Goal: Task Accomplishment & Management: Use online tool/utility

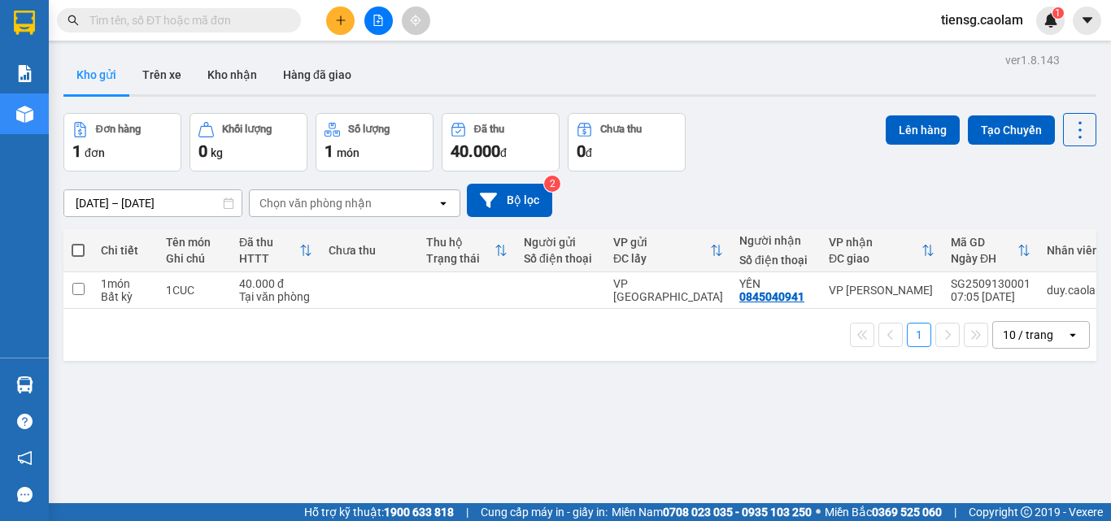
drag, startPoint x: 481, startPoint y: 416, endPoint x: 270, endPoint y: 262, distance: 261.8
click at [481, 415] on div "ver 1.8.143 Kho gửi Trên xe Kho nhận Hàng đã giao Đơn hàng 1 đơn Khối lượng 0 k…" at bounding box center [580, 309] width 1046 height 521
click at [82, 256] on span at bounding box center [78, 250] width 13 height 13
click at [78, 242] on input "checkbox" at bounding box center [78, 242] width 0 height 0
checkbox input "true"
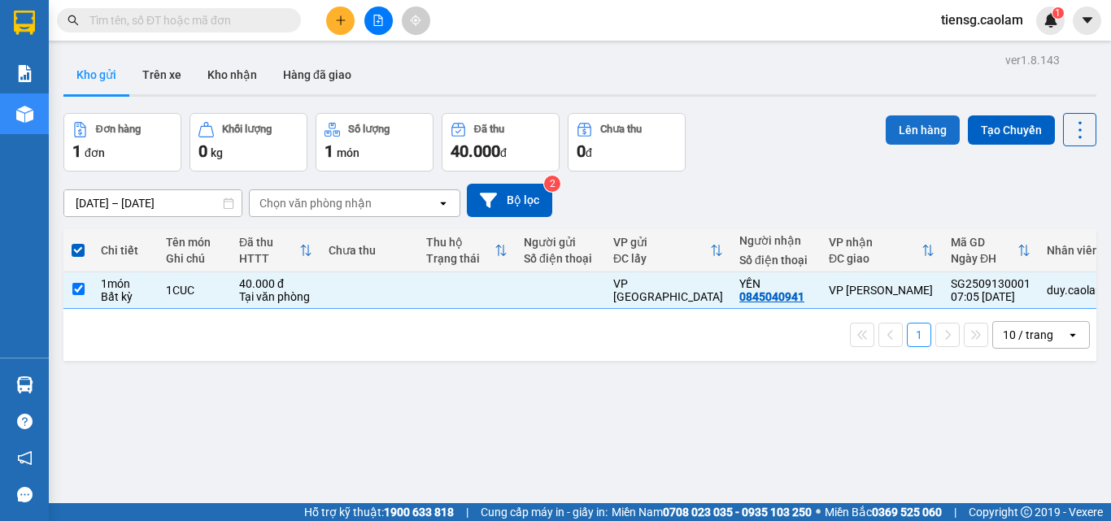
click at [906, 132] on button "Lên hàng" at bounding box center [922, 129] width 74 height 29
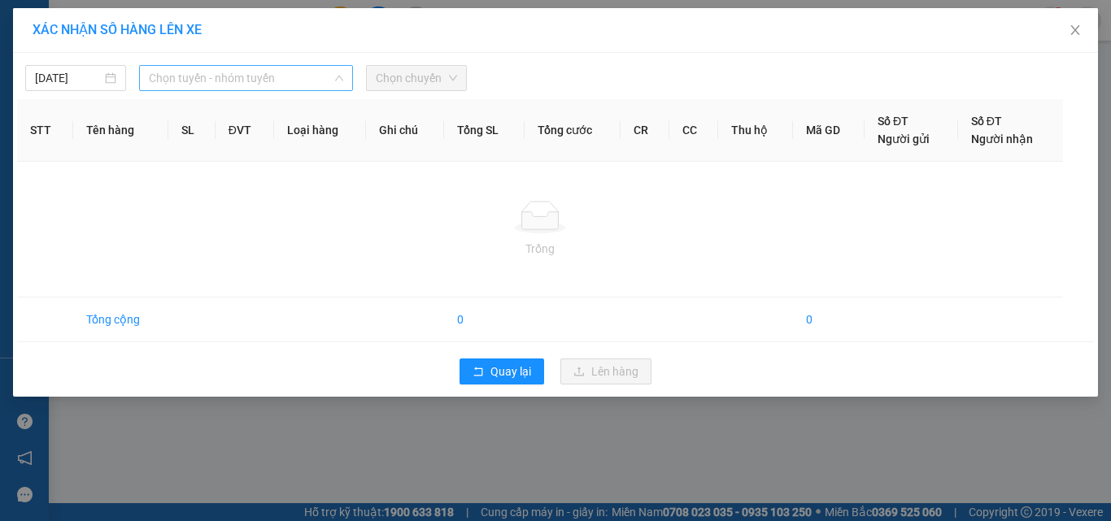
click at [224, 73] on span "Chọn tuyến - nhóm tuyến" at bounding box center [246, 78] width 194 height 24
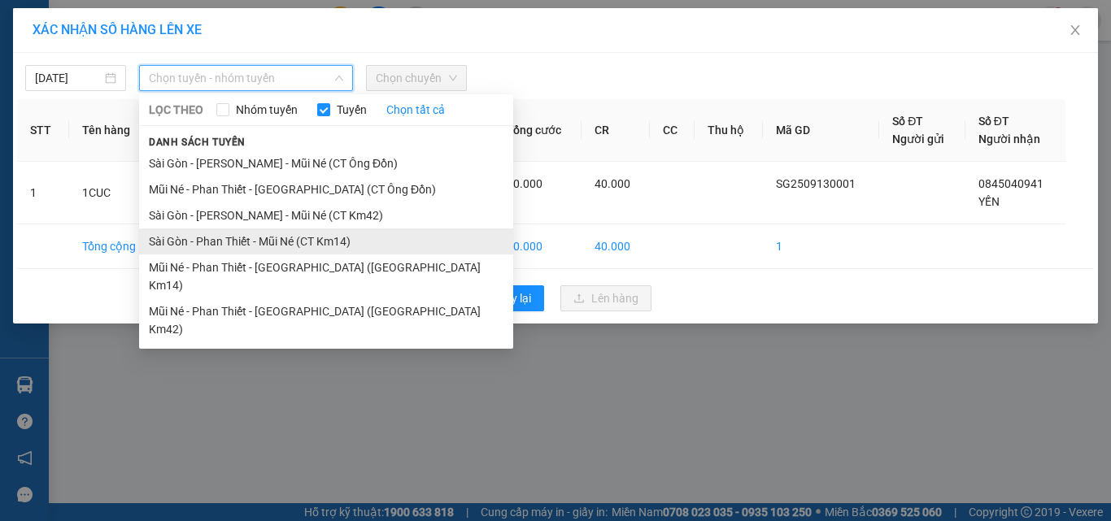
click at [300, 239] on li "Sài Gòn - Phan Thiết - Mũi Né (CT Km14)" at bounding box center [326, 241] width 374 height 26
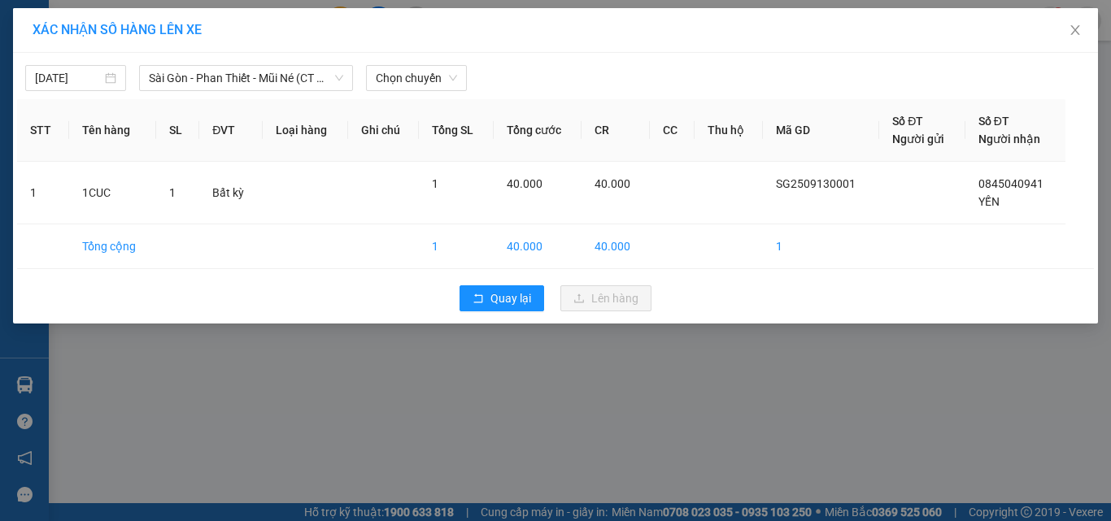
click at [317, 91] on div "[DATE] [GEOGRAPHIC_DATA] - [GEOGRAPHIC_DATA] - [GEOGRAPHIC_DATA] ([GEOGRAPHIC_D…" at bounding box center [555, 188] width 1085 height 271
click at [292, 89] on span "Sài Gòn - Phan Thiết - Mũi Né (CT Km14)" at bounding box center [246, 78] width 194 height 24
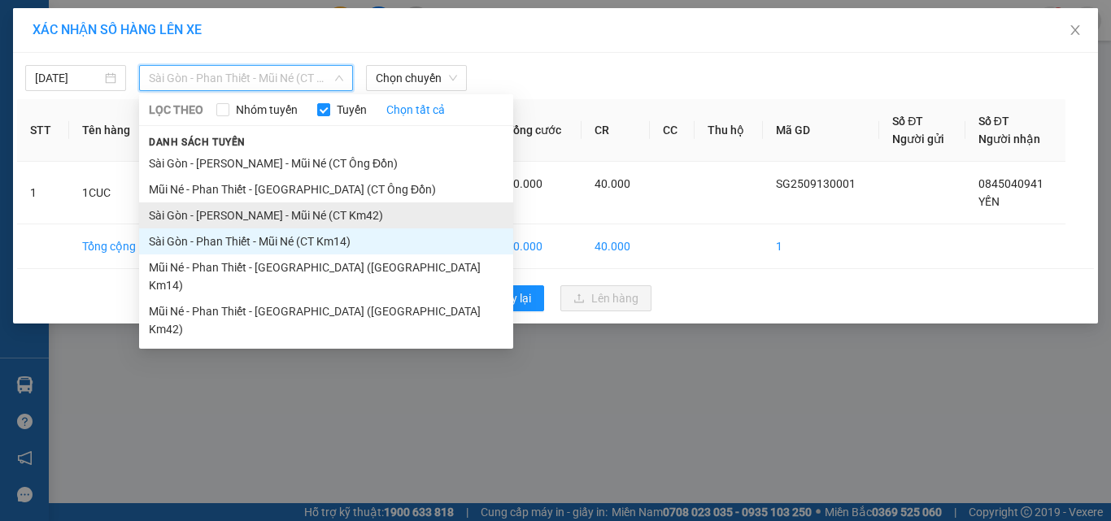
click at [311, 224] on li "Sài Gòn - [PERSON_NAME] - Mũi Né (CT Km42)" at bounding box center [326, 215] width 374 height 26
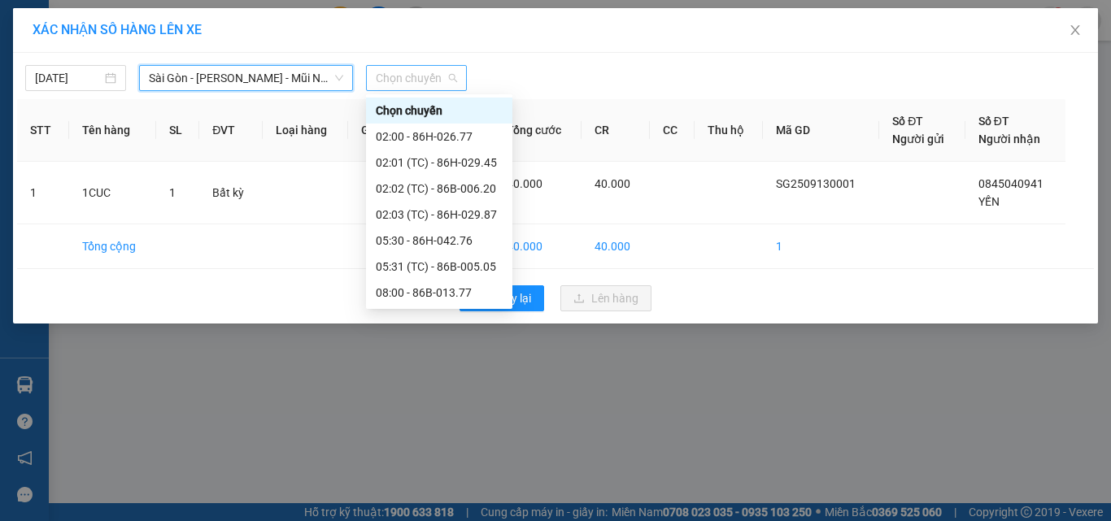
click at [423, 85] on span "Chọn chuyến" at bounding box center [416, 78] width 81 height 24
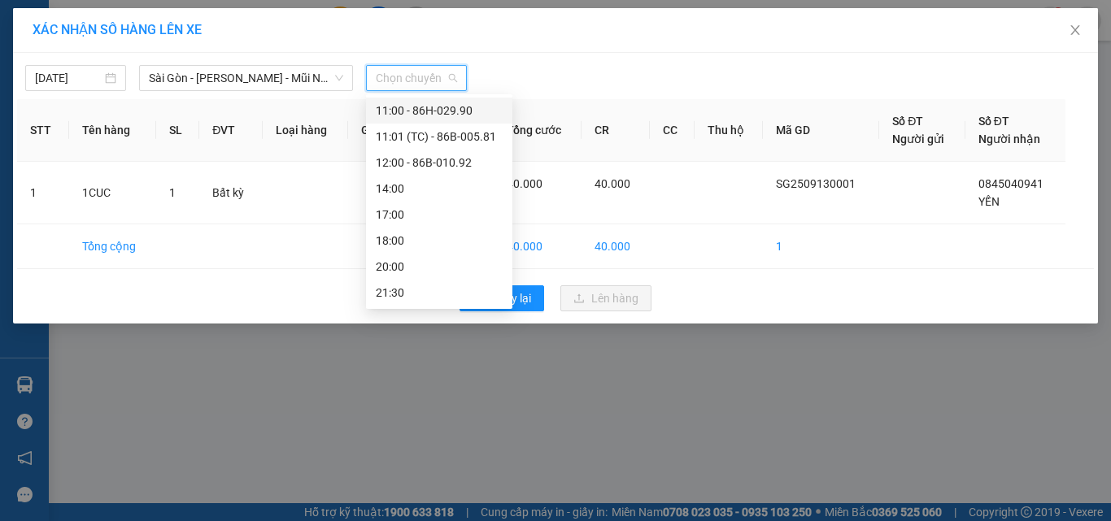
scroll to position [98, 0]
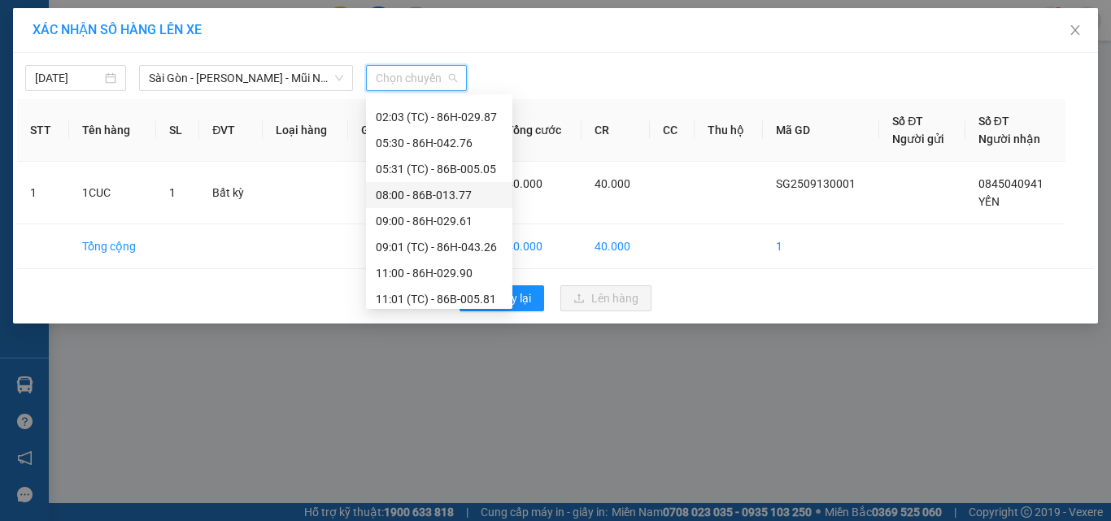
click at [412, 198] on div "08:00 - 86B-013.77" at bounding box center [439, 195] width 127 height 18
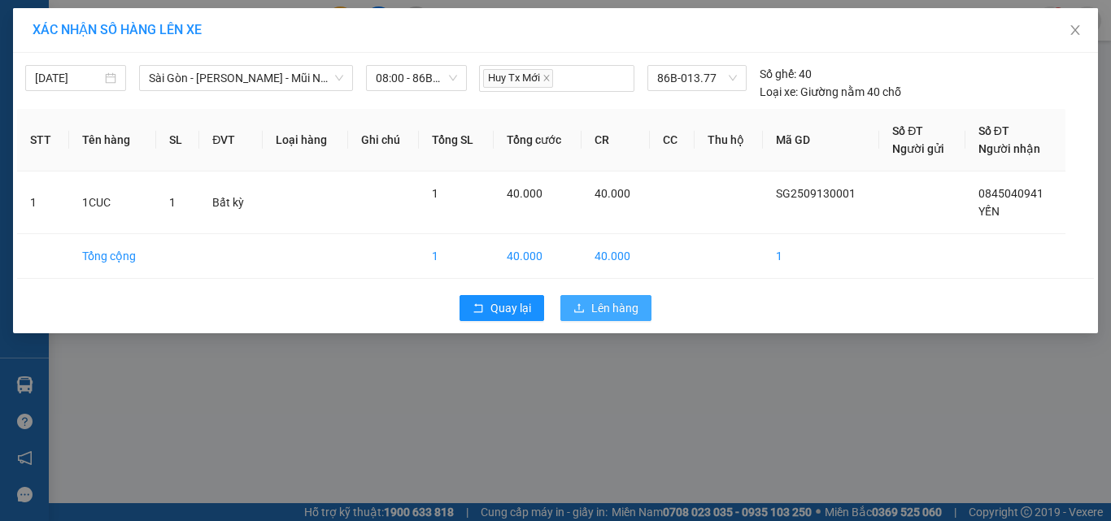
click at [620, 314] on span "Lên hàng" at bounding box center [614, 308] width 47 height 18
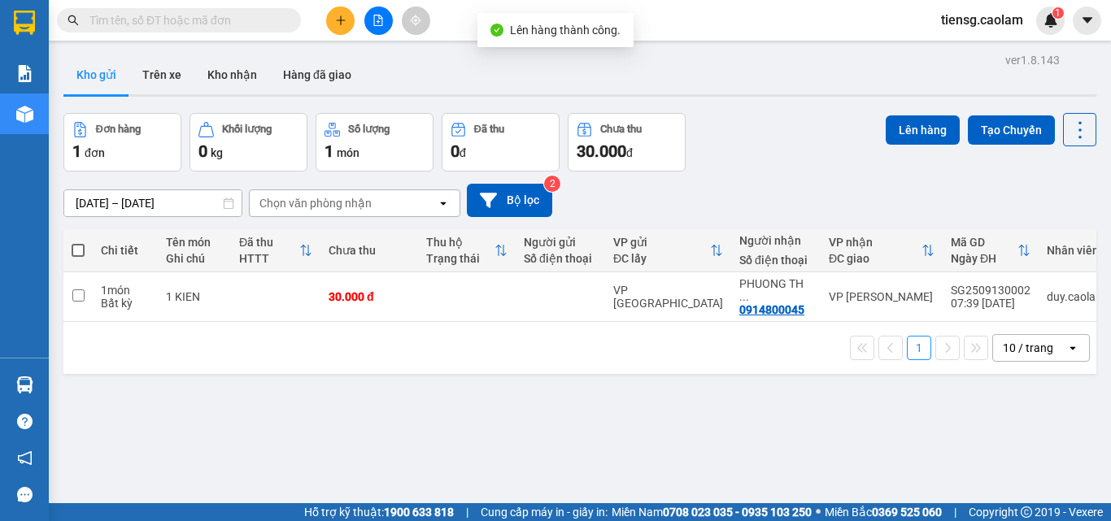
click at [374, 25] on icon "file-add" at bounding box center [378, 20] width 9 height 11
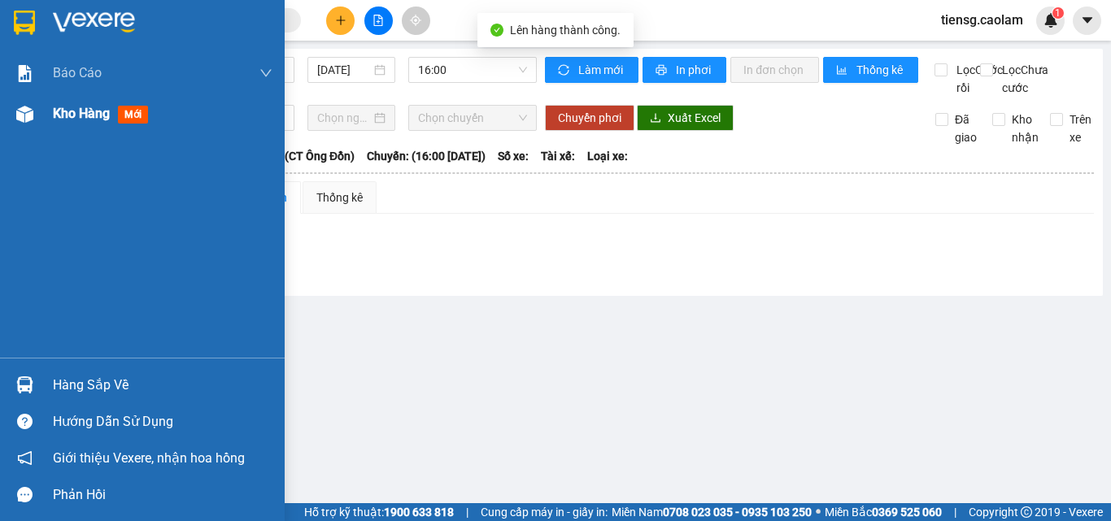
click at [34, 124] on div at bounding box center [25, 114] width 28 height 28
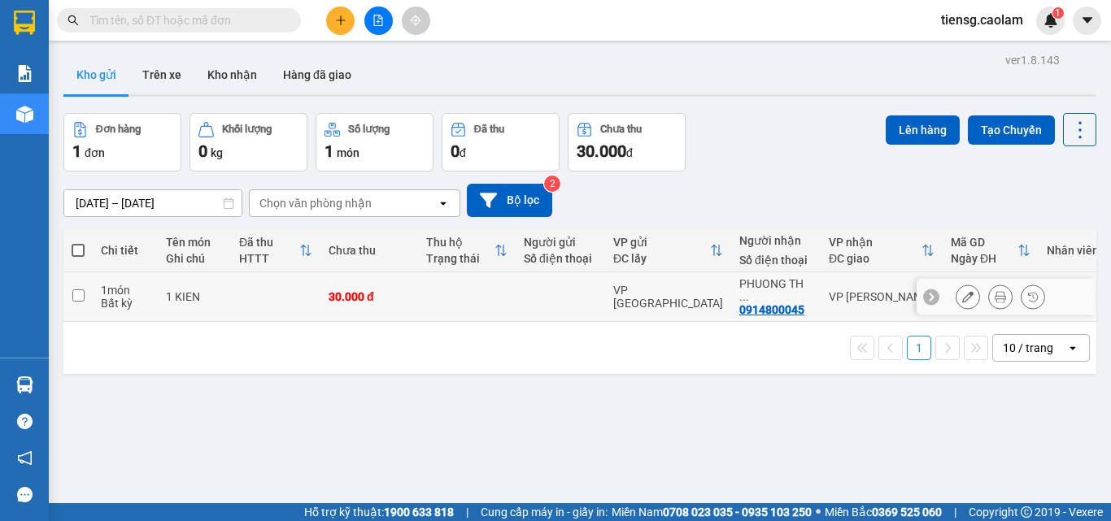
click at [258, 287] on td at bounding box center [275, 297] width 89 height 50
checkbox input "true"
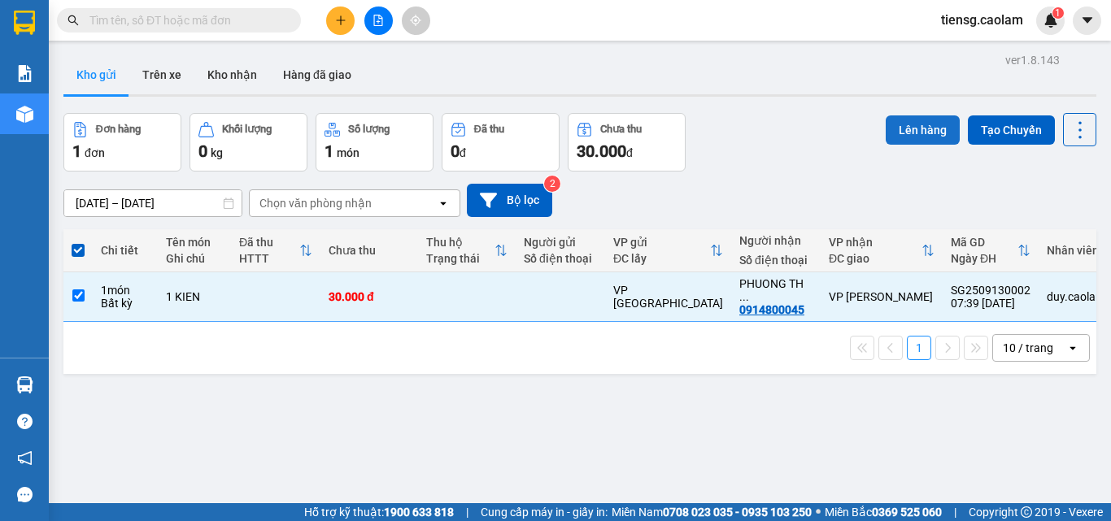
click at [885, 123] on button "Lên hàng" at bounding box center [922, 129] width 74 height 29
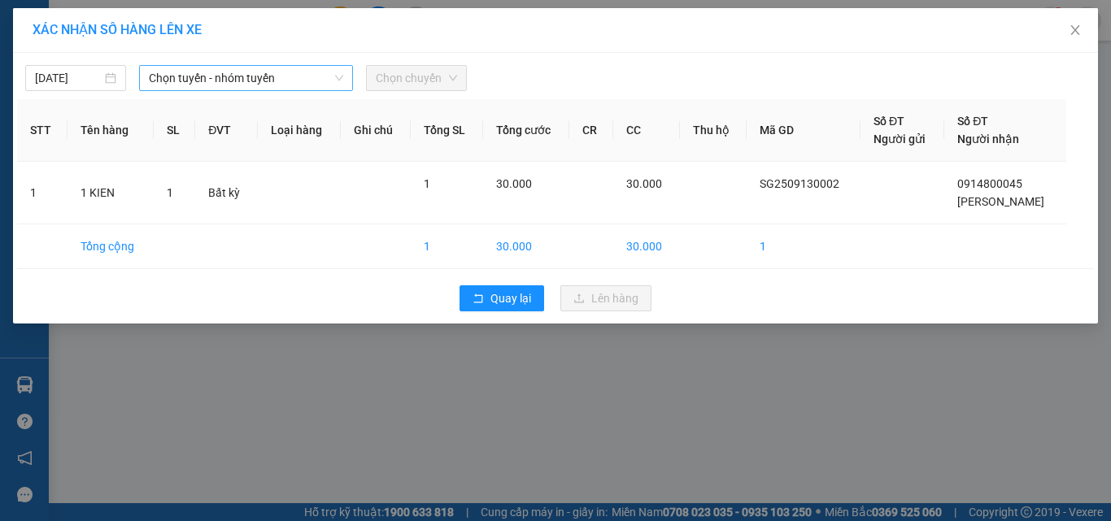
click at [315, 89] on span "Chọn tuyến - nhóm tuyến" at bounding box center [246, 78] width 194 height 24
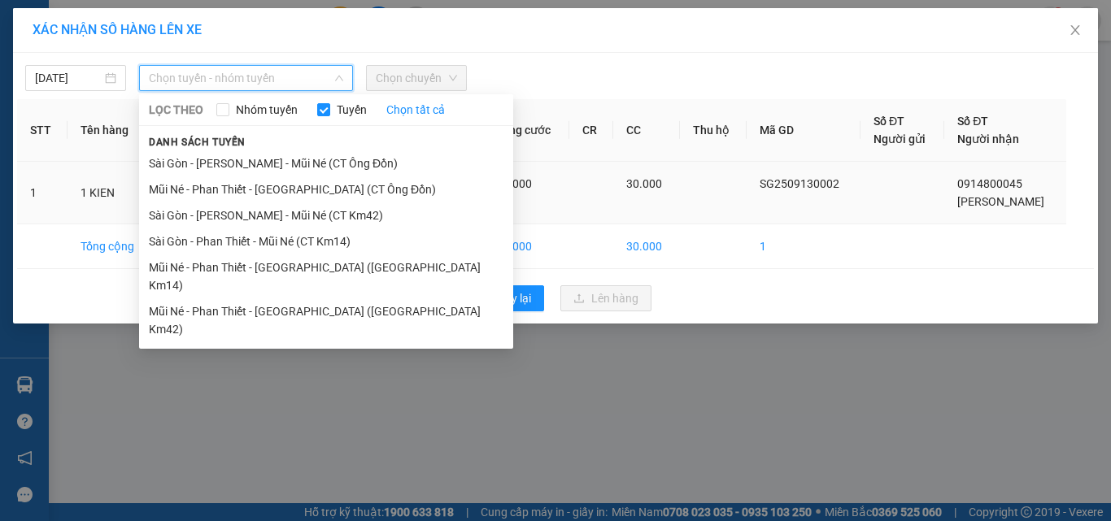
click at [312, 219] on li "Sài Gòn - [PERSON_NAME] - Mũi Né (CT Km42)" at bounding box center [326, 215] width 374 height 26
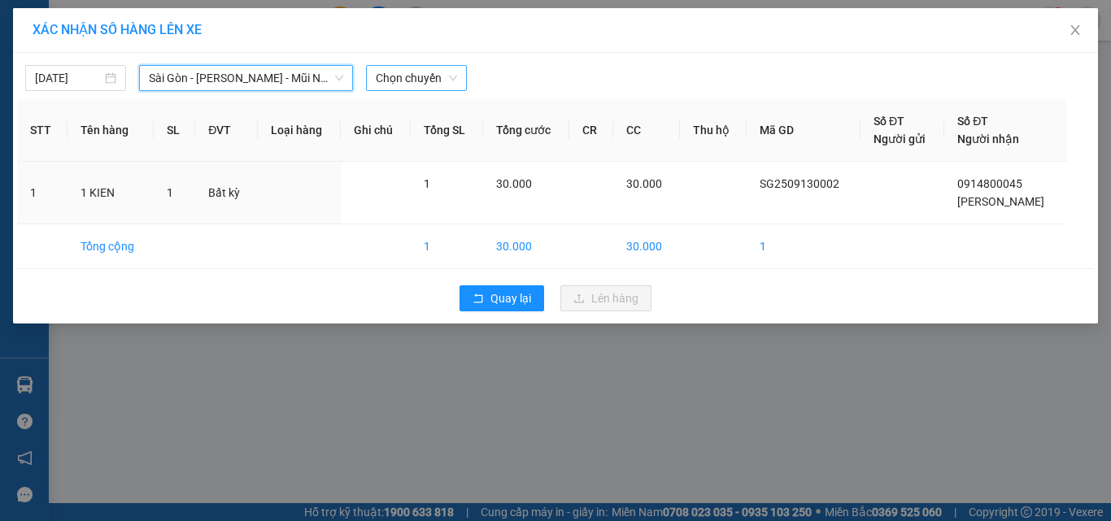
click at [407, 75] on span "Chọn chuyến" at bounding box center [416, 78] width 81 height 24
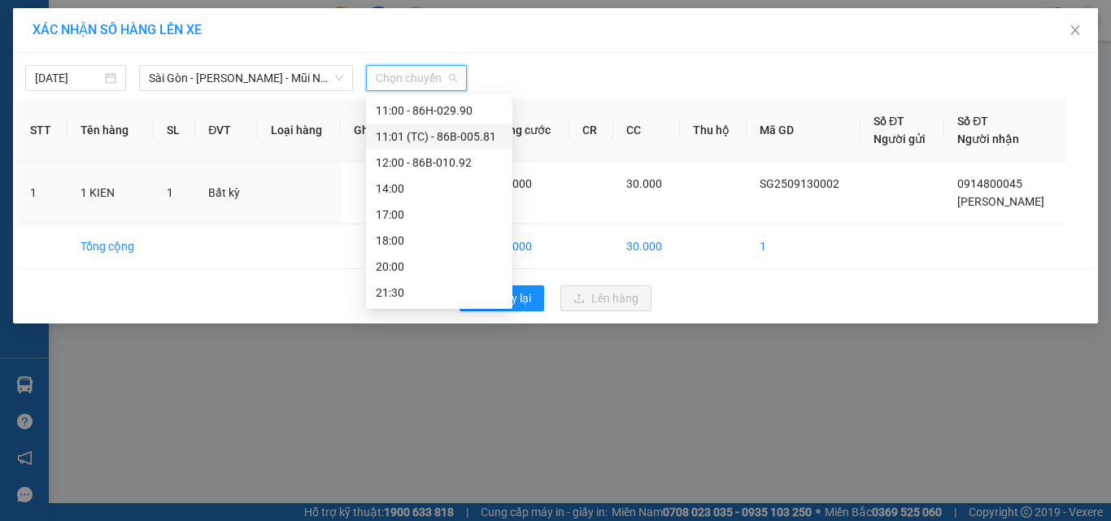
scroll to position [16, 0]
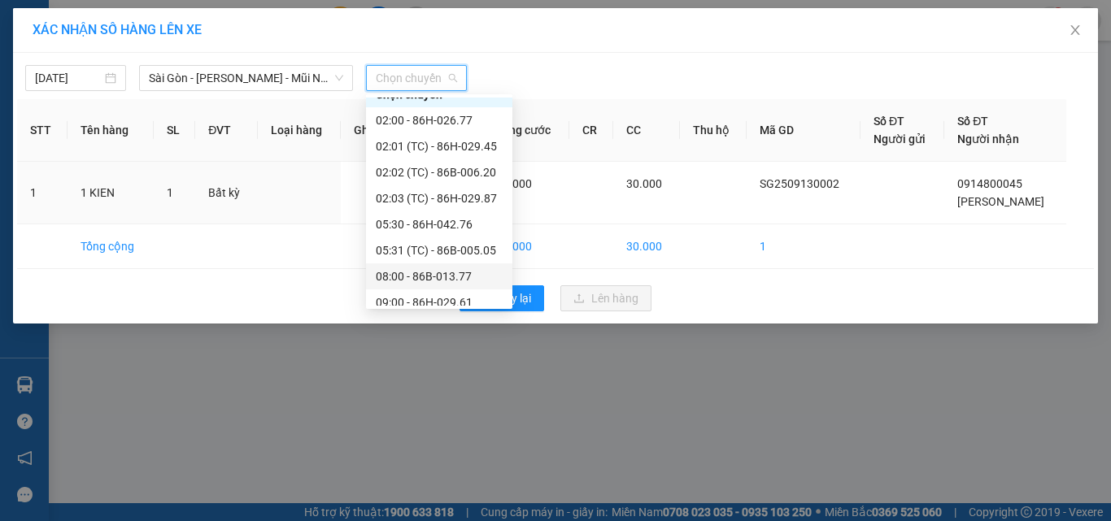
click at [411, 276] on div "08:00 - 86B-013.77" at bounding box center [439, 277] width 127 height 18
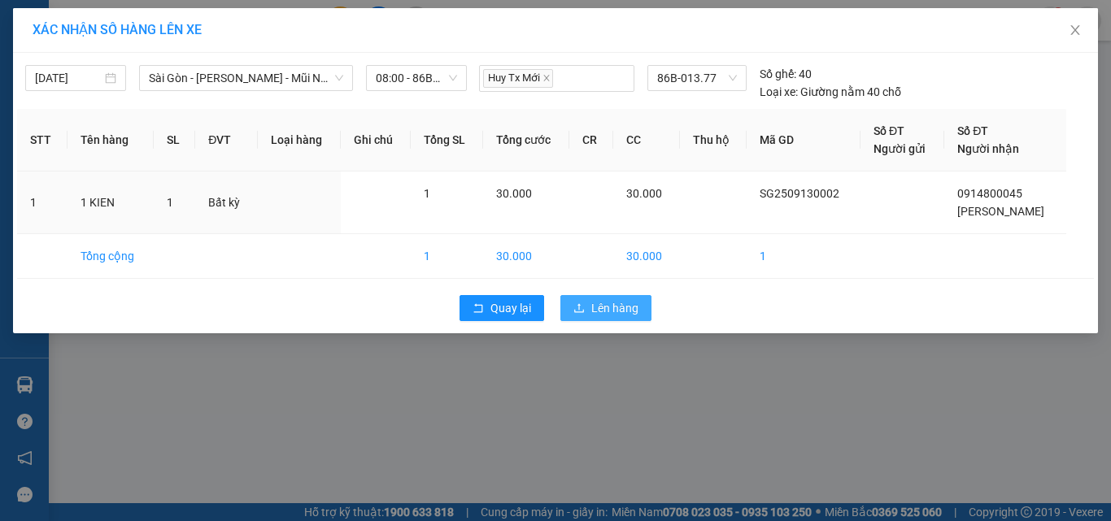
click at [610, 315] on span "Lên hàng" at bounding box center [614, 308] width 47 height 18
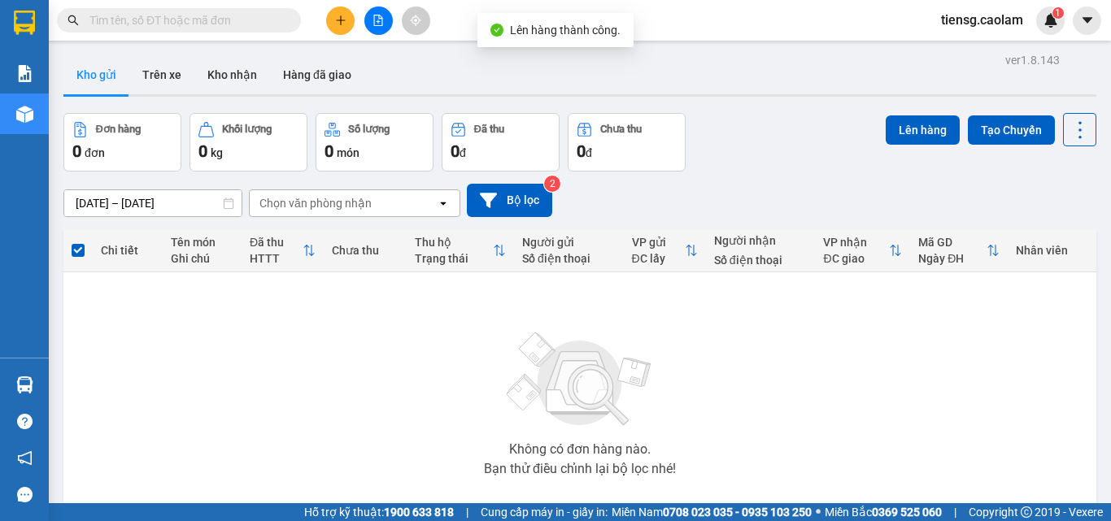
click at [362, 28] on div at bounding box center [378, 21] width 122 height 28
click at [371, 23] on button at bounding box center [378, 21] width 28 height 28
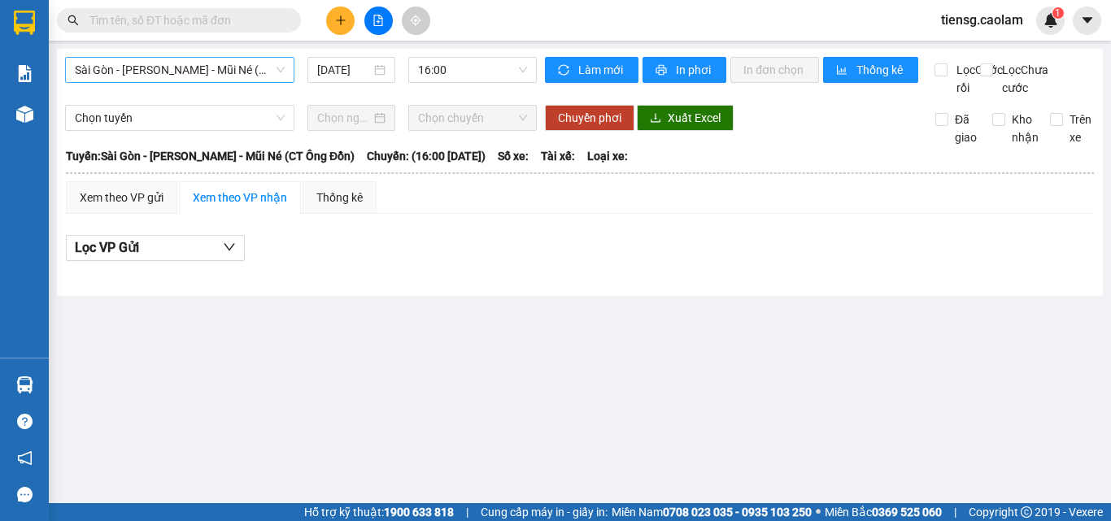
click at [267, 76] on span "Sài Gòn - [PERSON_NAME] - Mũi Né (CT Ông Đồn)" at bounding box center [180, 70] width 210 height 24
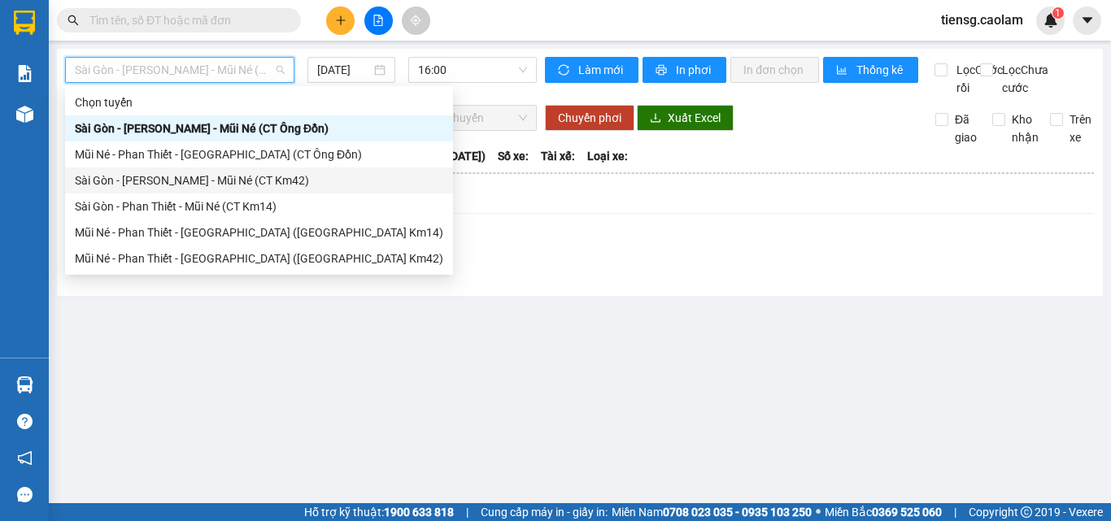
click at [260, 181] on div "Sài Gòn - [PERSON_NAME] - Mũi Né (CT Km42)" at bounding box center [259, 181] width 368 height 18
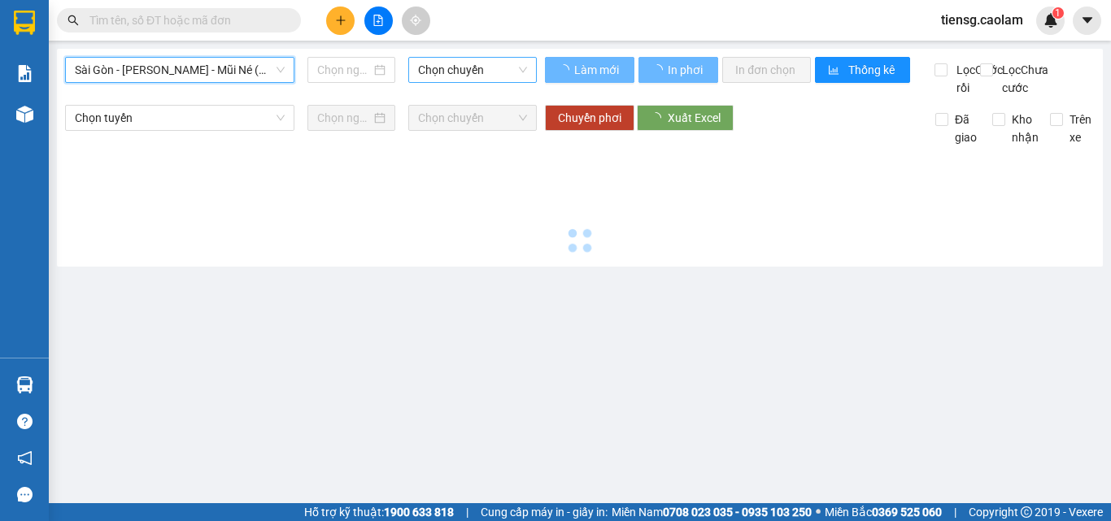
type input "[DATE]"
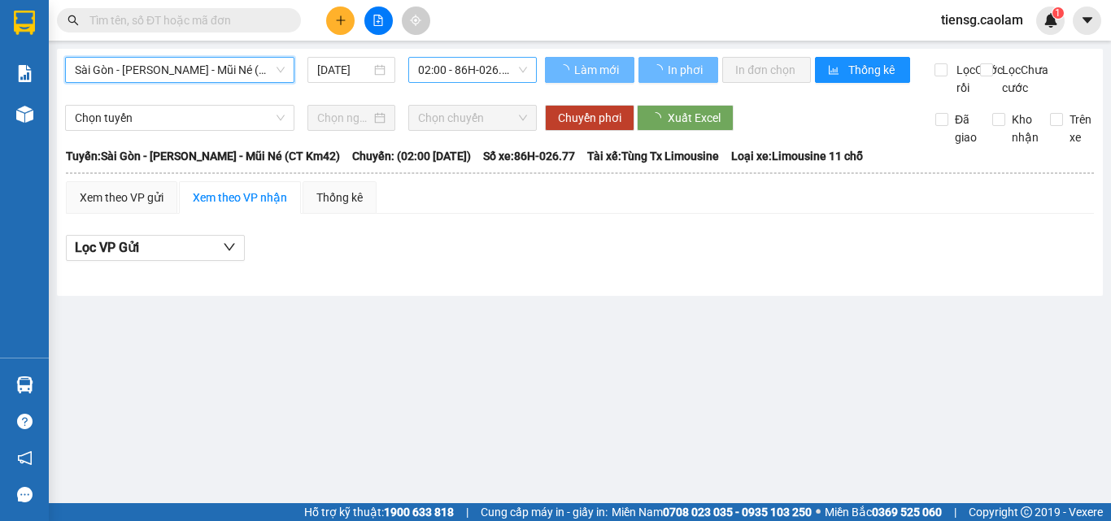
click at [463, 79] on span "02:00 - 86H-026.77" at bounding box center [472, 70] width 109 height 24
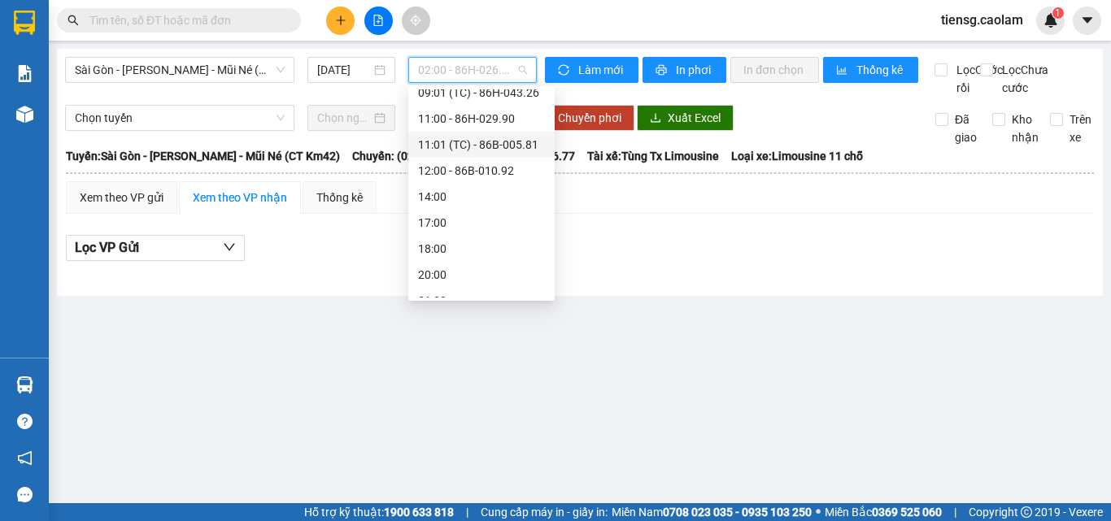
scroll to position [163, 0]
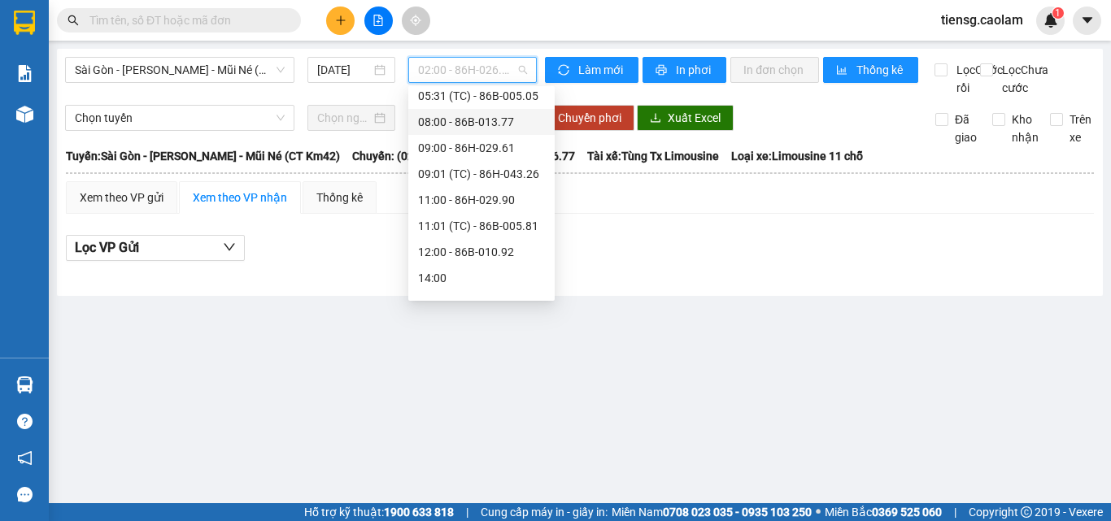
click at [491, 124] on div "08:00 - 86B-013.77" at bounding box center [481, 122] width 127 height 18
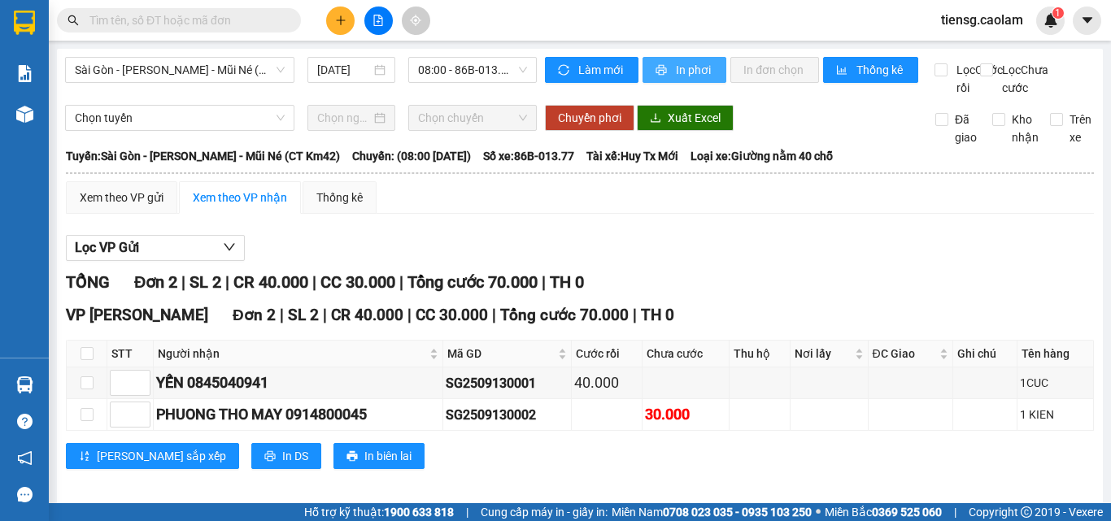
click at [694, 72] on span "In phơi" at bounding box center [694, 70] width 37 height 18
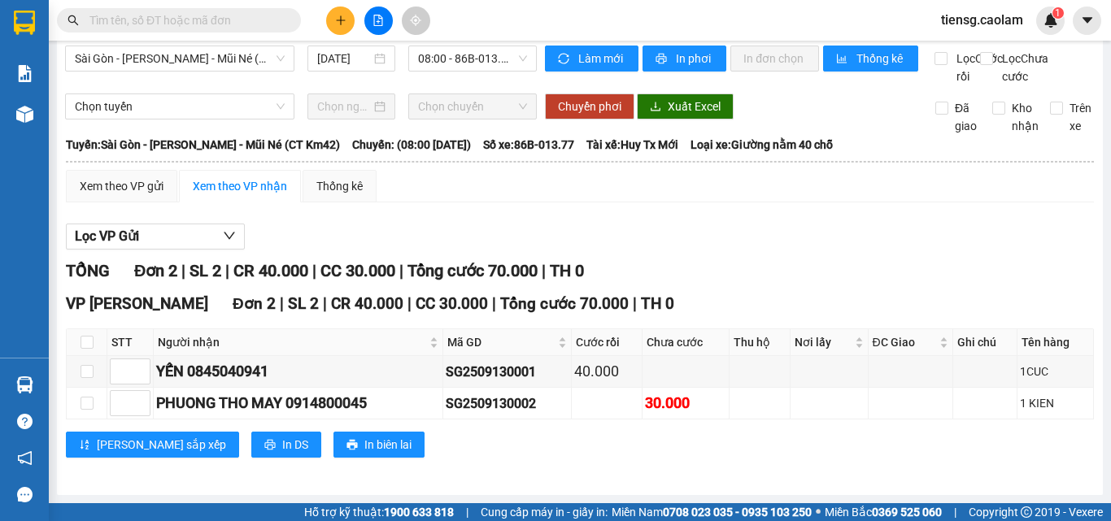
scroll to position [29, 0]
click at [381, 29] on button at bounding box center [378, 21] width 28 height 28
click at [349, 21] on button at bounding box center [340, 21] width 28 height 28
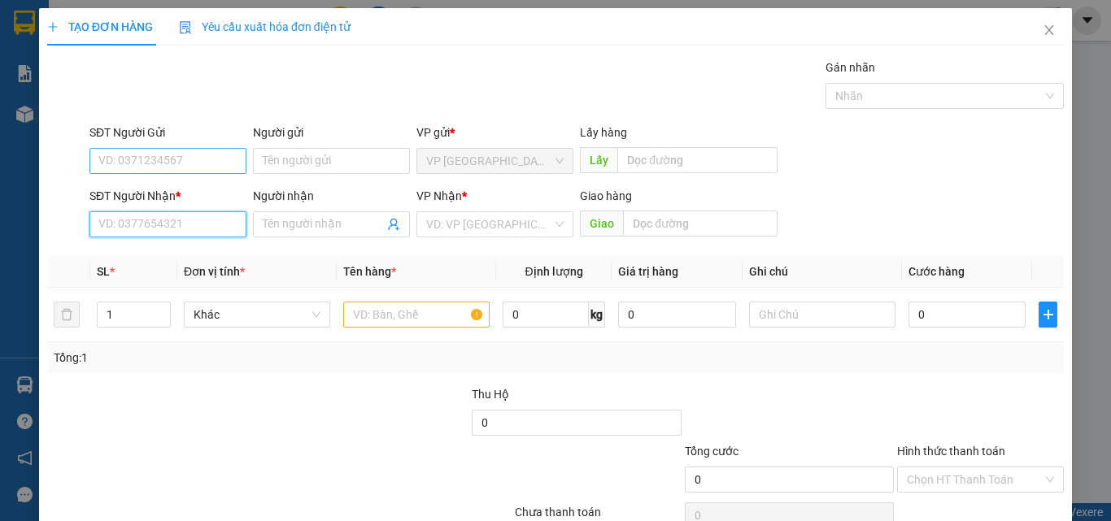
click at [176, 233] on input "SĐT Người Nhận *" at bounding box center [167, 224] width 157 height 26
drag, startPoint x: 170, startPoint y: 253, endPoint x: 336, endPoint y: 298, distance: 172.0
click at [171, 253] on div "0989966365 - THU" at bounding box center [166, 257] width 136 height 18
type input "0989966365"
type input "THU"
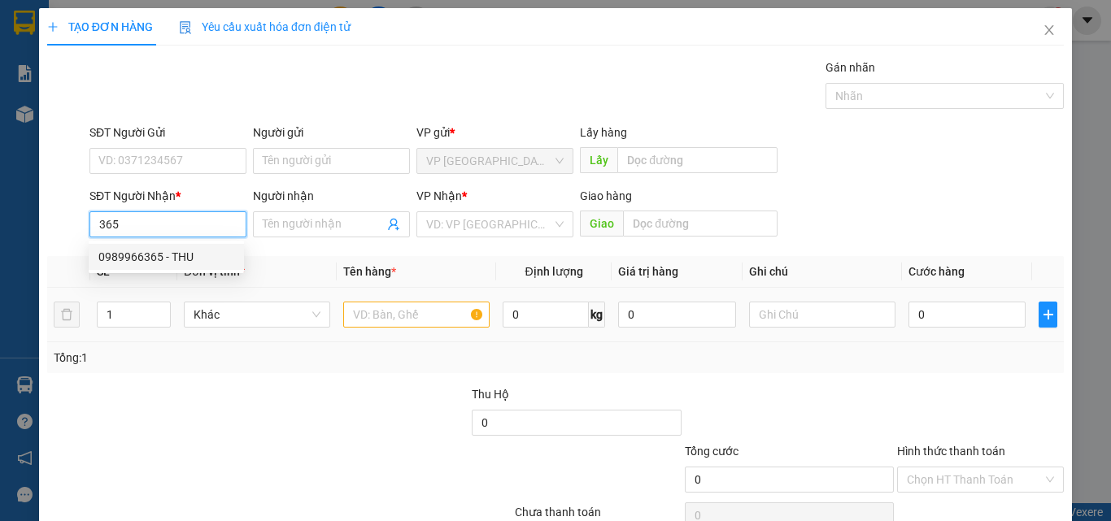
type input "KM 6"
type input "0989966365"
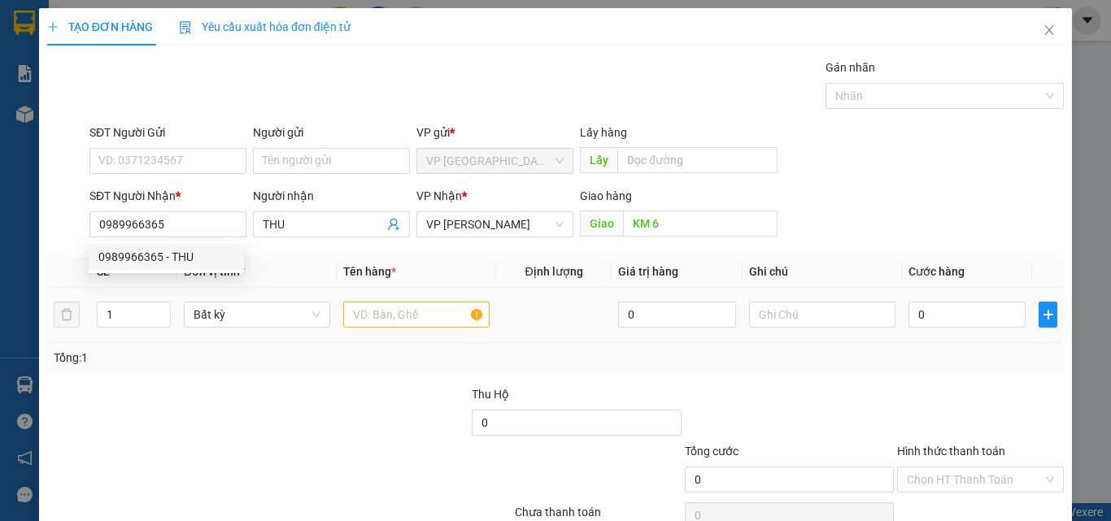
click at [424, 328] on div at bounding box center [416, 314] width 146 height 33
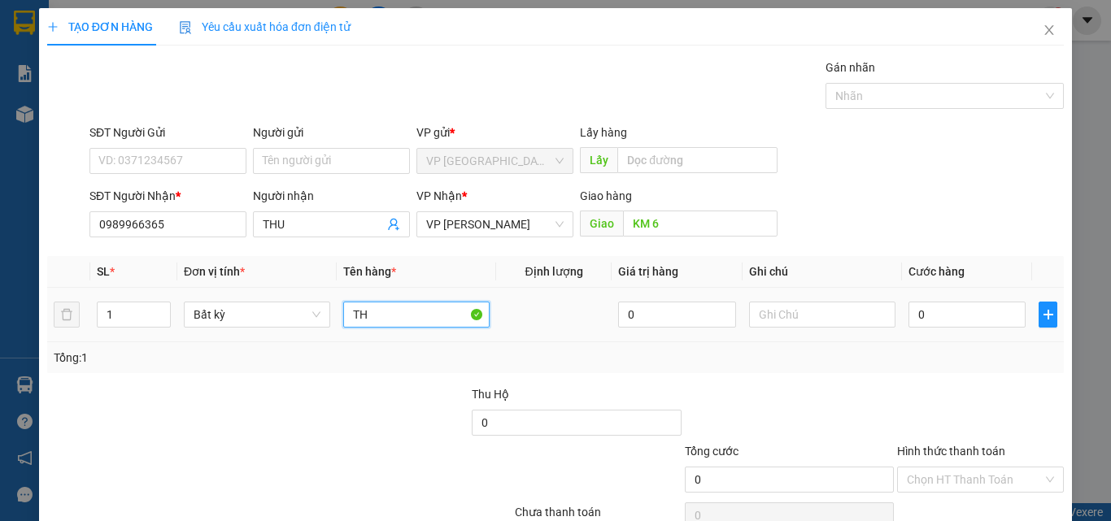
type input "T"
type input "1 THUNG"
click at [955, 312] on input "0" at bounding box center [966, 315] width 117 height 26
type input "4"
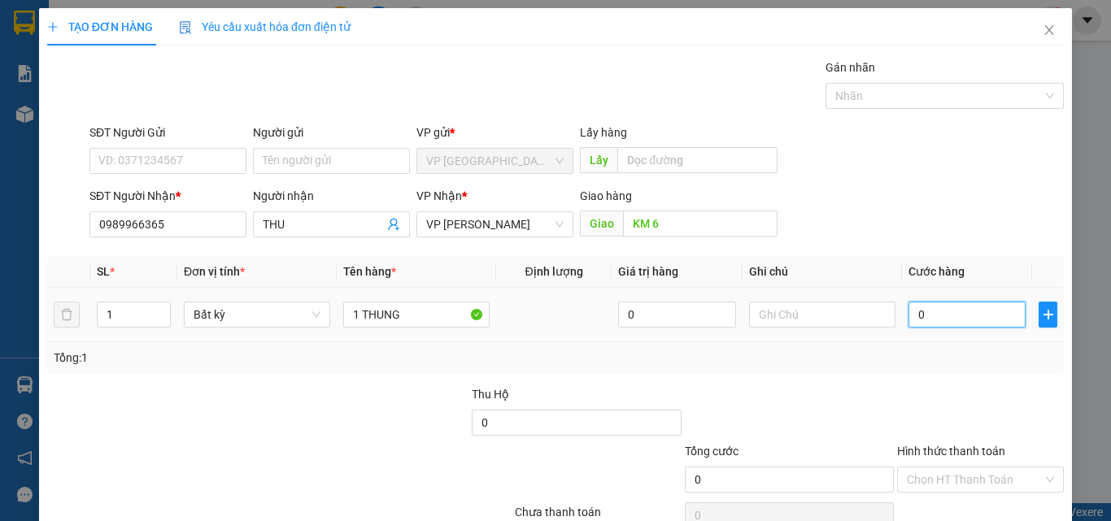
type input "4"
type input "40"
type input "400"
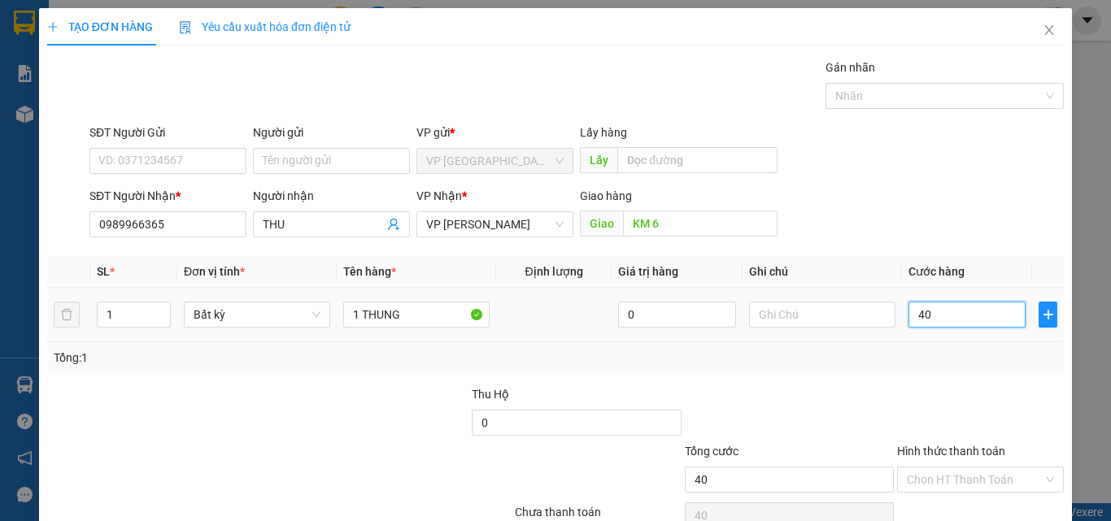
type input "400"
type input "4.000"
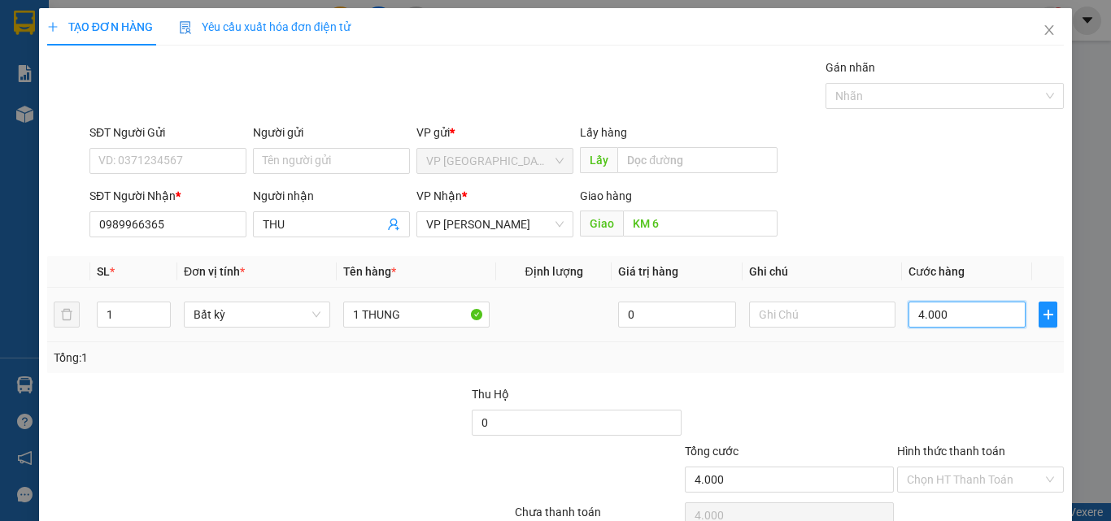
type input "40.000"
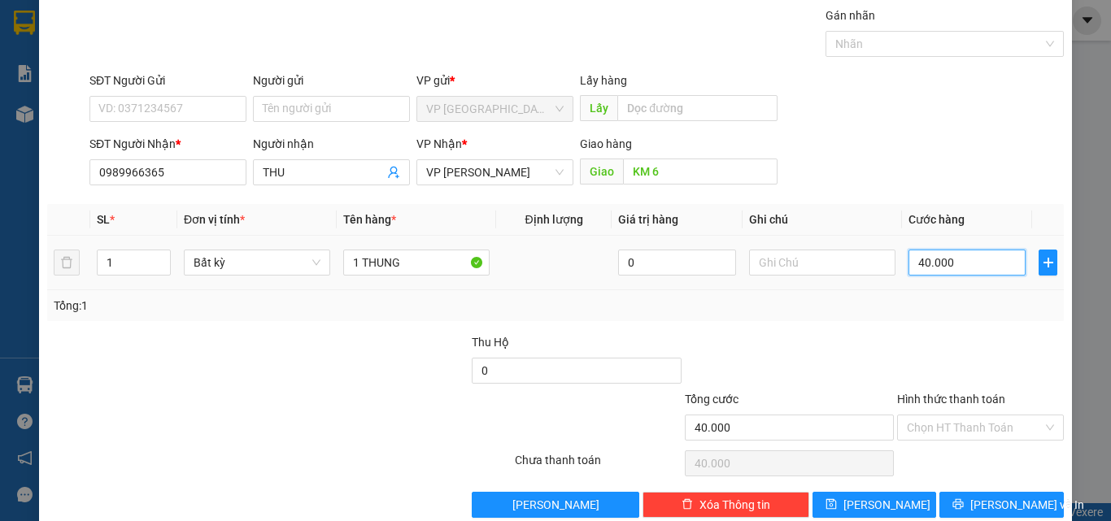
scroll to position [80, 0]
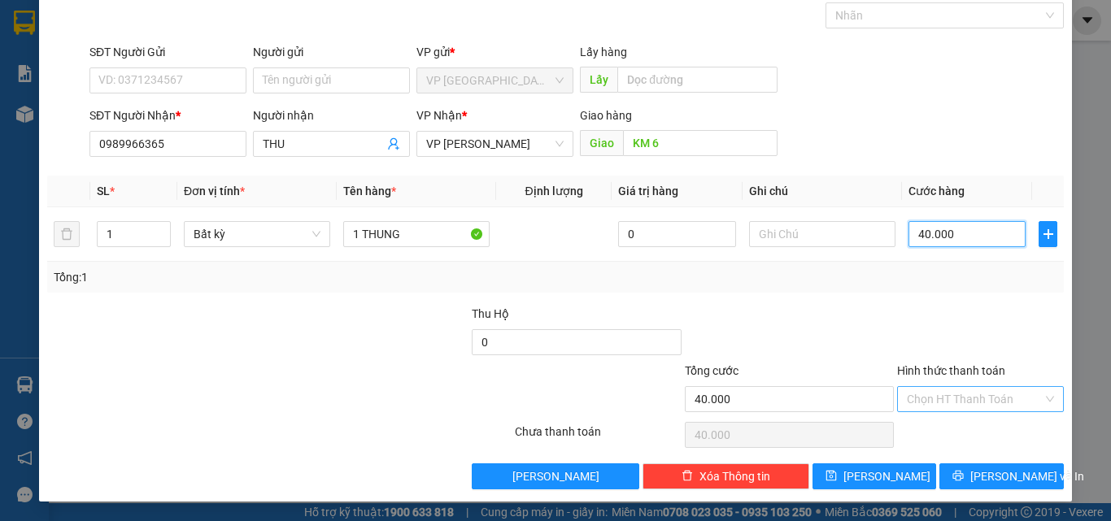
type input "40.000"
click at [975, 403] on input "Hình thức thanh toán" at bounding box center [975, 399] width 136 height 24
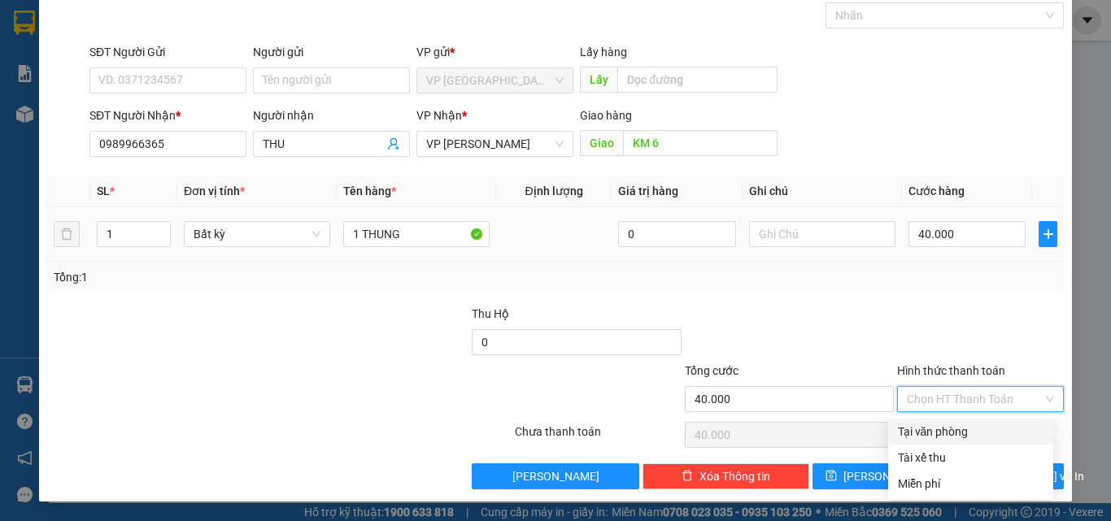
drag, startPoint x: 968, startPoint y: 434, endPoint x: 711, endPoint y: 220, distance: 333.7
click at [711, 222] on div "Transit Pickup Surcharge Ids Transit Deliver Surcharge Ids Transit Deliver Surc…" at bounding box center [555, 233] width 1016 height 511
click at [811, 347] on div at bounding box center [789, 333] width 212 height 57
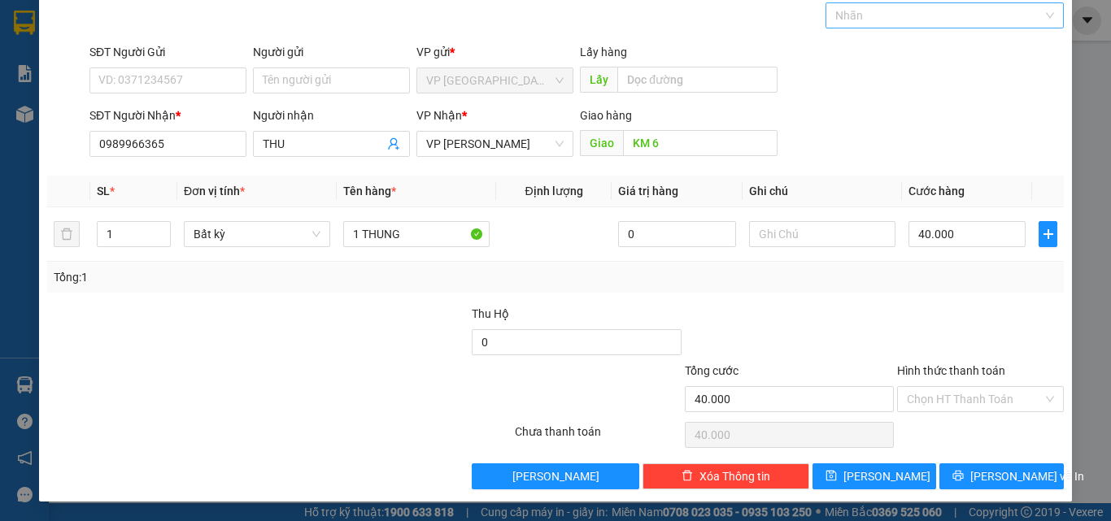
scroll to position [0, 0]
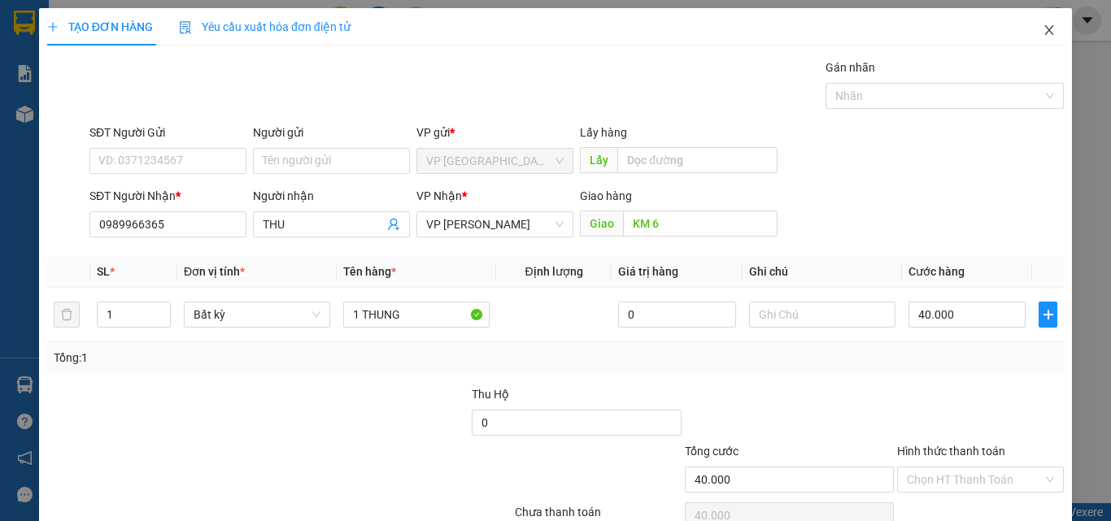
click at [1042, 28] on icon "close" at bounding box center [1048, 30] width 13 height 13
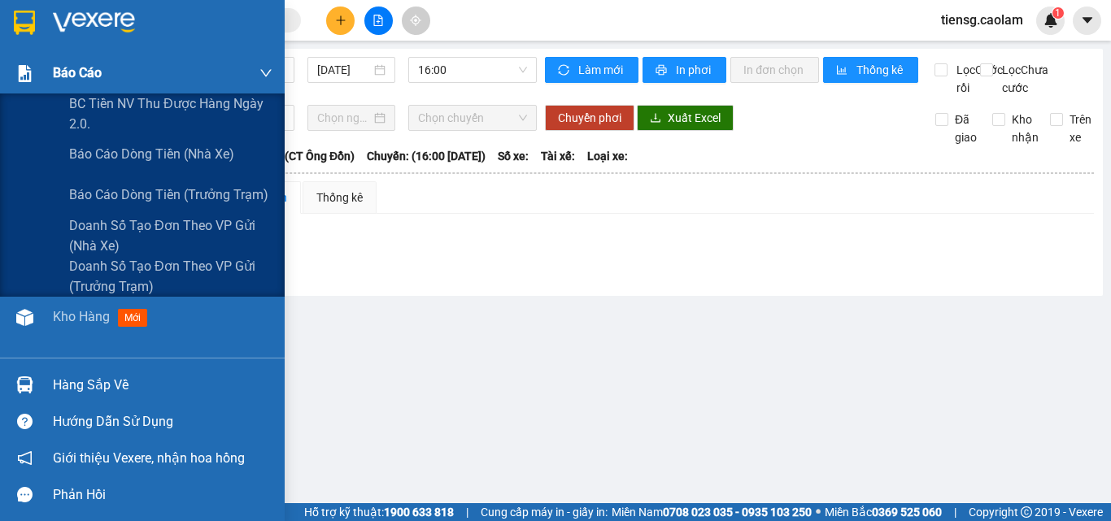
click at [112, 65] on div "Báo cáo" at bounding box center [163, 73] width 220 height 41
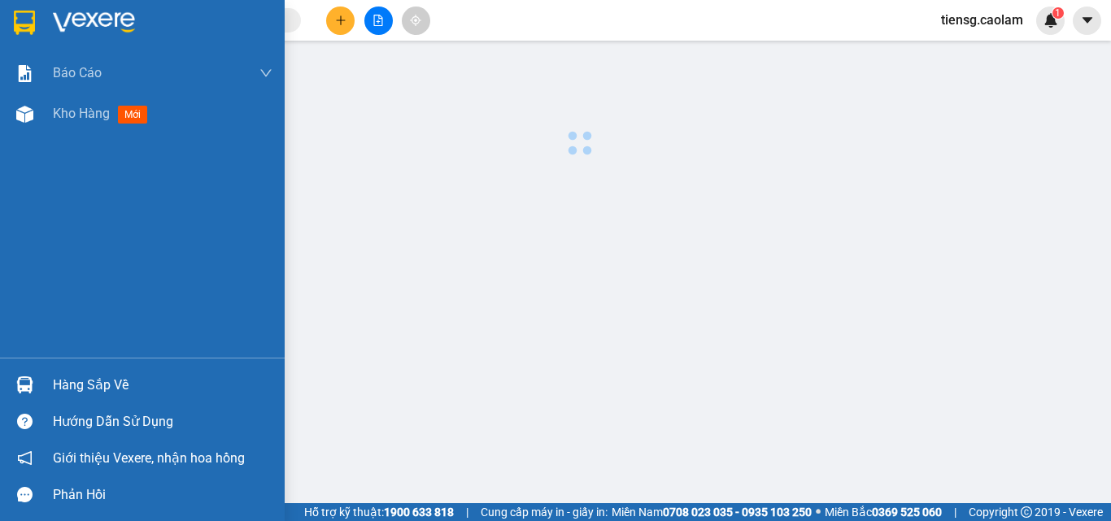
drag, startPoint x: 81, startPoint y: 123, endPoint x: 117, endPoint y: 141, distance: 40.0
click at [83, 123] on div "Kho hàng mới" at bounding box center [103, 113] width 101 height 20
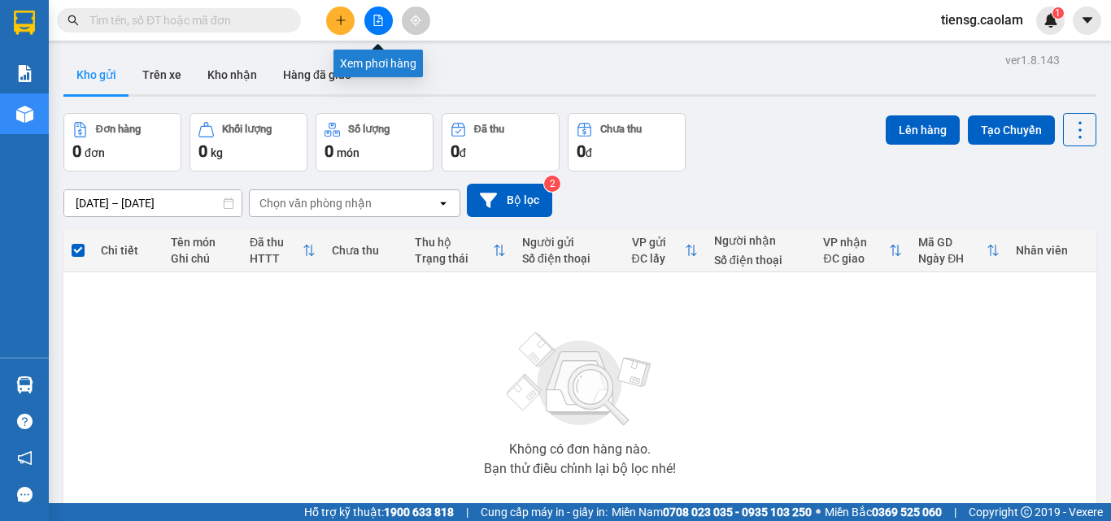
click at [370, 18] on button at bounding box center [378, 21] width 28 height 28
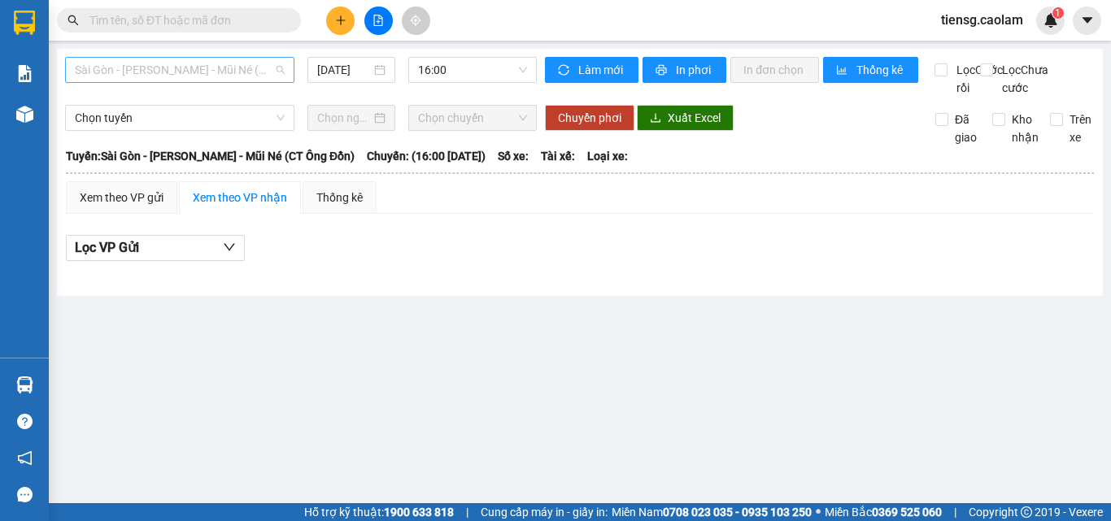
click at [233, 74] on span "Sài Gòn - [PERSON_NAME] - Mũi Né (CT Ông Đồn)" at bounding box center [180, 70] width 210 height 24
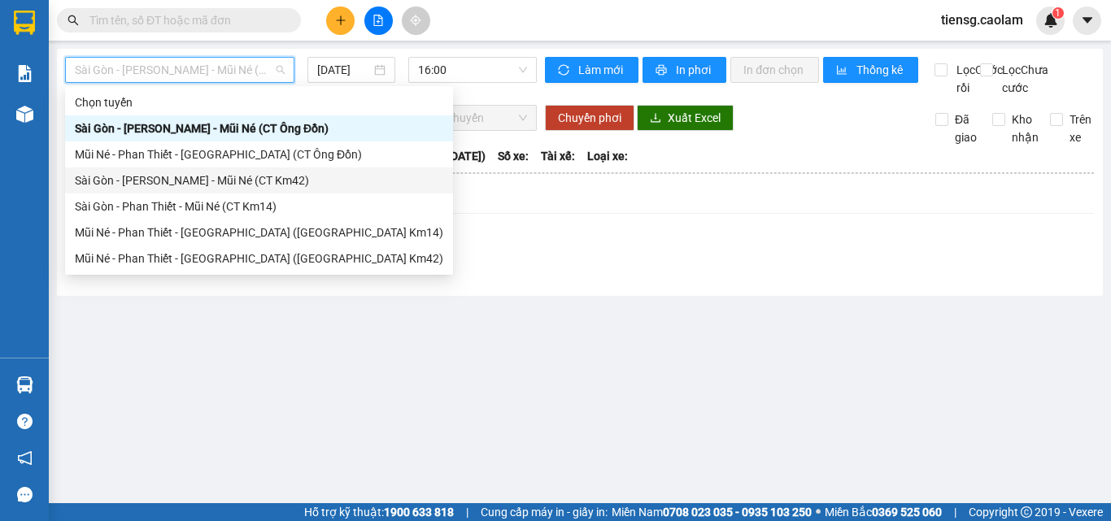
click at [269, 171] on div "Sài Gòn - [PERSON_NAME] - Mũi Né (CT Km42)" at bounding box center [259, 180] width 388 height 26
type input "[DATE]"
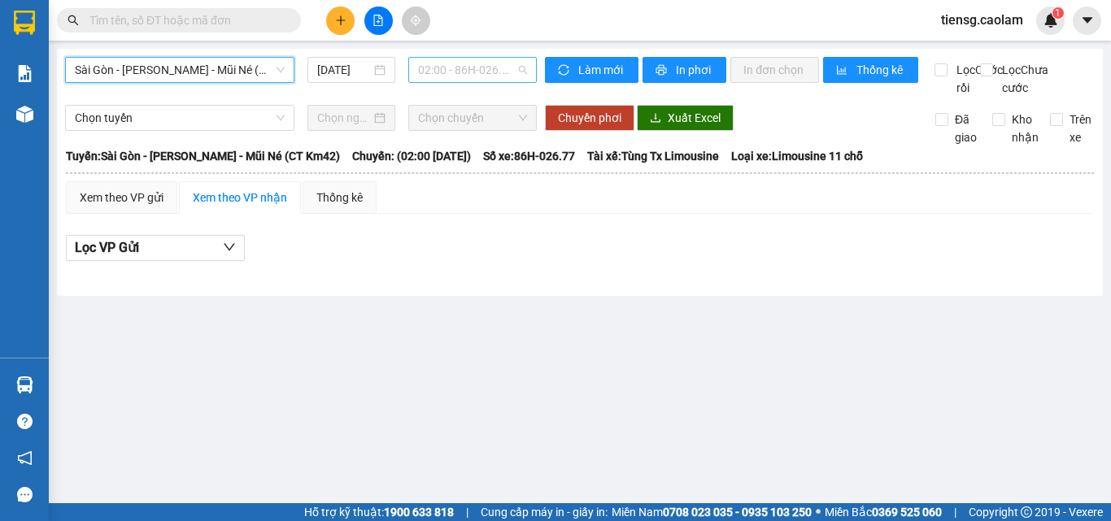
click at [469, 72] on span "02:00 - 86H-026.77" at bounding box center [472, 70] width 109 height 24
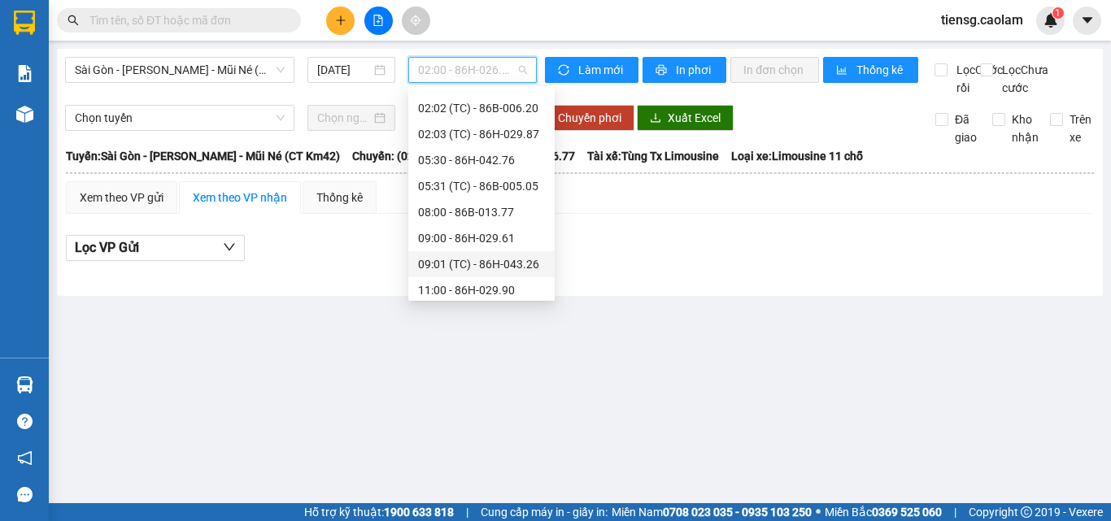
scroll to position [98, 0]
click at [465, 185] on div "08:00 - 86B-013.77" at bounding box center [481, 187] width 127 height 18
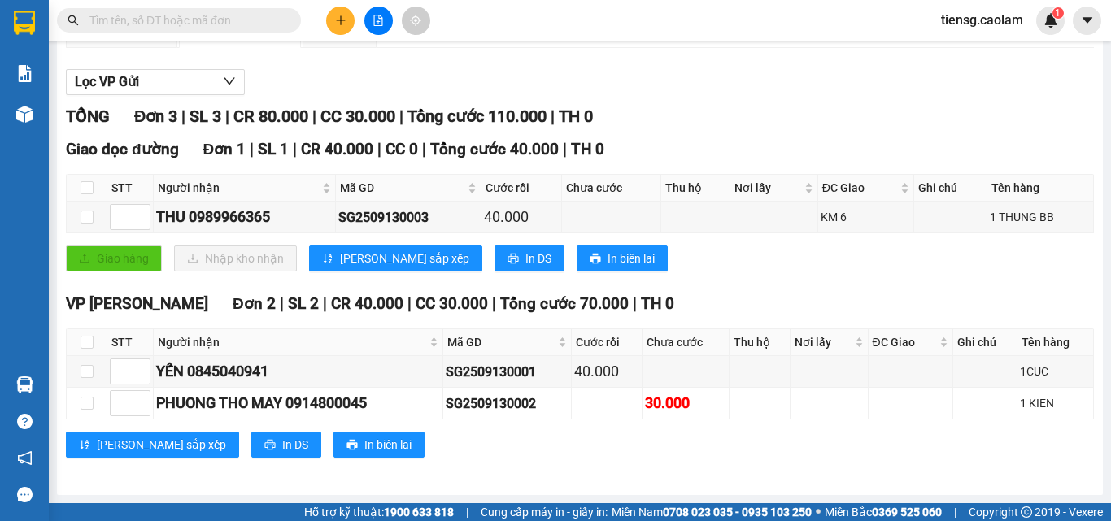
scroll to position [184, 0]
click at [341, 23] on button at bounding box center [340, 21] width 28 height 28
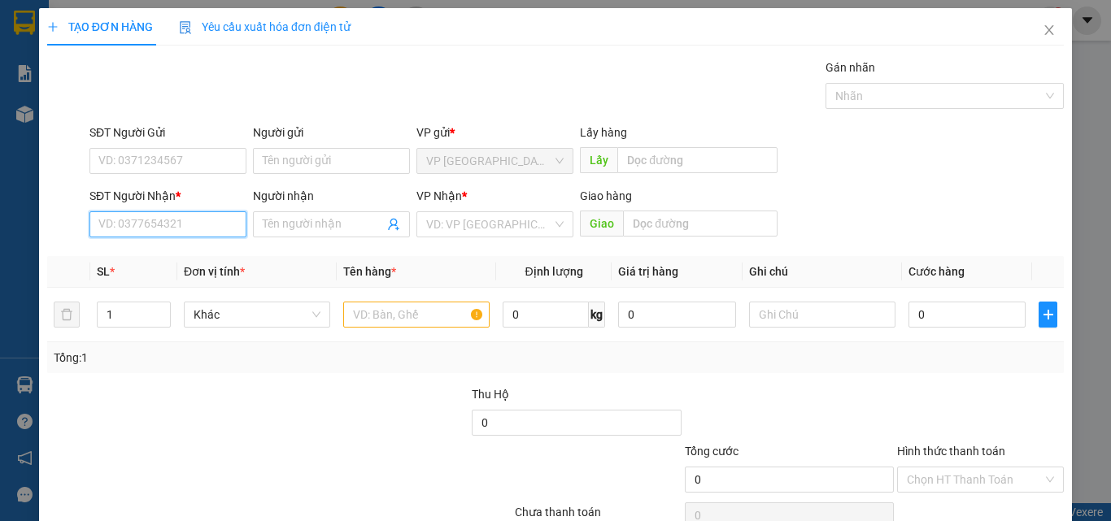
click at [211, 220] on input "SĐT Người Nhận *" at bounding box center [167, 224] width 157 height 26
click at [182, 228] on input "SĐT Người Nhận *" at bounding box center [167, 224] width 157 height 26
click at [188, 259] on div "0973421949 - LUY" at bounding box center [166, 257] width 136 height 18
type input "0973421949"
type input "LUY"
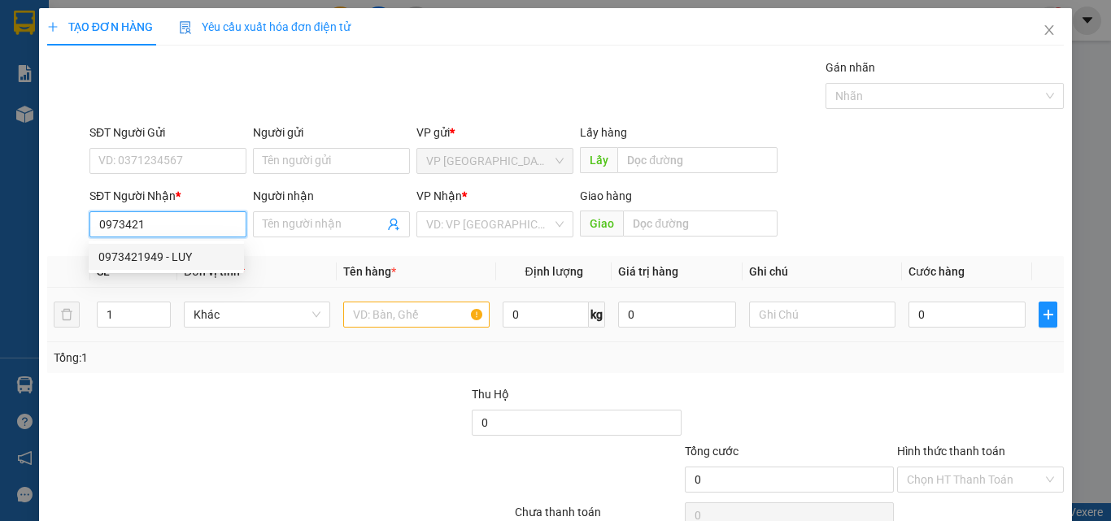
type input "KM 37"
type input "0973421949"
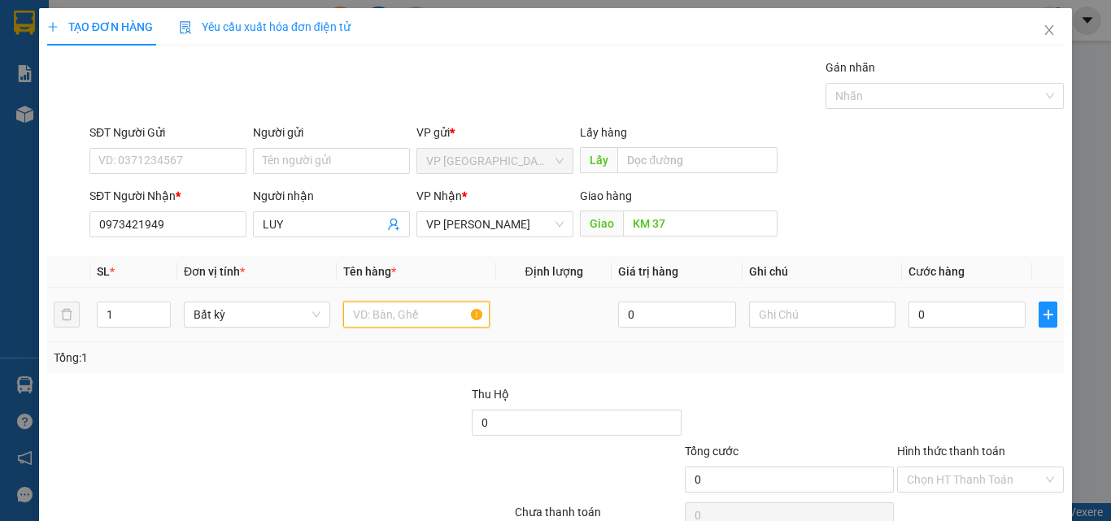
click at [384, 311] on input "text" at bounding box center [416, 315] width 146 height 26
type input "1 KIEN DEN"
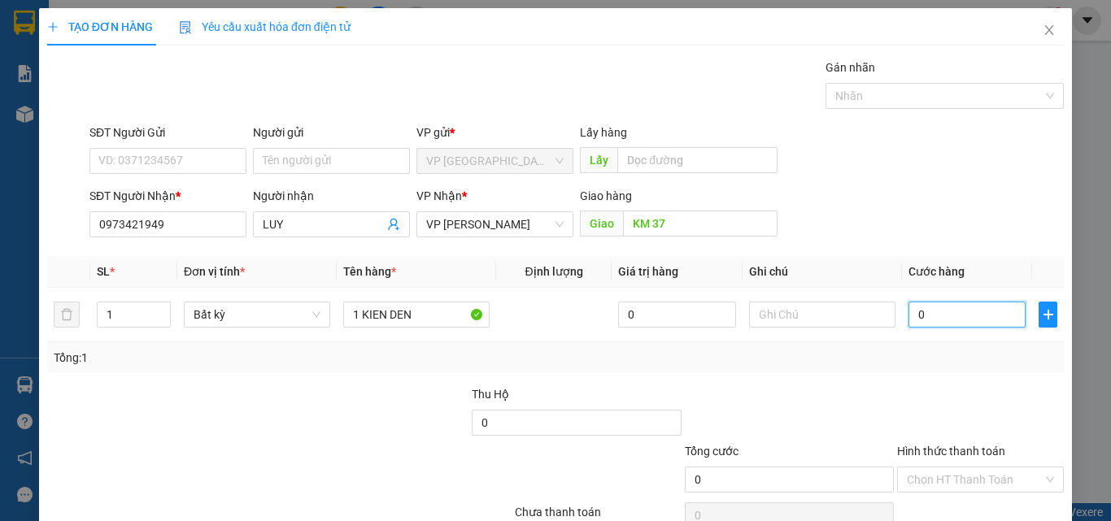
type input "3"
type input "30"
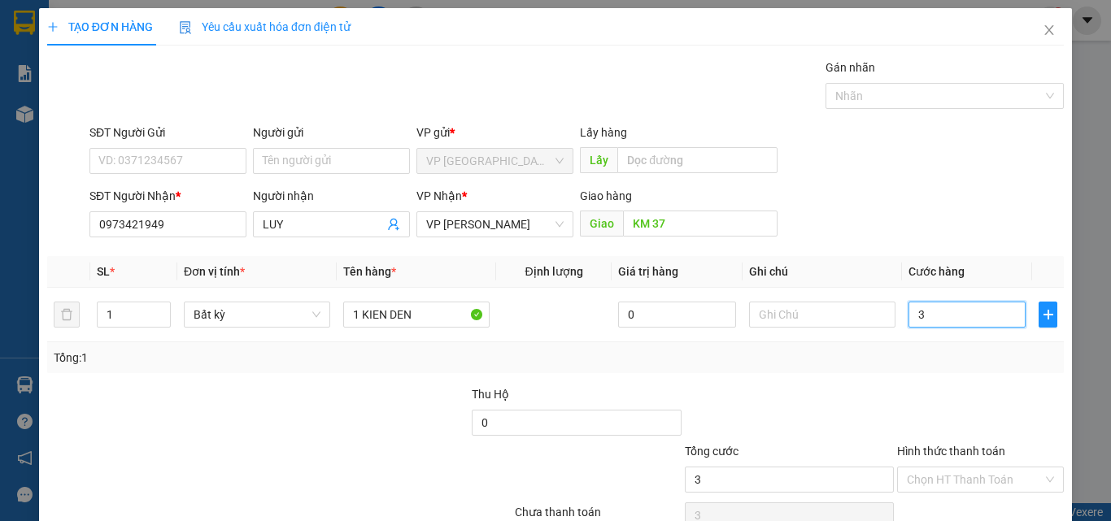
type input "30"
type input "300"
type input "3.000"
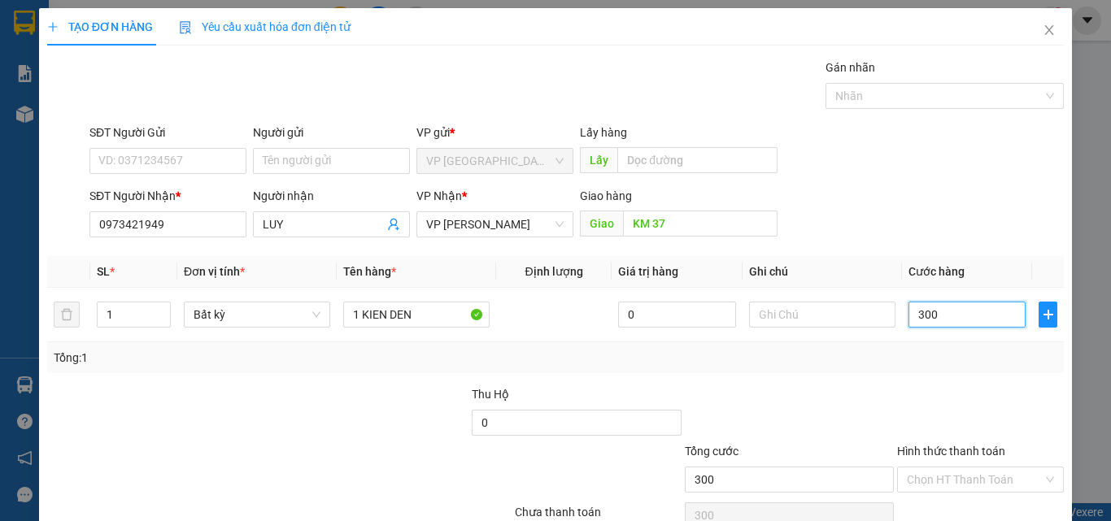
type input "3.000"
type input "30.000"
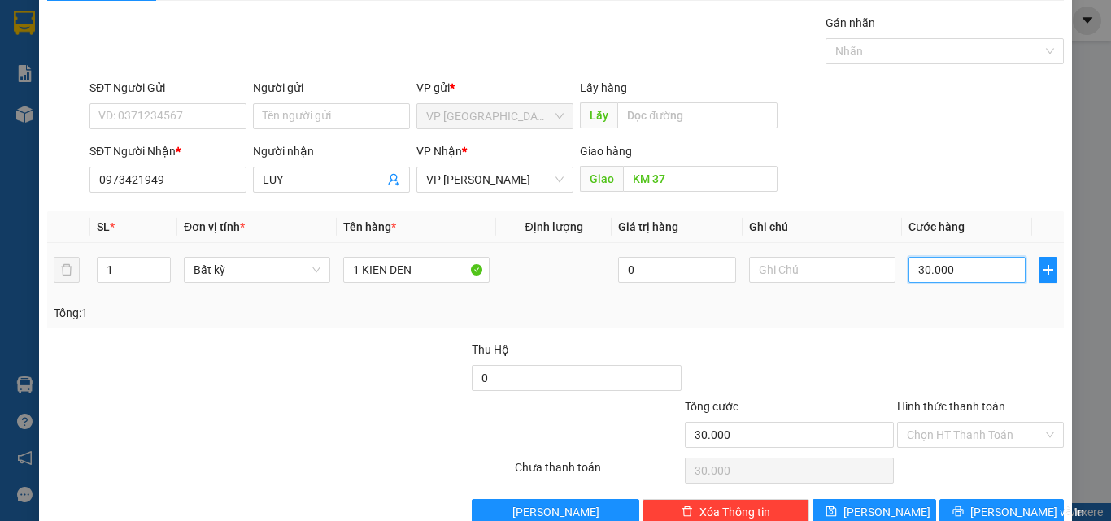
scroll to position [80, 0]
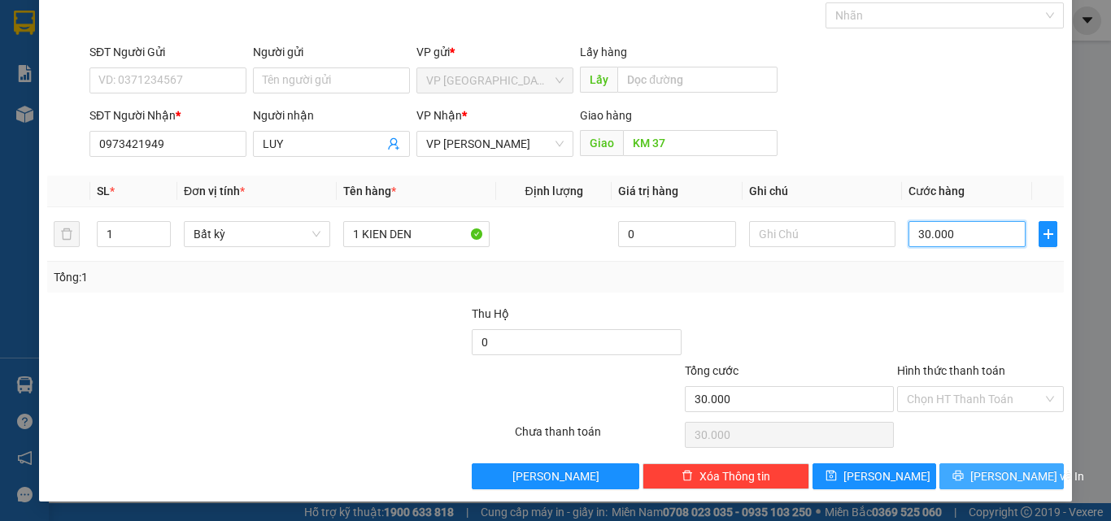
type input "30.000"
click at [982, 484] on span "[PERSON_NAME] và In" at bounding box center [1027, 477] width 114 height 18
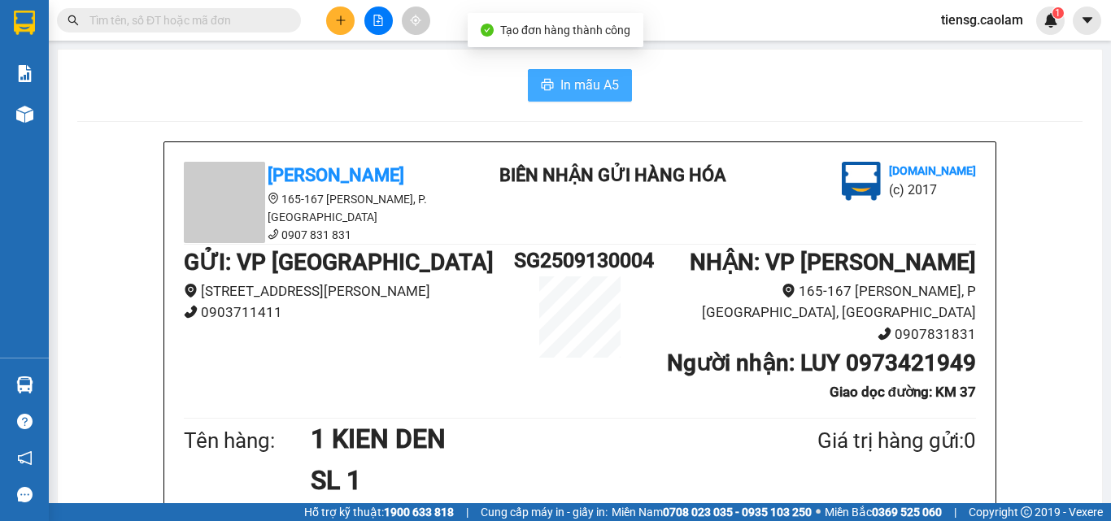
click at [581, 78] on span "In mẫu A5" at bounding box center [589, 85] width 59 height 20
click at [796, 381] on li "Giao dọc đường: KM 37" at bounding box center [811, 392] width 330 height 22
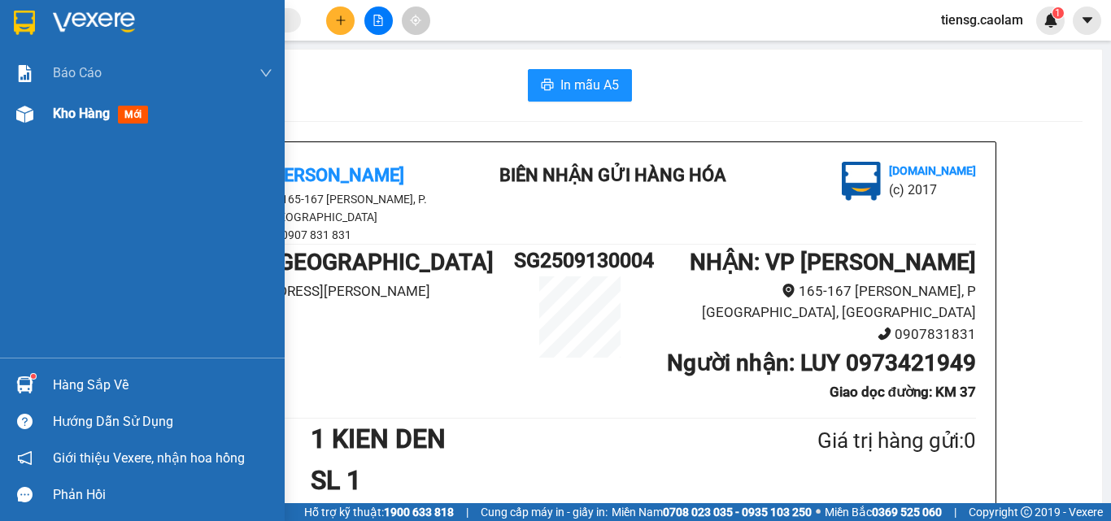
click at [63, 114] on span "Kho hàng" at bounding box center [81, 113] width 57 height 15
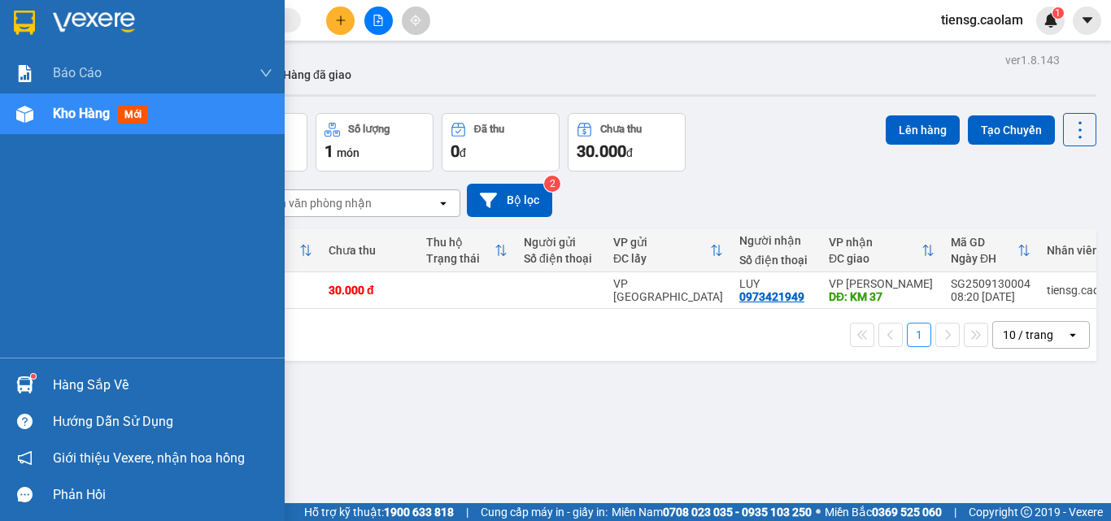
drag, startPoint x: 132, startPoint y: 110, endPoint x: 195, endPoint y: 114, distance: 63.5
click at [133, 111] on span "mới" at bounding box center [133, 115] width 30 height 18
drag, startPoint x: 31, startPoint y: 145, endPoint x: 54, endPoint y: 127, distance: 29.6
click at [50, 133] on div "Báo cáo BC Tiền NV thu được hàng ngày 2.0. Báo cáo dòng tiền (nhà xe) Báo cáo d…" at bounding box center [142, 205] width 285 height 305
click at [70, 108] on span "Kho hàng" at bounding box center [81, 113] width 57 height 15
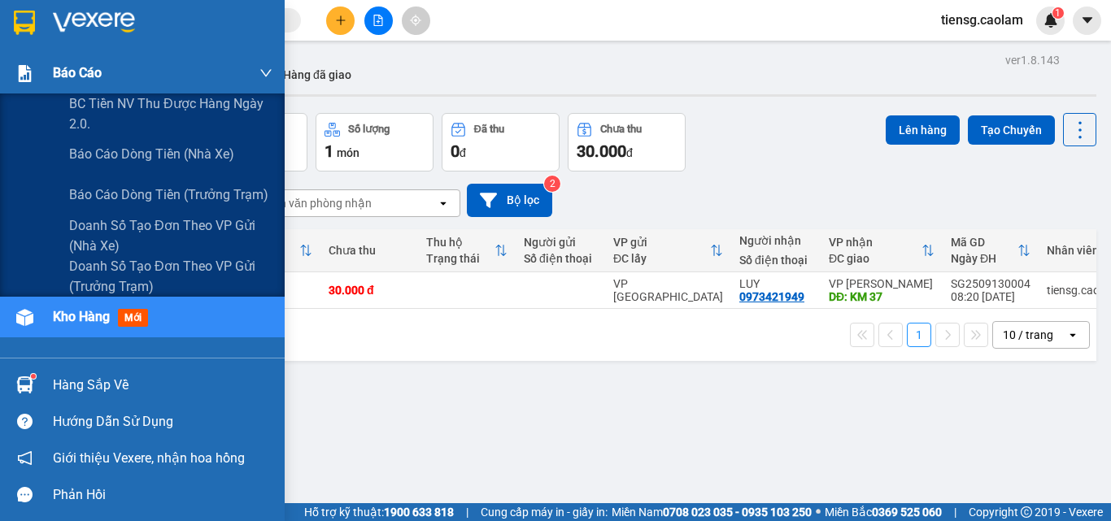
click at [67, 57] on div "Báo cáo" at bounding box center [163, 73] width 220 height 41
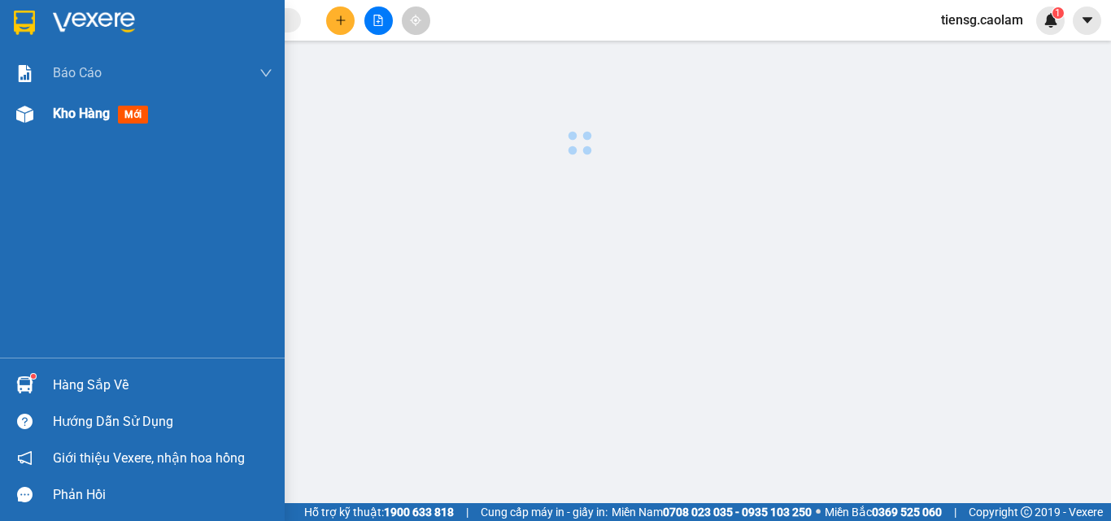
click at [67, 117] on span "Kho hàng" at bounding box center [81, 113] width 57 height 15
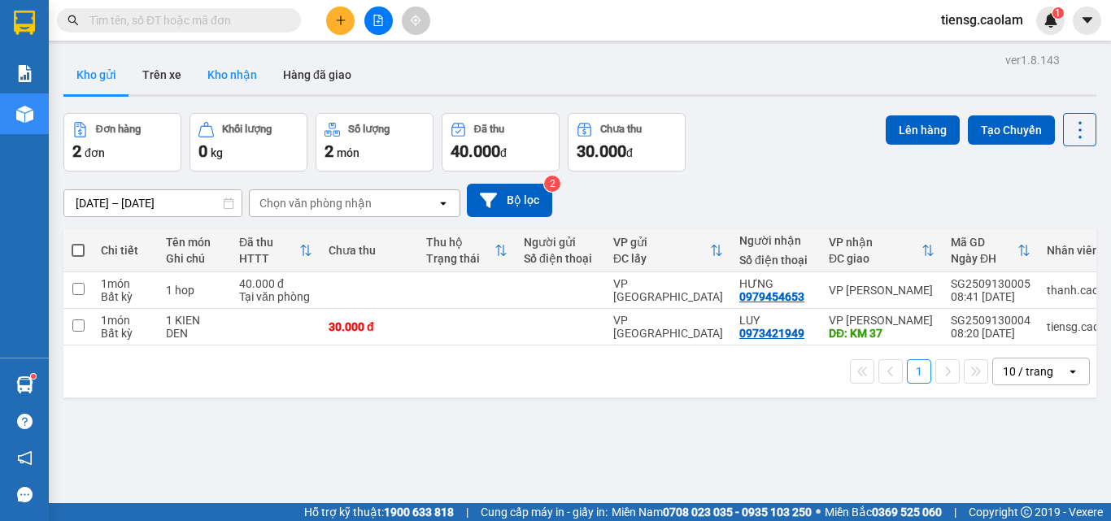
click at [194, 92] on button "Kho nhận" at bounding box center [232, 74] width 76 height 39
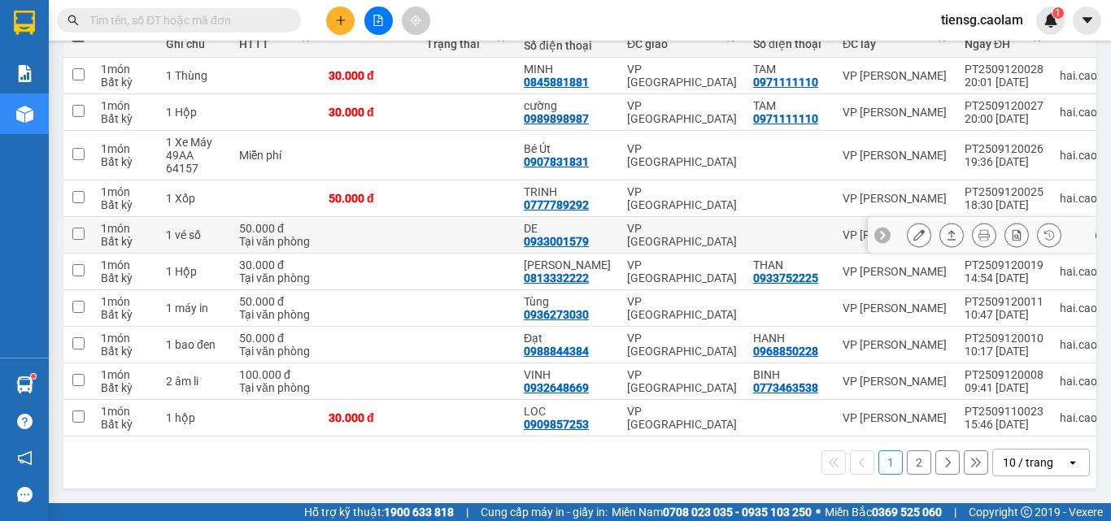
scroll to position [140, 0]
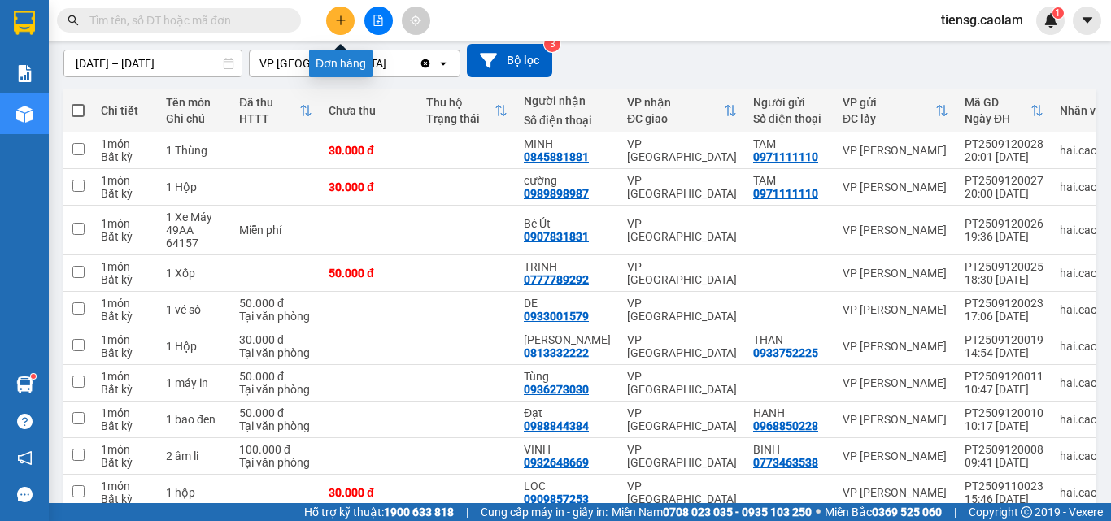
click at [337, 21] on icon "plus" at bounding box center [340, 20] width 11 height 11
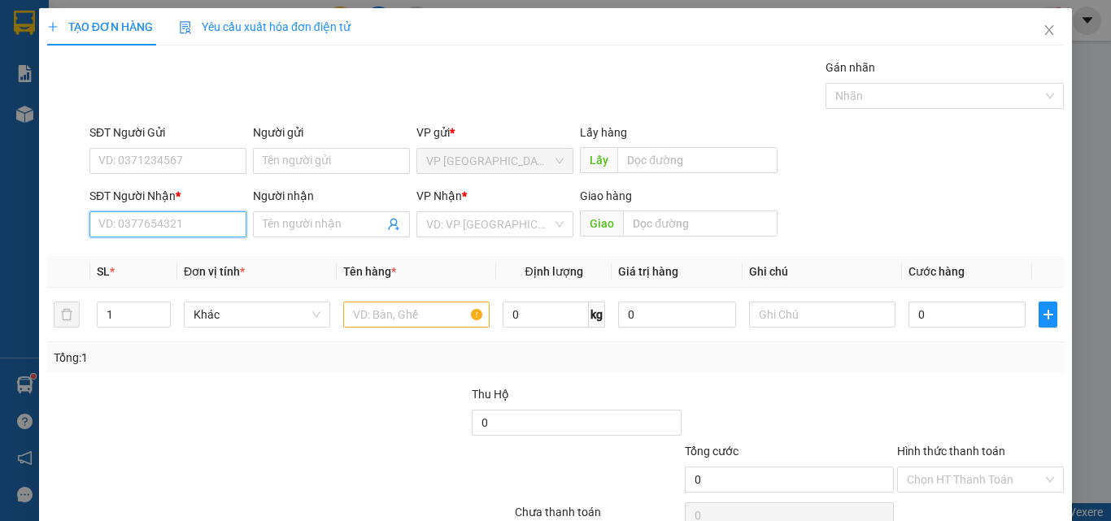
click at [196, 233] on input "SĐT Người Nhận *" at bounding box center [167, 224] width 157 height 26
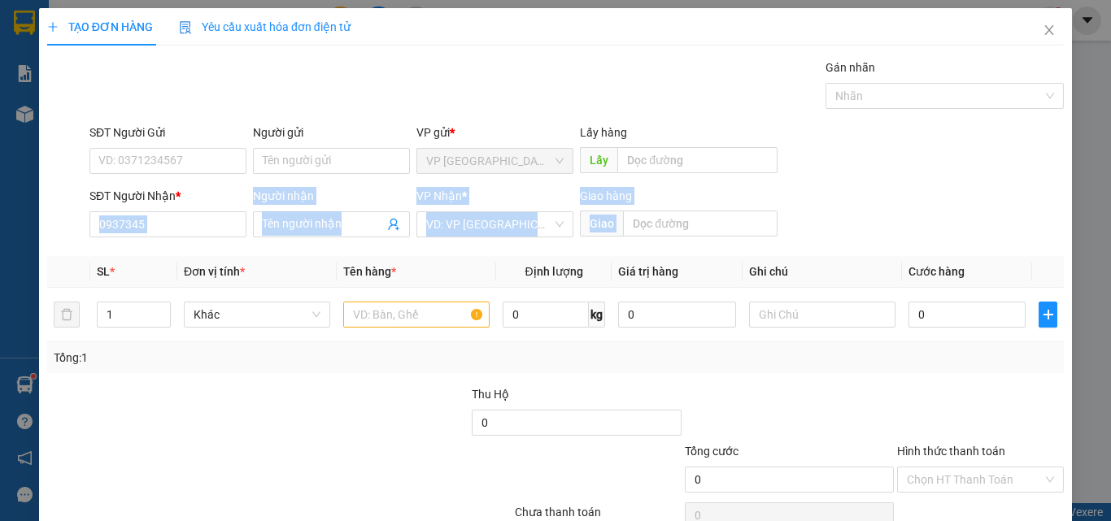
click at [181, 246] on div "Transit Pickup Surcharge Ids Transit Deliver Surcharge Ids Transit Deliver Surc…" at bounding box center [555, 314] width 1016 height 511
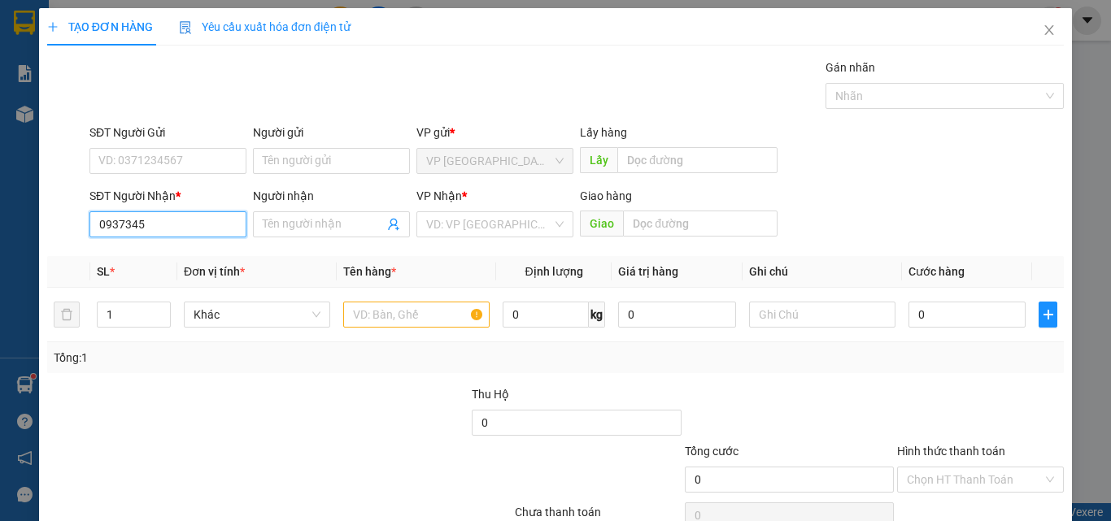
click at [182, 228] on input "0937345" at bounding box center [167, 224] width 157 height 26
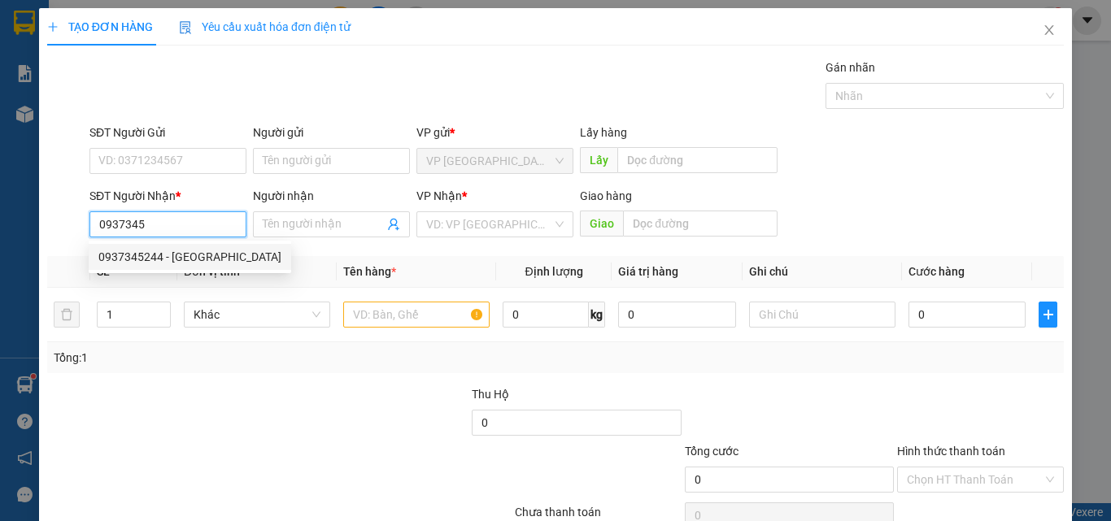
click at [157, 262] on div "0937345244 - [GEOGRAPHIC_DATA]" at bounding box center [189, 257] width 183 height 18
type input "0937345244"
type input "PHUONG"
type input "KM 30"
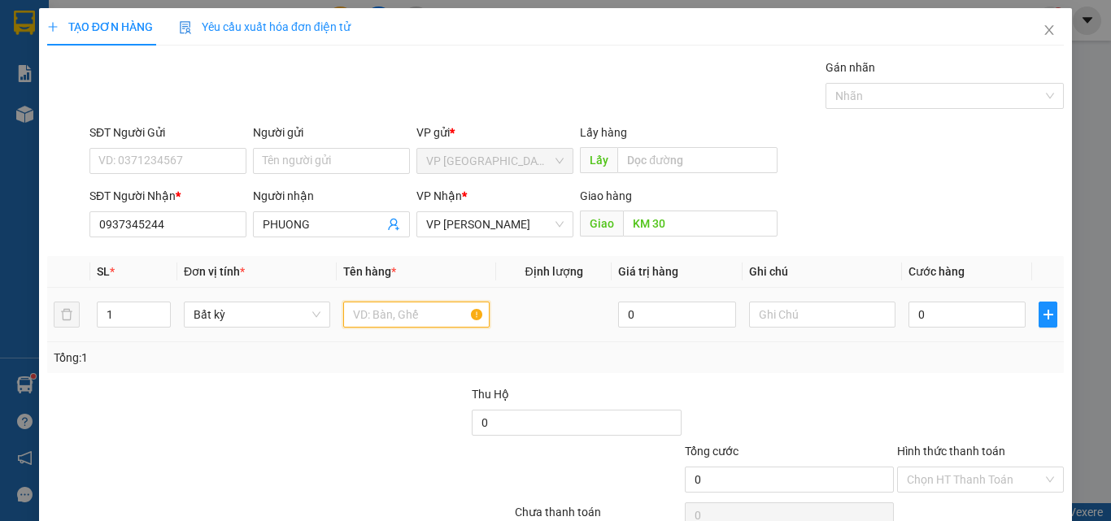
click at [386, 321] on input "text" at bounding box center [416, 315] width 146 height 26
type input "1 THUNG"
click at [948, 318] on input "0" at bounding box center [966, 315] width 117 height 26
type input "4"
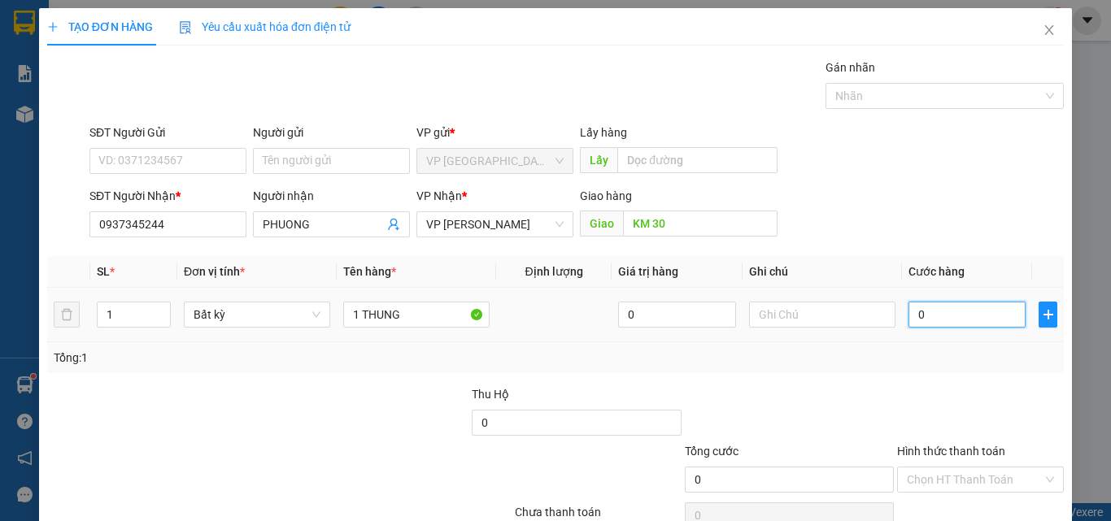
type input "4"
type input "40"
type input "400"
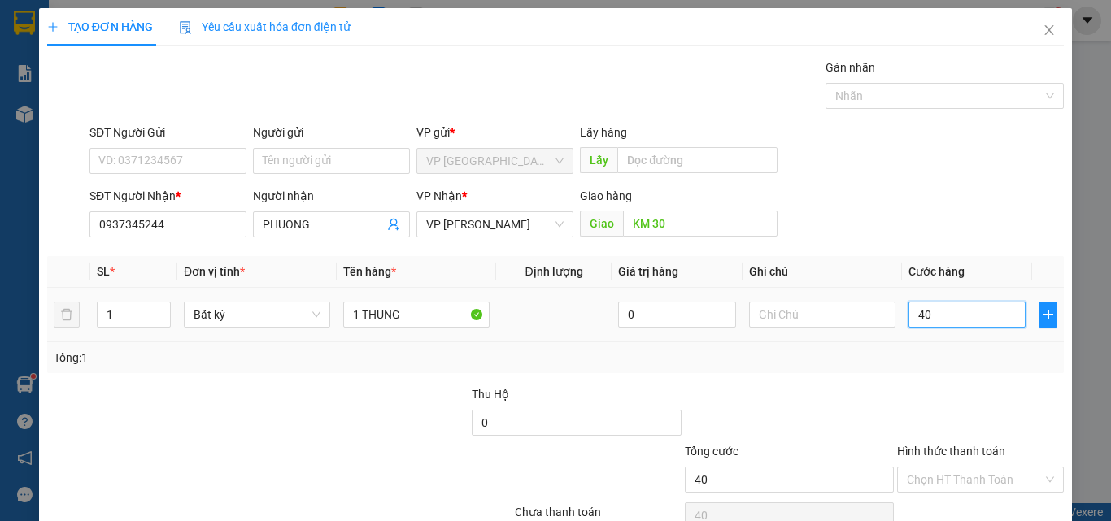
type input "400"
type input "4.000"
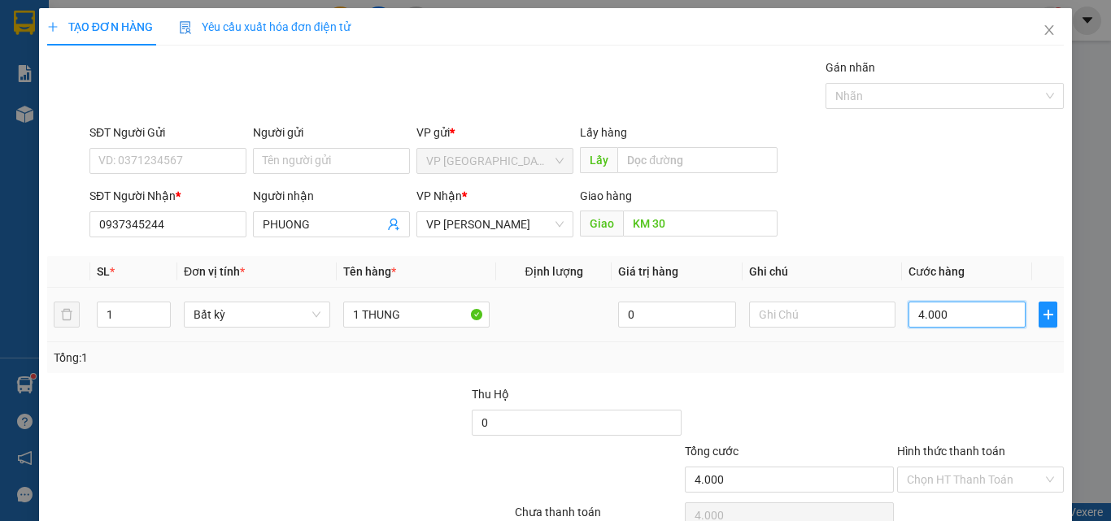
type input "40.000"
type input "400.000"
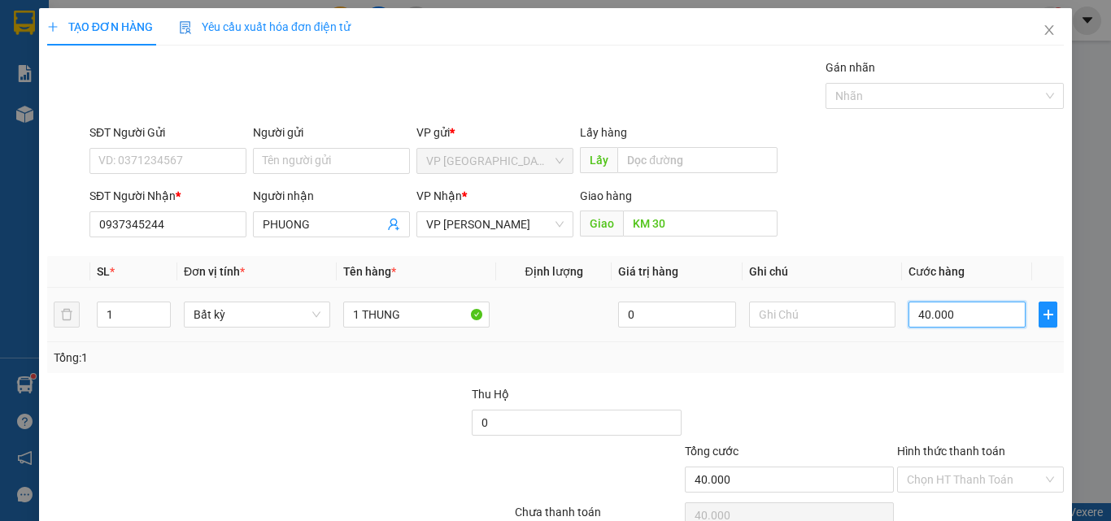
type input "400.000"
drag, startPoint x: 987, startPoint y: 320, endPoint x: 595, endPoint y: 300, distance: 392.4
click at [650, 324] on tr "1 Bất kỳ 1 THUNG 0 400.000" at bounding box center [555, 315] width 1016 height 54
type input "0"
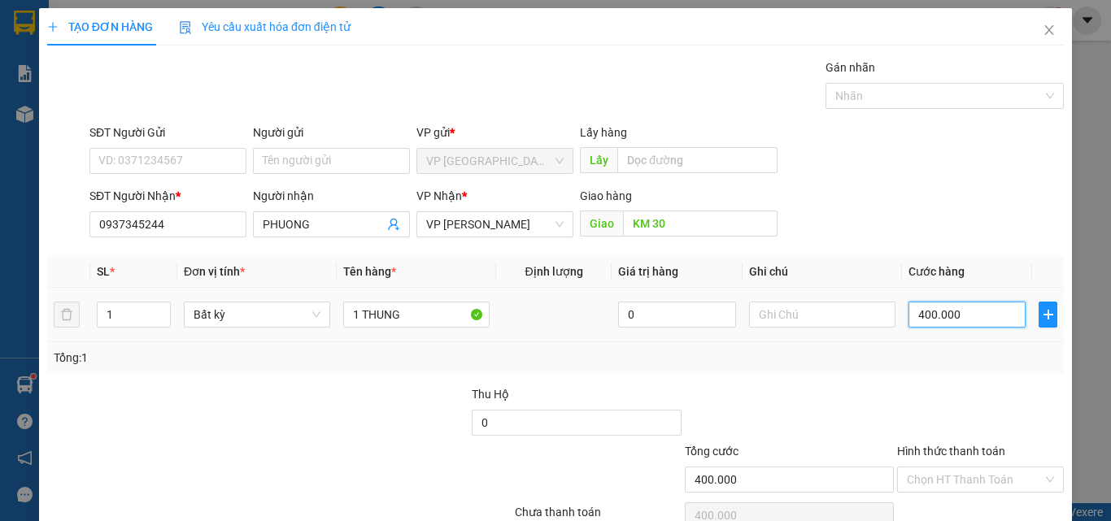
type input "0"
type input "05"
type input "5"
type input "050"
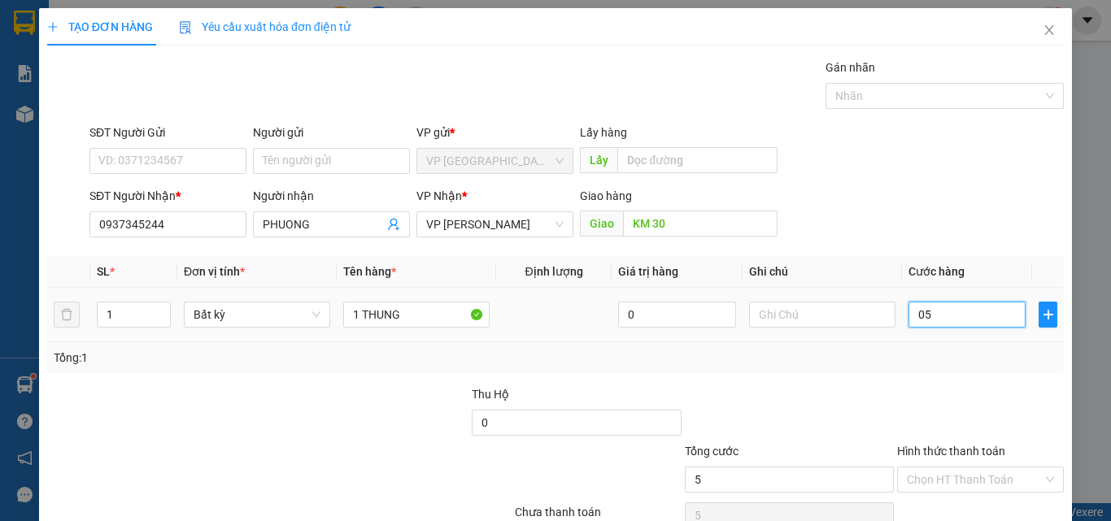
type input "50"
type input "0.500"
type input "500"
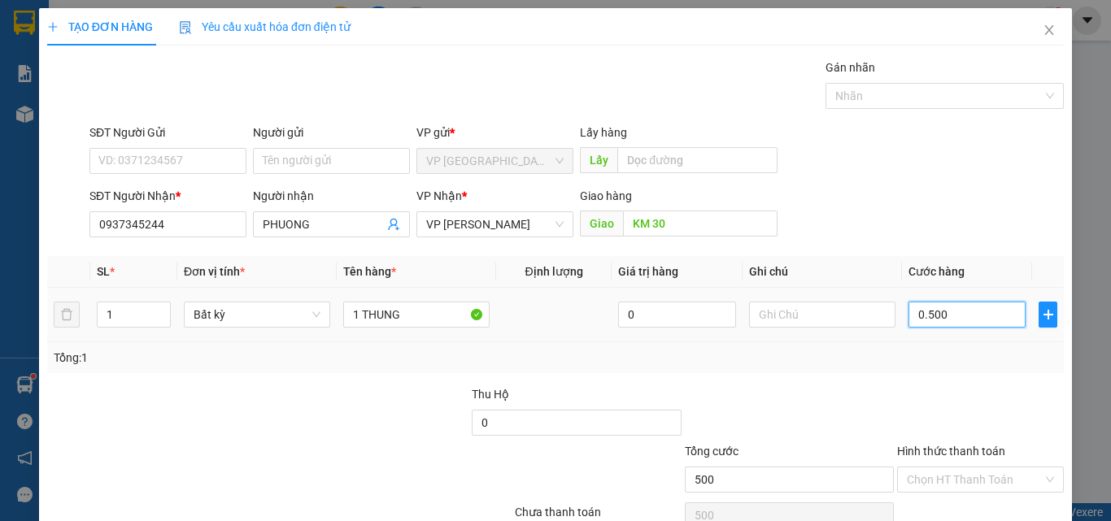
type input "05.000"
type input "5.000"
type input "050.000"
type input "50.000"
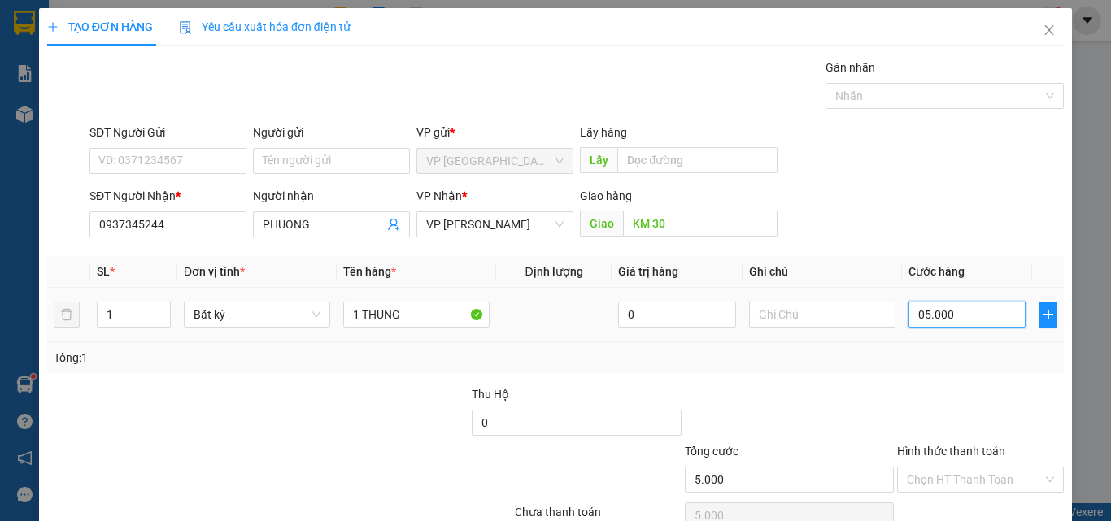
type input "50.000"
drag, startPoint x: 865, startPoint y: 416, endPoint x: 879, endPoint y: 405, distance: 17.9
click at [865, 415] on div at bounding box center [789, 413] width 212 height 57
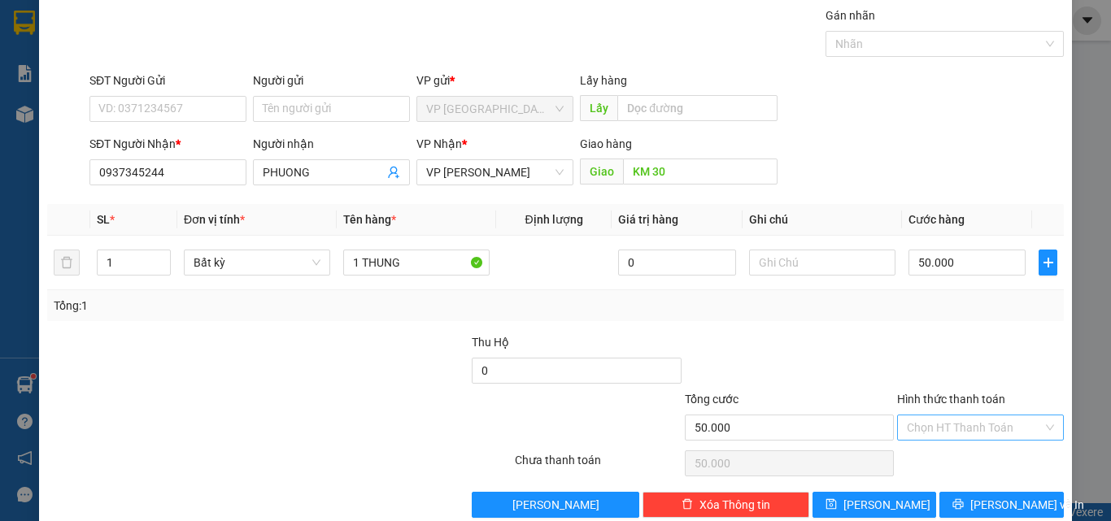
scroll to position [80, 0]
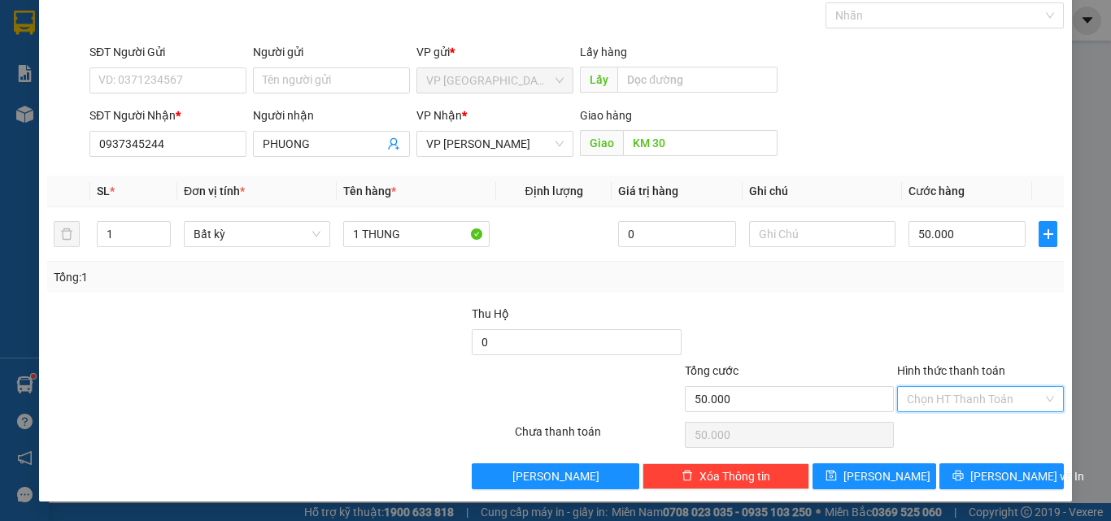
click at [973, 387] on input "Hình thức thanh toán" at bounding box center [975, 399] width 136 height 24
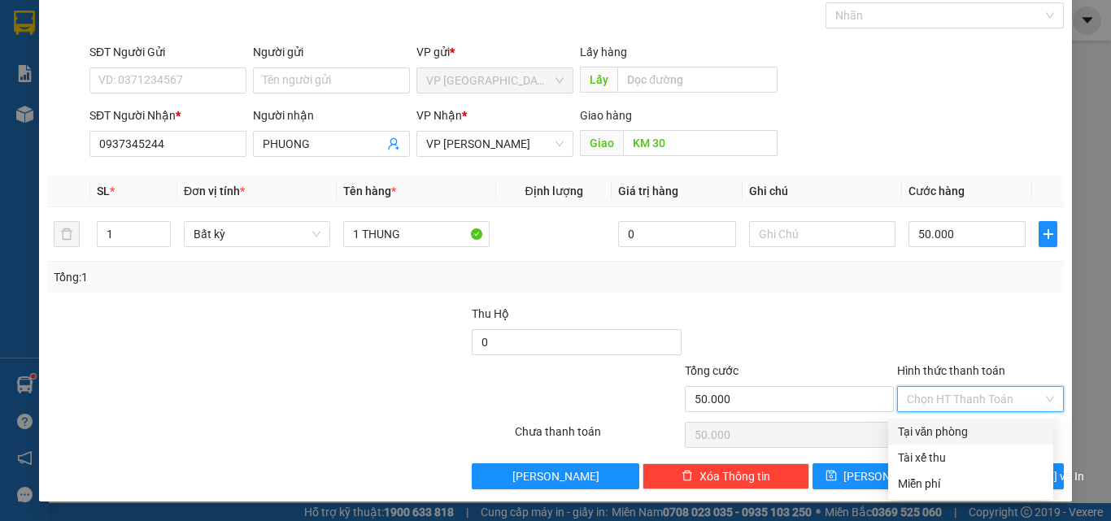
click at [959, 438] on div "Tại văn phòng" at bounding box center [971, 432] width 146 height 18
type input "0"
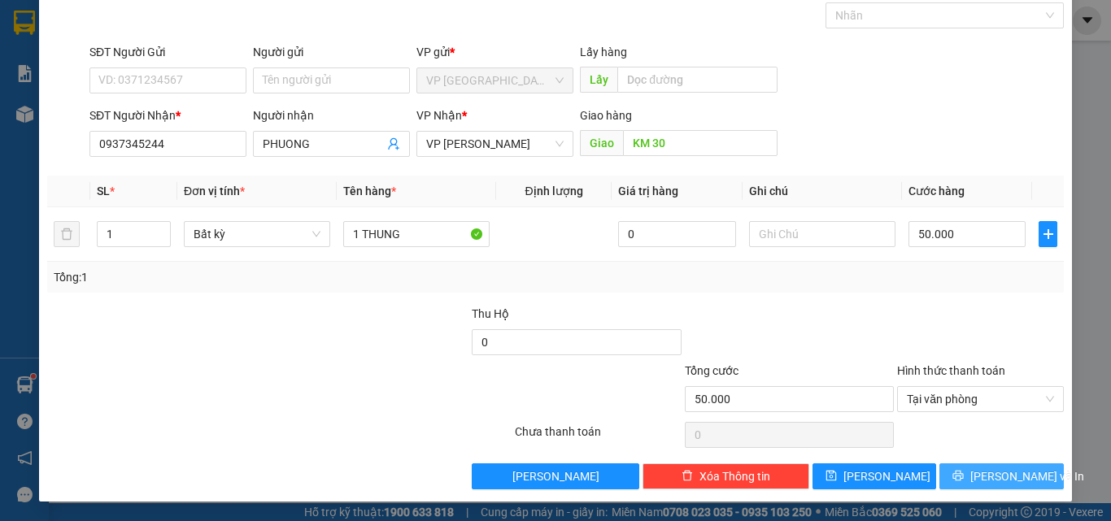
click at [963, 479] on icon "printer" at bounding box center [957, 475] width 11 height 11
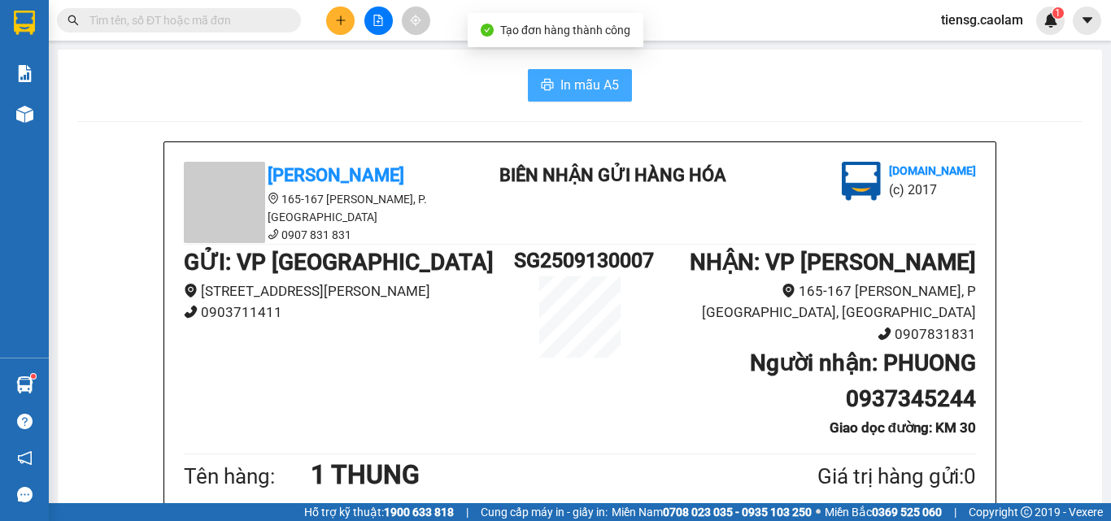
click at [581, 86] on span "In mẫu A5" at bounding box center [589, 85] width 59 height 20
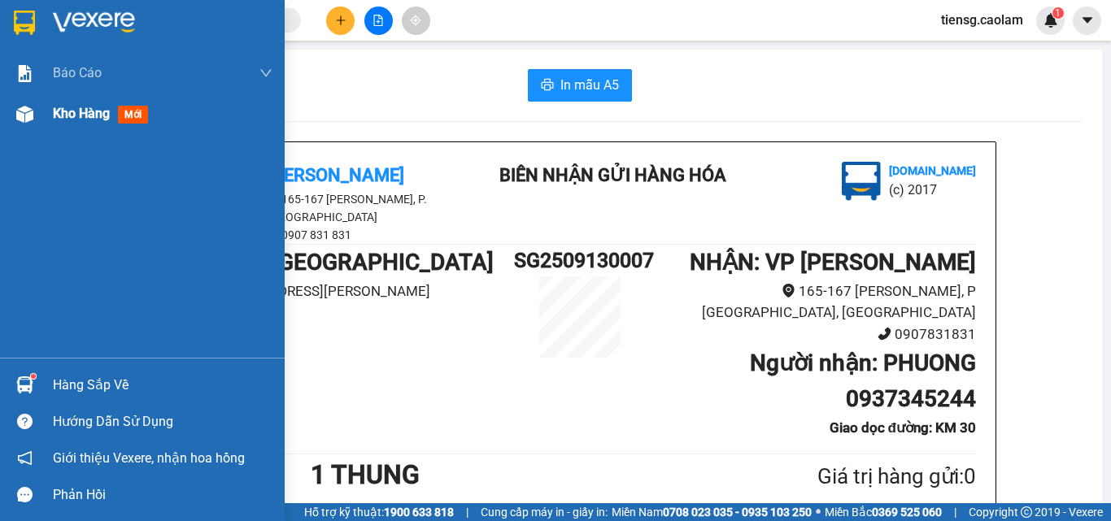
click at [99, 102] on div "Kho hàng mới" at bounding box center [163, 114] width 220 height 41
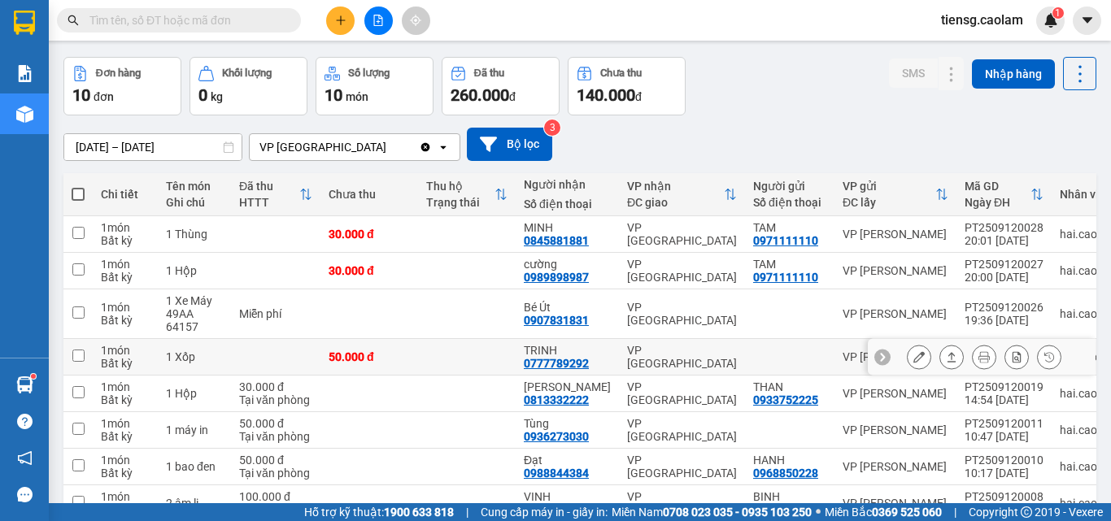
scroll to position [81, 0]
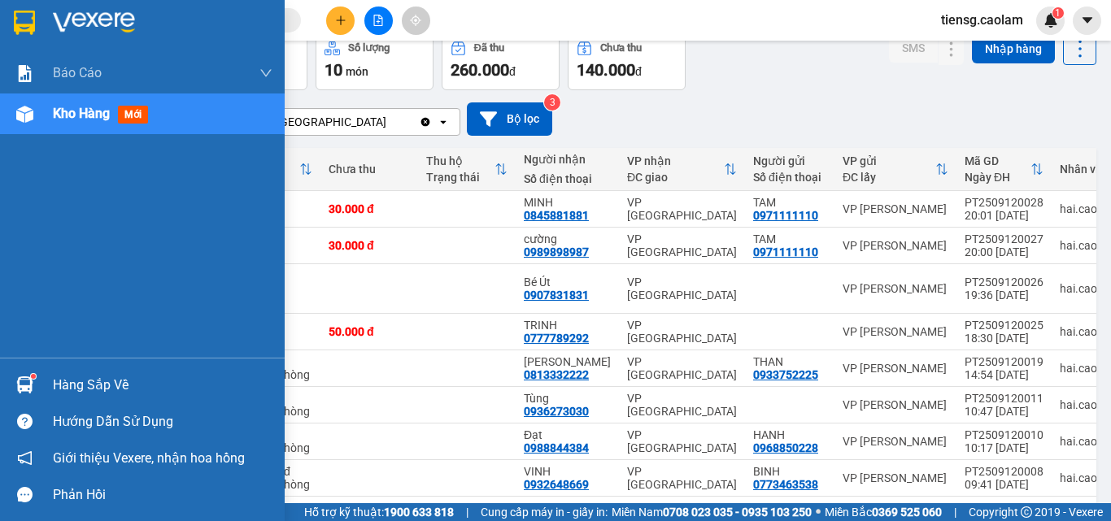
click at [94, 110] on span "Kho hàng" at bounding box center [81, 113] width 57 height 15
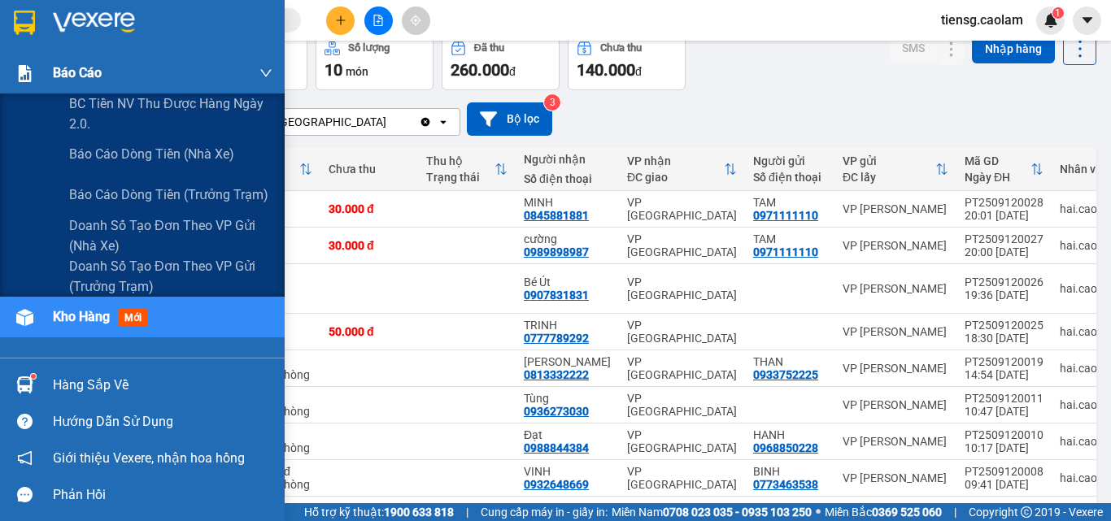
click at [92, 66] on span "Báo cáo" at bounding box center [77, 73] width 49 height 20
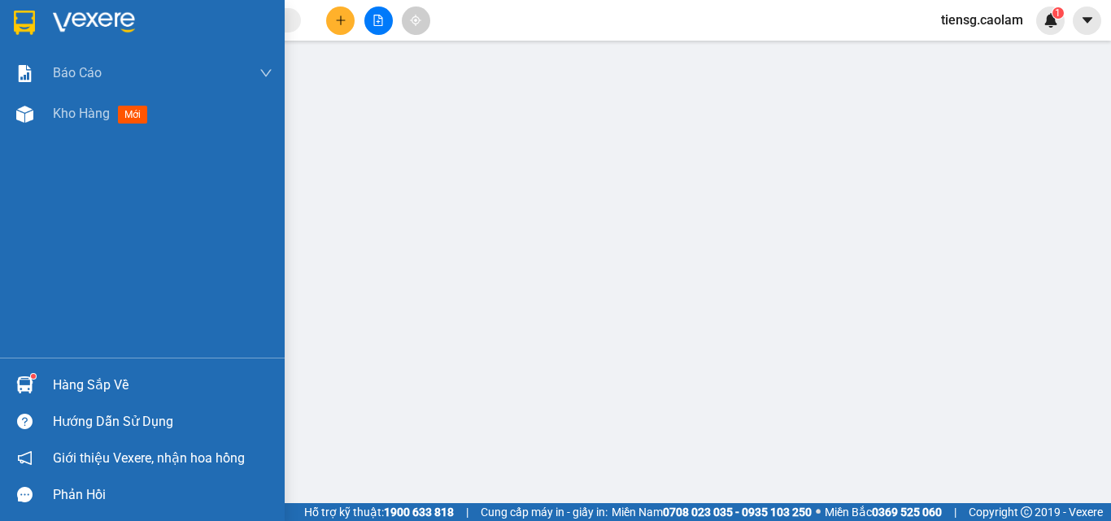
click at [78, 112] on span "Kho hàng" at bounding box center [81, 113] width 57 height 15
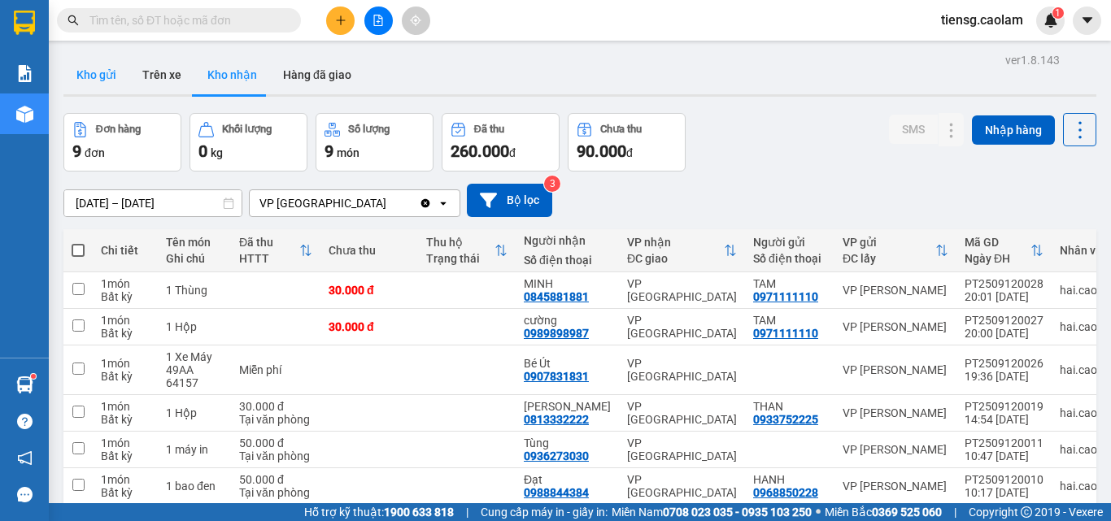
click at [111, 83] on button "Kho gửi" at bounding box center [96, 74] width 66 height 39
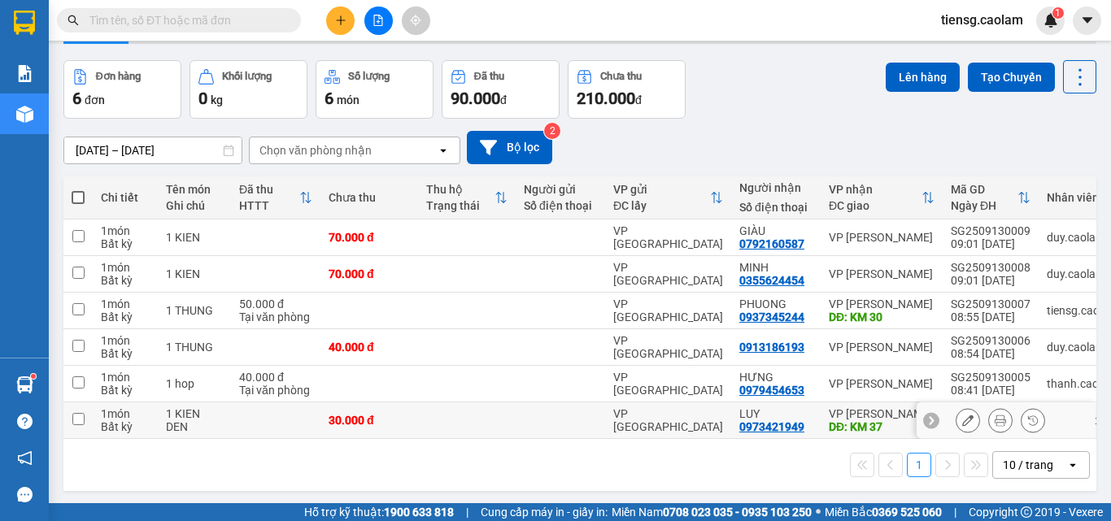
scroll to position [75, 0]
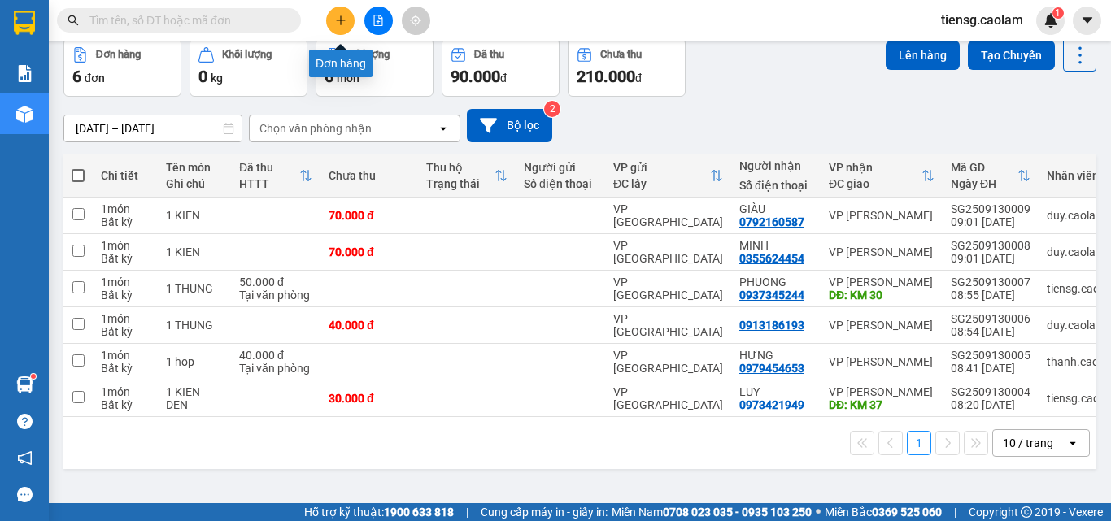
click at [337, 20] on icon "plus" at bounding box center [340, 20] width 11 height 11
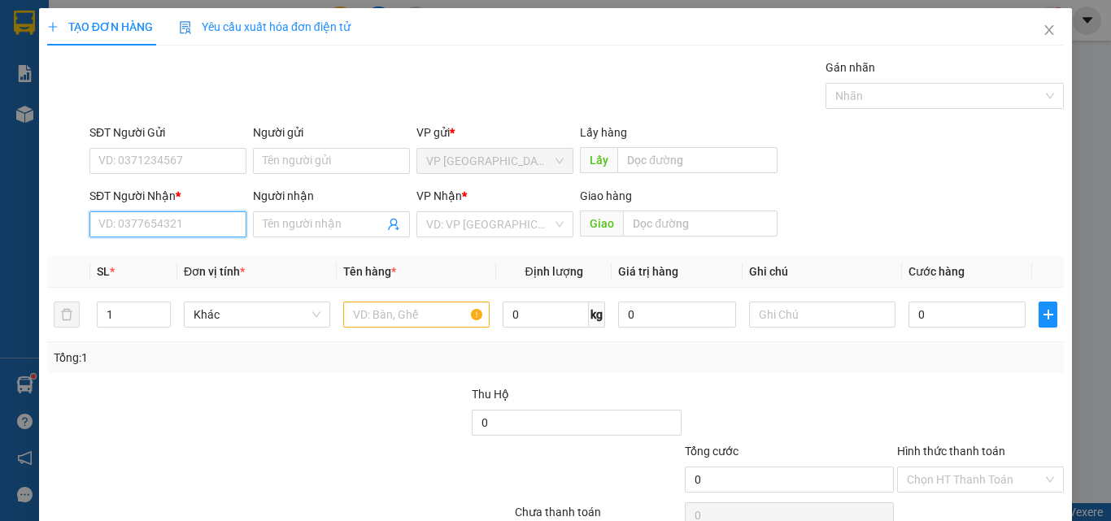
click at [188, 219] on input "SĐT Người Nhận *" at bounding box center [167, 224] width 157 height 26
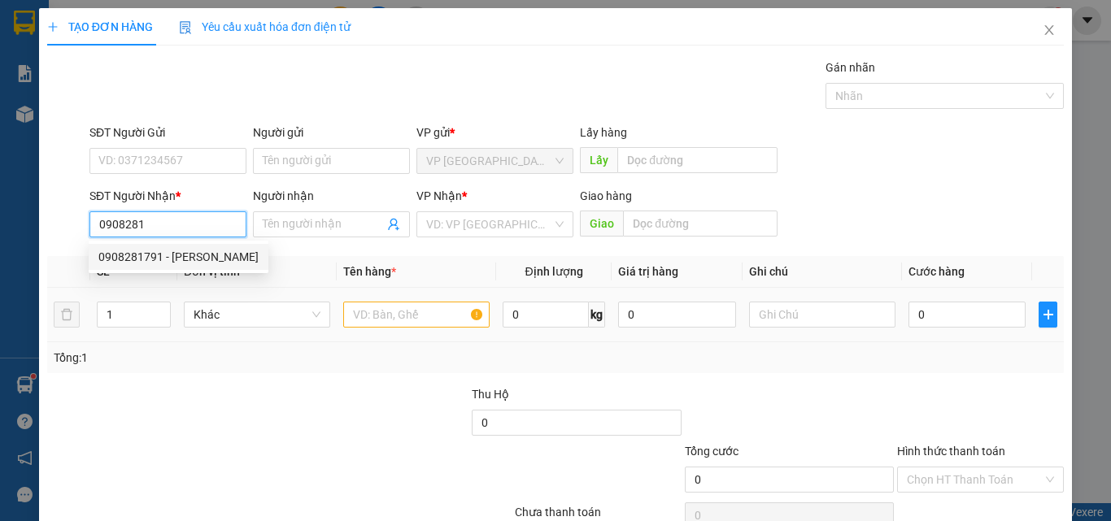
drag, startPoint x: 161, startPoint y: 255, endPoint x: 370, endPoint y: 299, distance: 213.5
click at [163, 255] on div "0908281791 - [PERSON_NAME]" at bounding box center [178, 257] width 160 height 18
type input "0908281791"
type input "VY"
type input "QUAN DAI PHU"
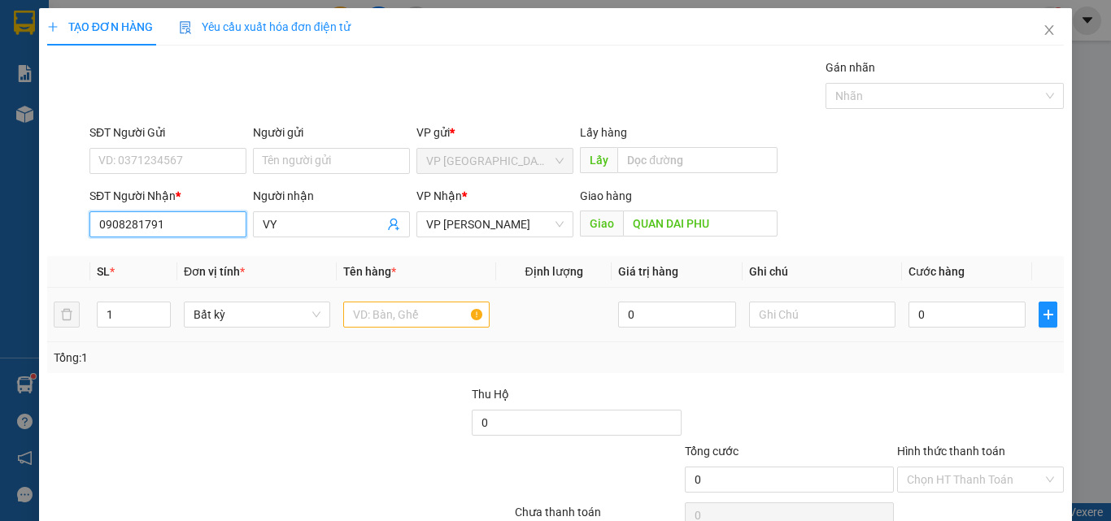
type input "0908281791"
click at [412, 311] on input "text" at bounding box center [416, 315] width 146 height 26
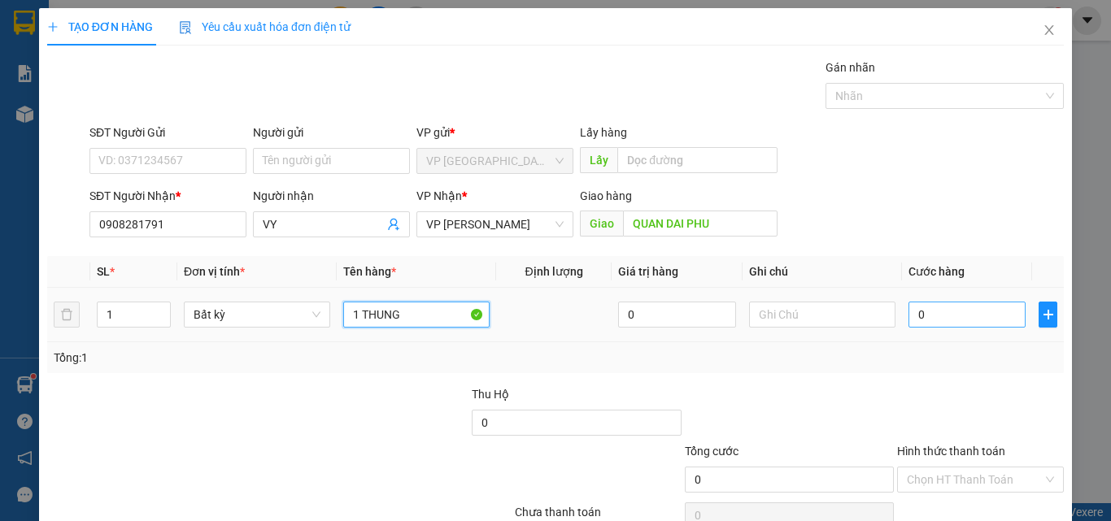
type input "1 THUNG"
click at [964, 324] on input "0" at bounding box center [966, 315] width 117 height 26
type input "4"
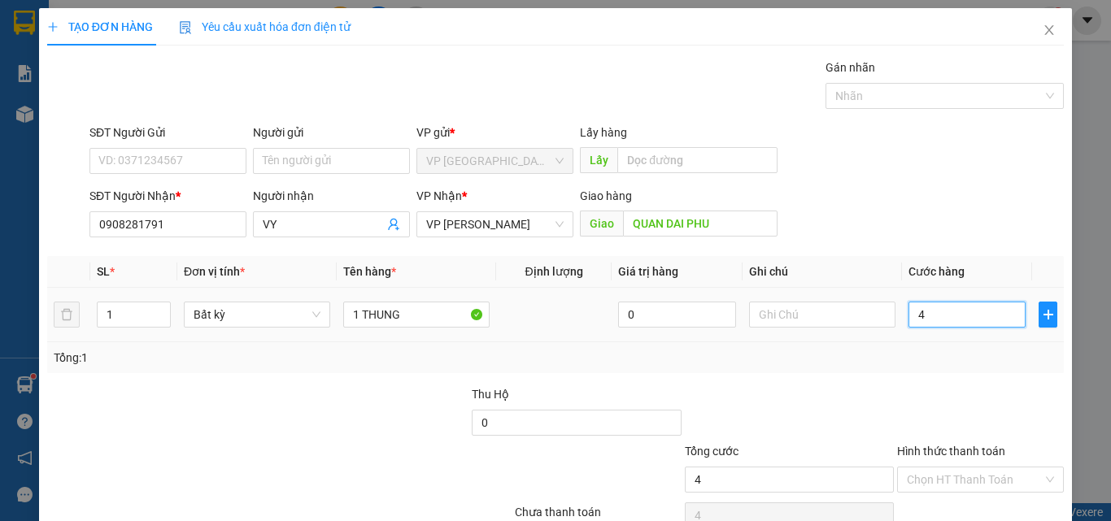
type input "40"
type input "400"
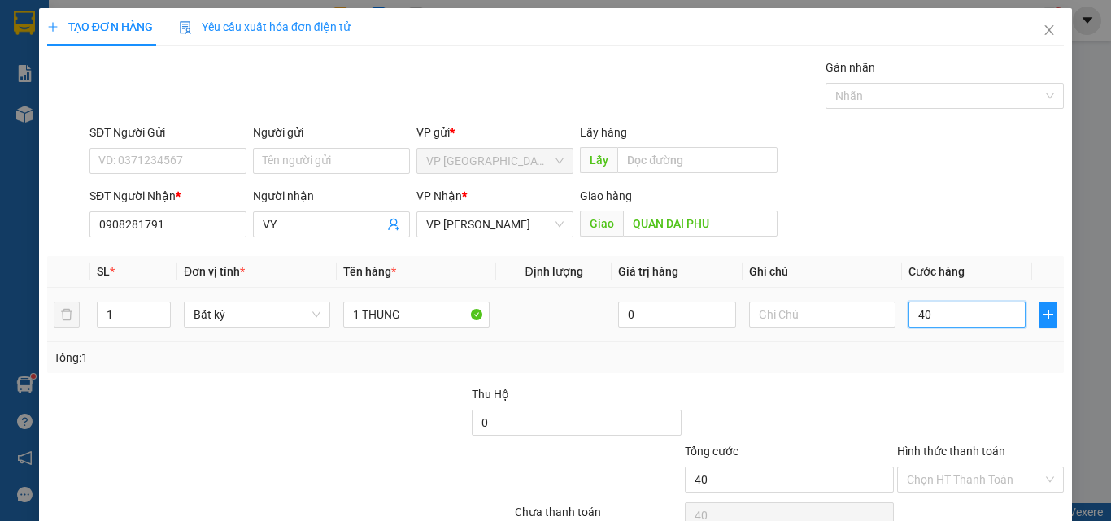
type input "400"
type input "4.000"
type input "40.000"
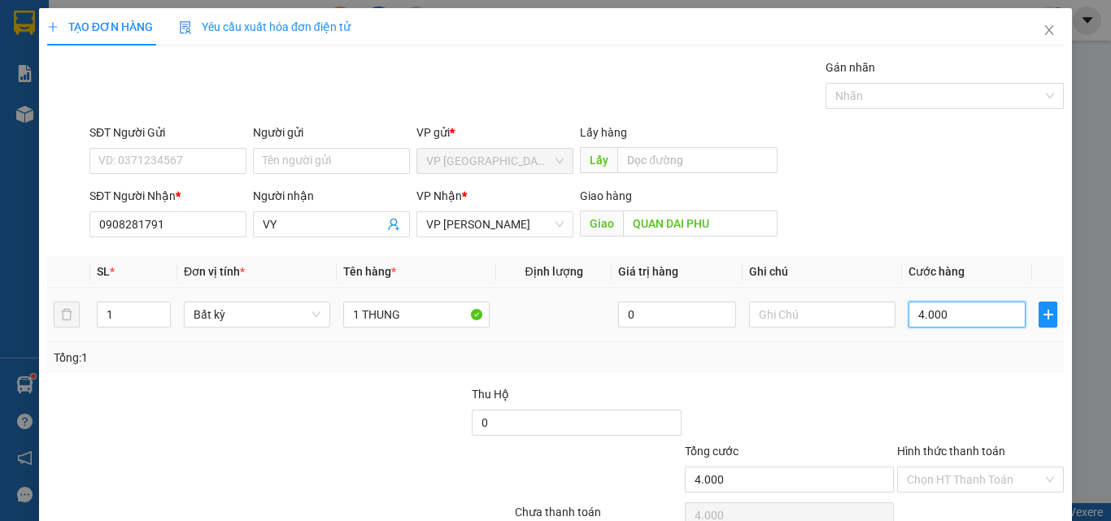
type input "40.000"
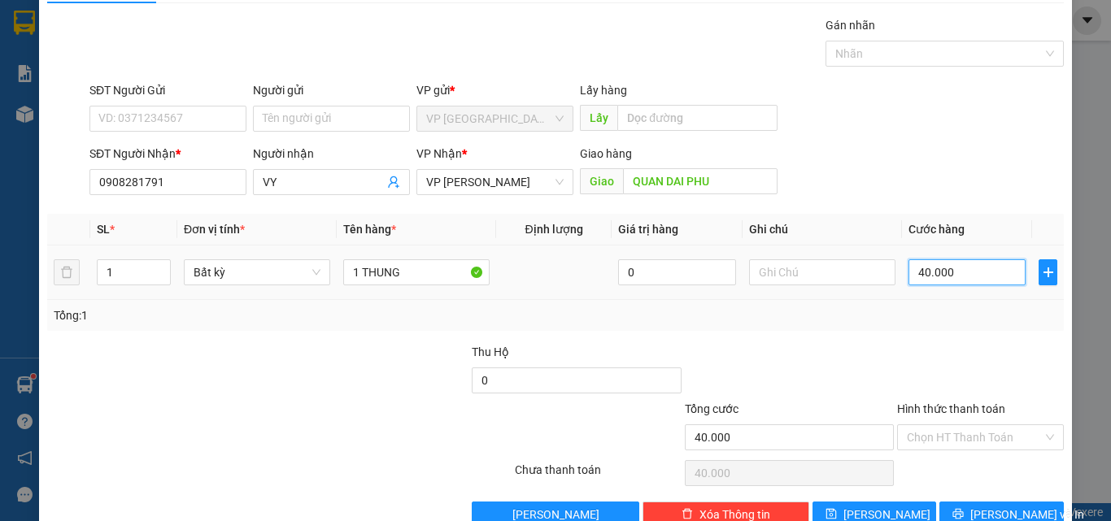
scroll to position [80, 0]
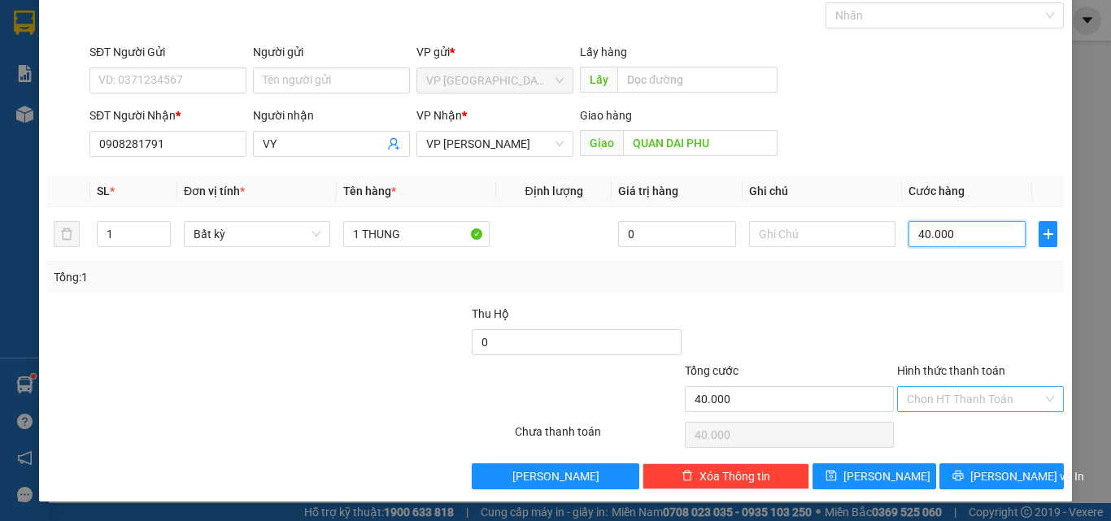
type input "40.000"
click at [970, 395] on input "Hình thức thanh toán" at bounding box center [975, 399] width 136 height 24
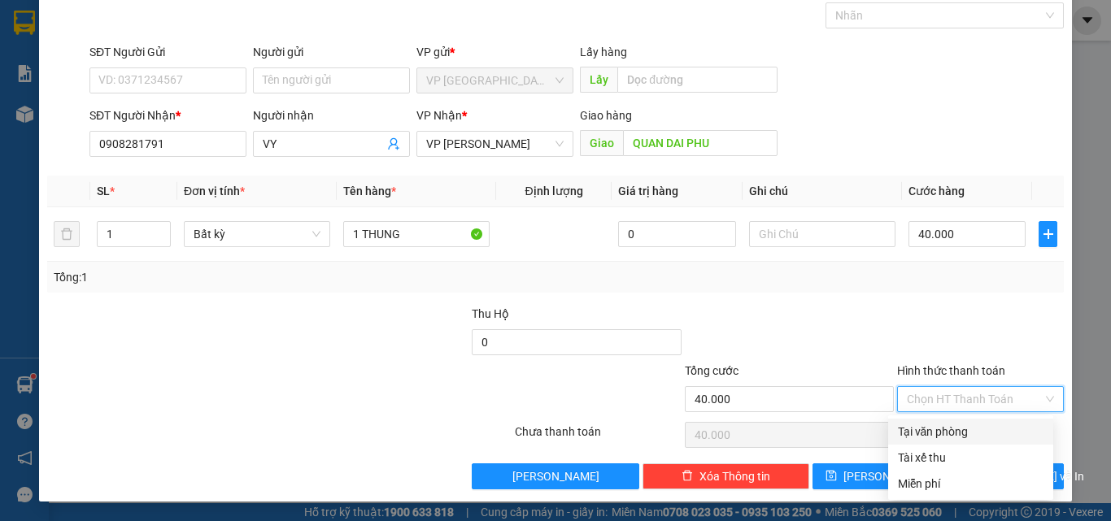
click at [951, 433] on div "Tại văn phòng" at bounding box center [971, 432] width 146 height 18
type input "0"
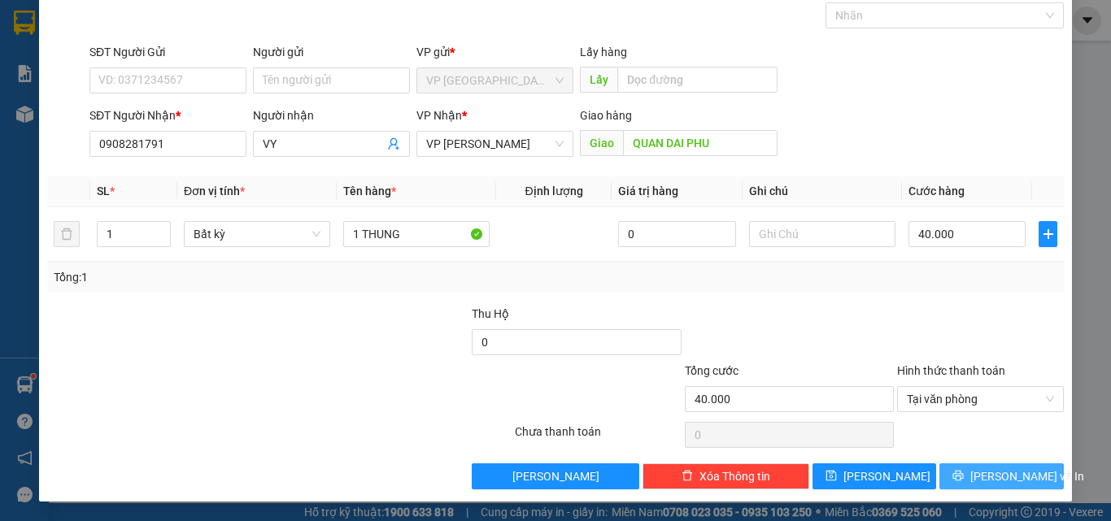
drag, startPoint x: 1013, startPoint y: 471, endPoint x: 1019, endPoint y: 452, distance: 19.5
click at [1013, 468] on span "[PERSON_NAME] và In" at bounding box center [1027, 477] width 114 height 18
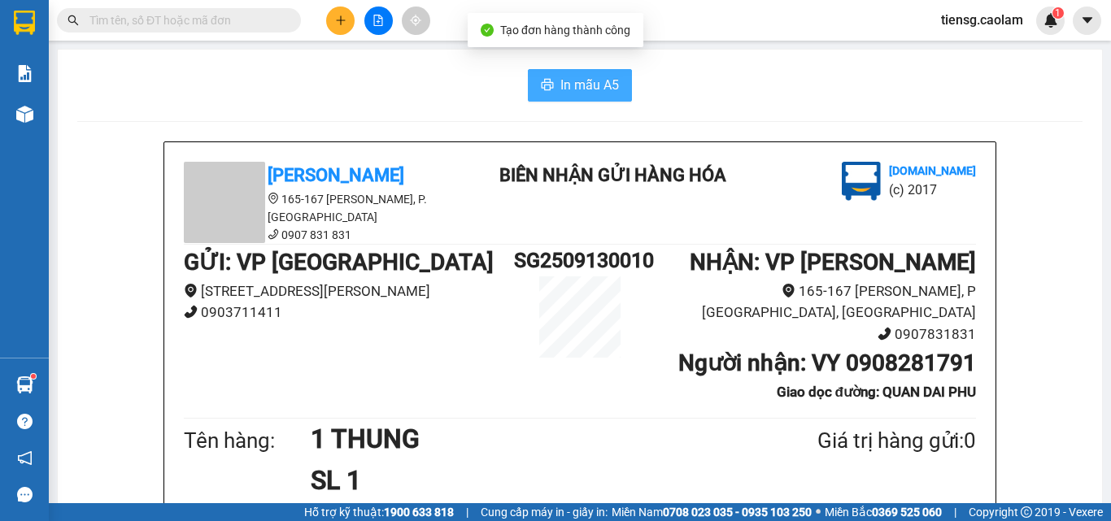
drag, startPoint x: 609, startPoint y: 87, endPoint x: 686, endPoint y: 124, distance: 85.8
click at [610, 87] on span "In mẫu A5" at bounding box center [589, 85] width 59 height 20
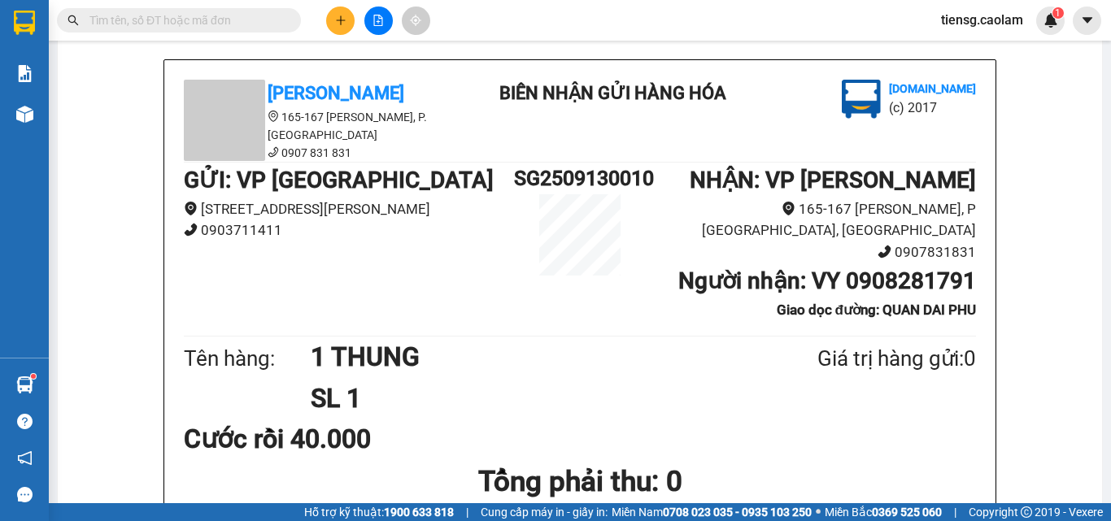
scroll to position [81, 0]
click at [348, 21] on button at bounding box center [340, 21] width 28 height 28
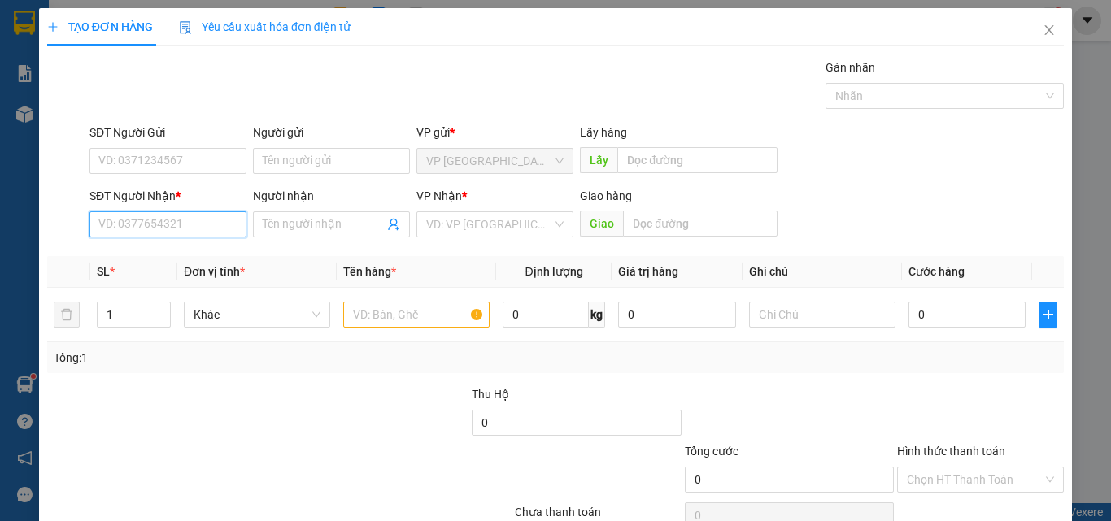
click at [139, 225] on input "SĐT Người Nhận *" at bounding box center [167, 224] width 157 height 26
drag, startPoint x: 153, startPoint y: 253, endPoint x: 212, endPoint y: 257, distance: 59.5
click at [154, 253] on div "0943173456 - XUONG" at bounding box center [166, 257] width 136 height 18
type input "0943173456"
type input "XUONG"
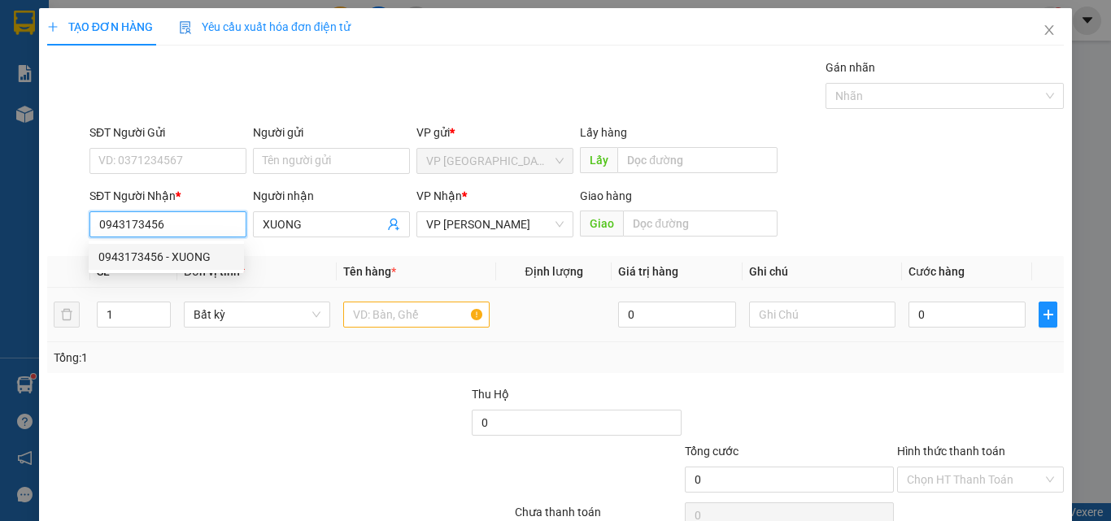
type input "0943173456"
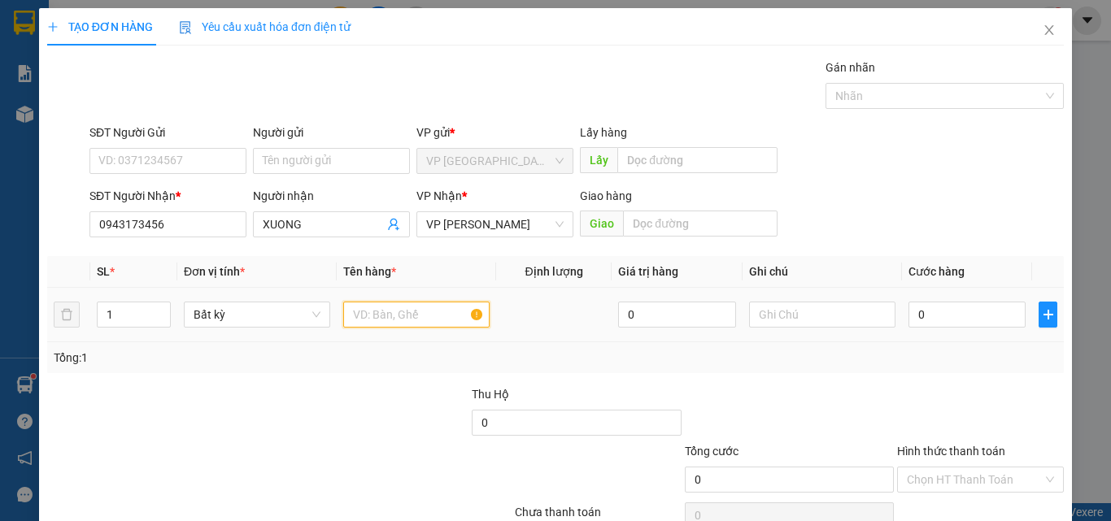
click at [423, 319] on input "text" at bounding box center [416, 315] width 146 height 26
drag, startPoint x: 1041, startPoint y: 31, endPoint x: 1039, endPoint y: 22, distance: 9.1
click at [1042, 28] on icon "close" at bounding box center [1048, 30] width 13 height 13
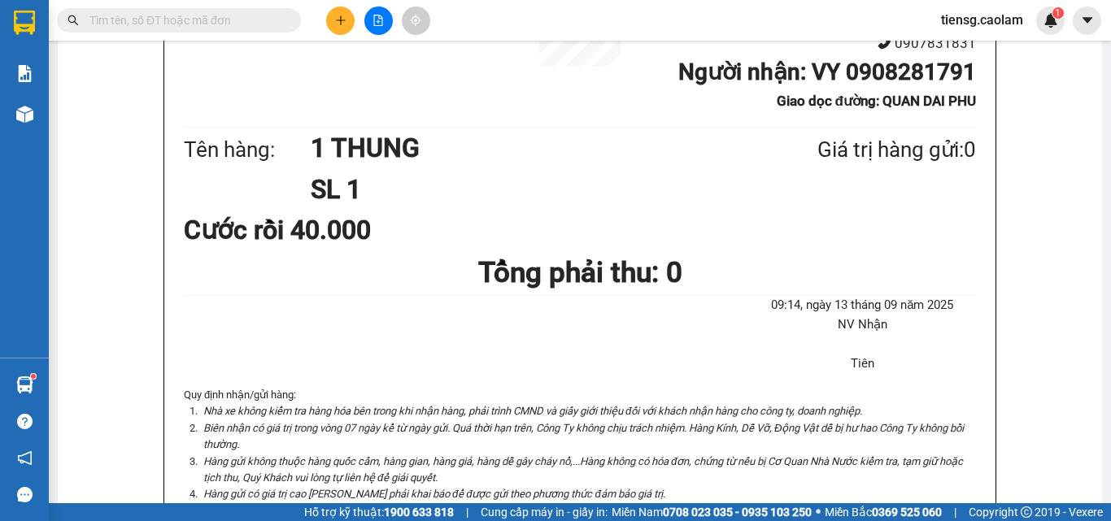
scroll to position [407, 0]
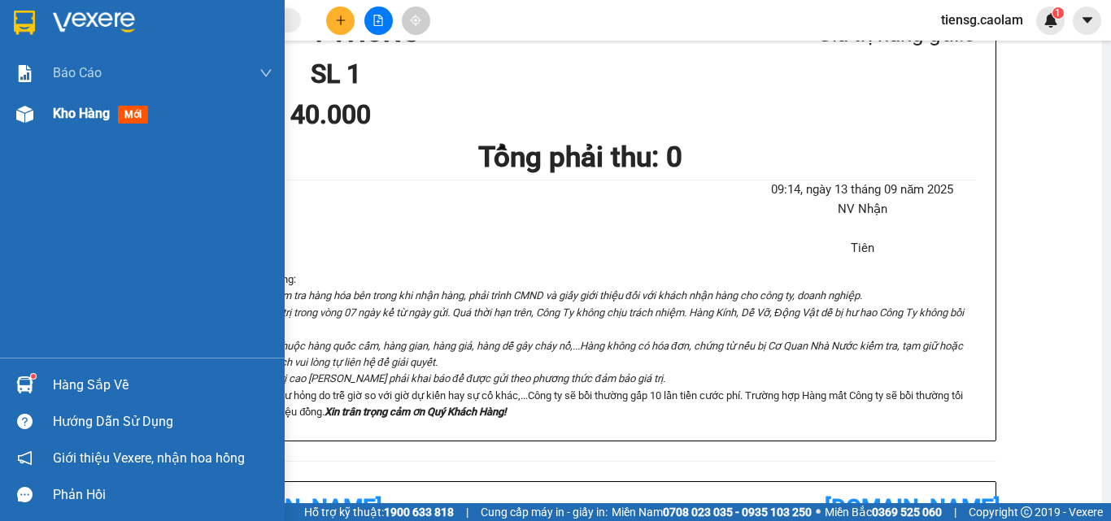
click at [94, 126] on div "Kho hàng mới" at bounding box center [163, 114] width 220 height 41
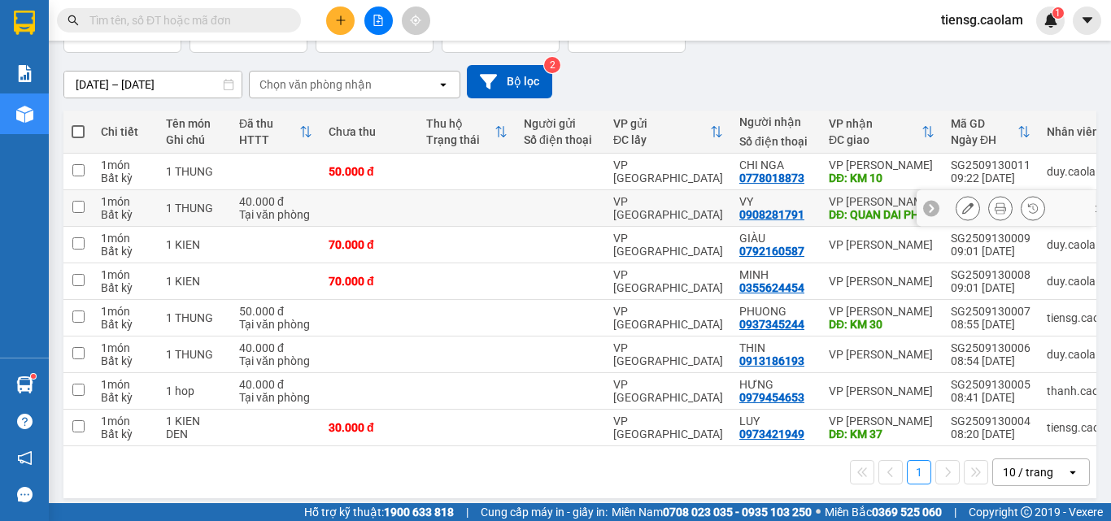
scroll to position [148, 0]
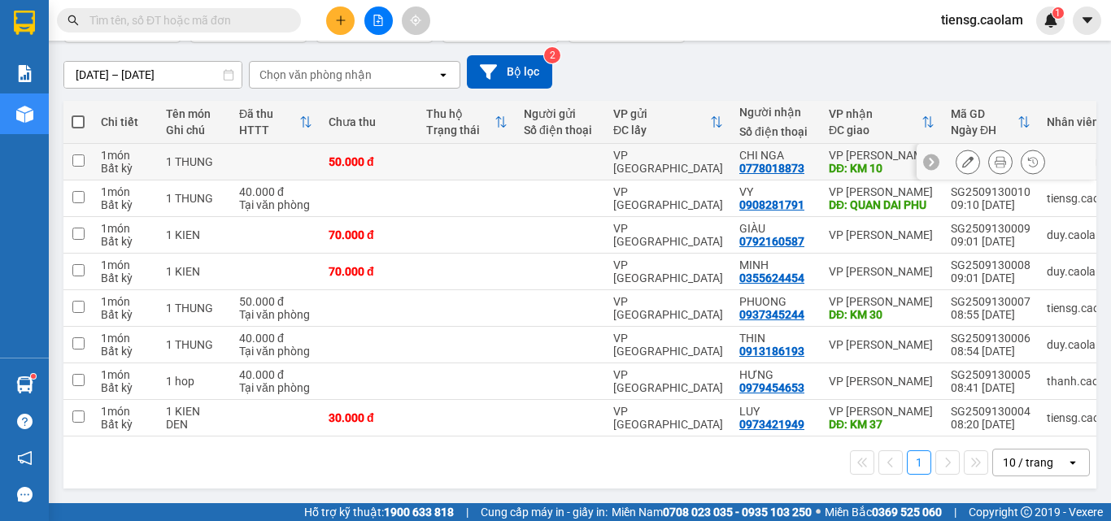
click at [537, 155] on div at bounding box center [560, 161] width 73 height 13
checkbox input "true"
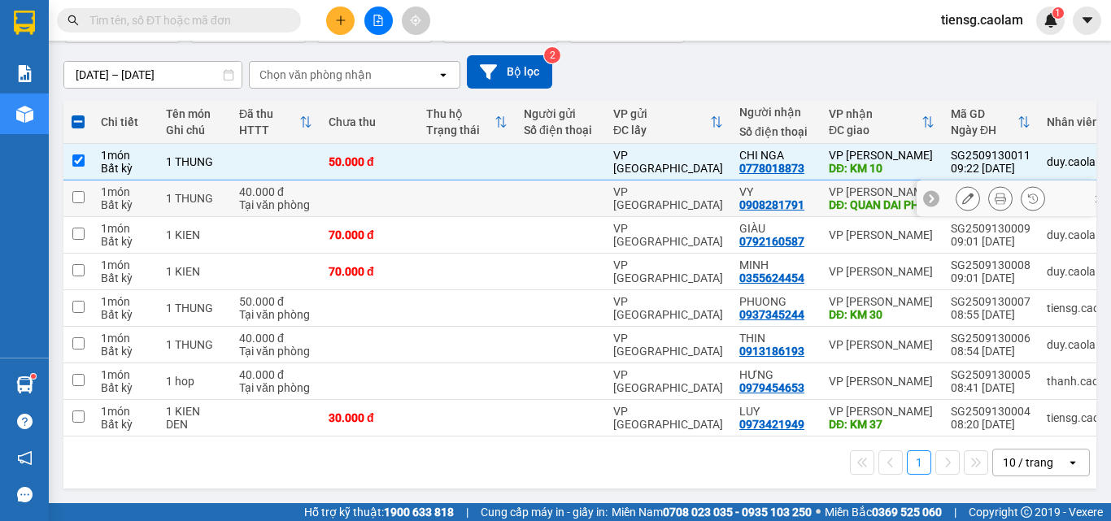
click at [346, 185] on td at bounding box center [369, 199] width 98 height 37
checkbox input "true"
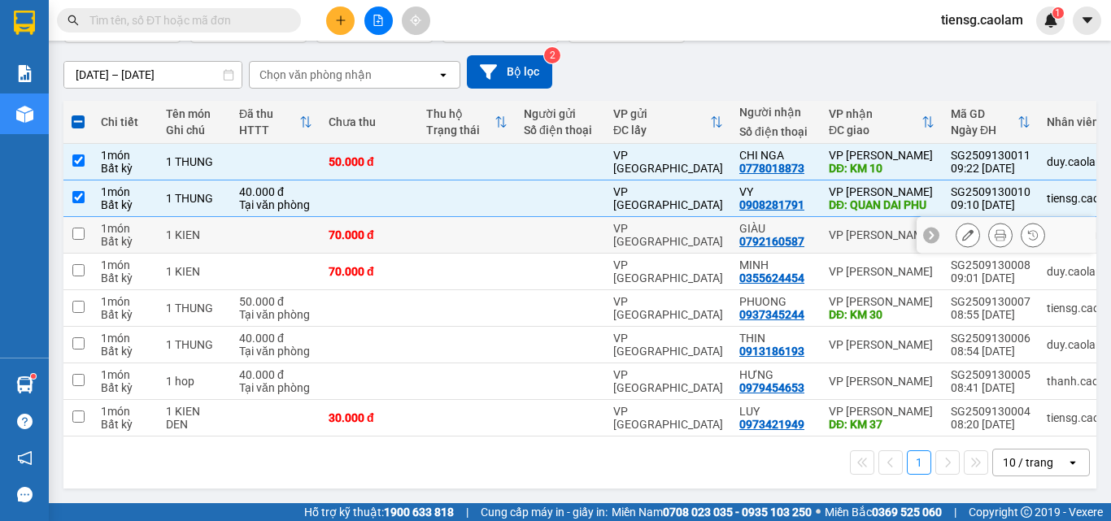
click at [599, 224] on td at bounding box center [559, 235] width 89 height 37
checkbox input "true"
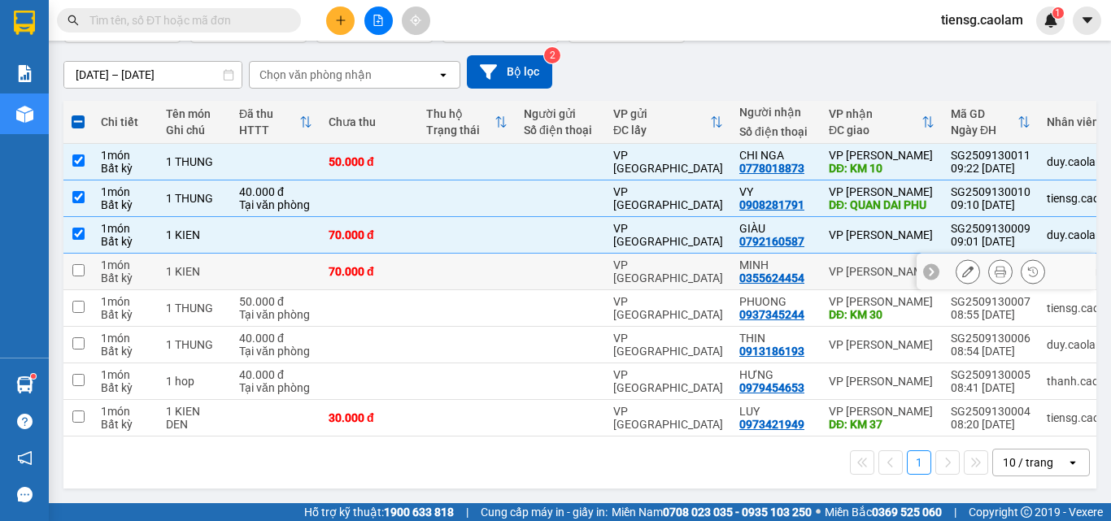
click at [568, 272] on td at bounding box center [559, 272] width 89 height 37
checkbox input "true"
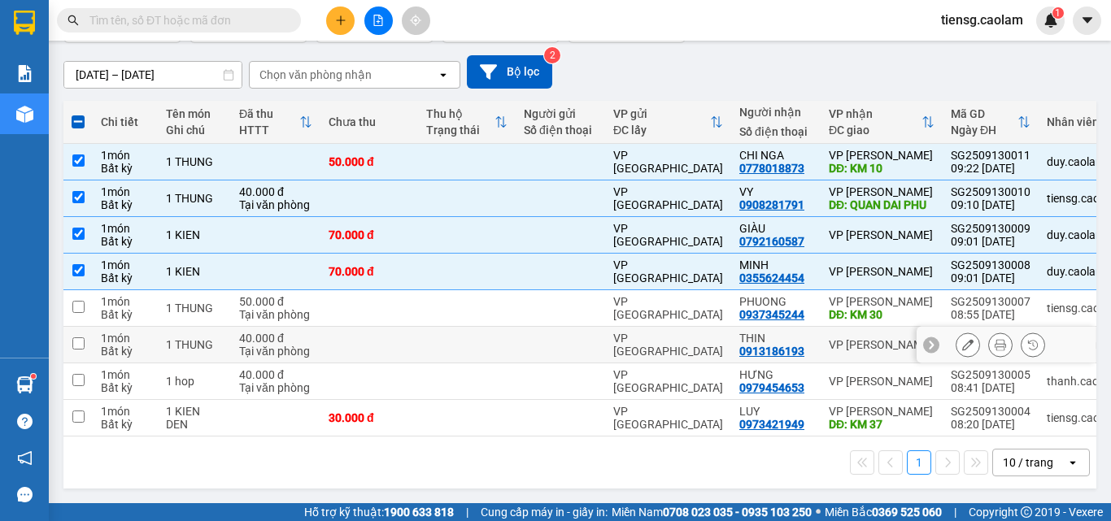
click at [589, 338] on div at bounding box center [560, 344] width 73 height 13
checkbox input "true"
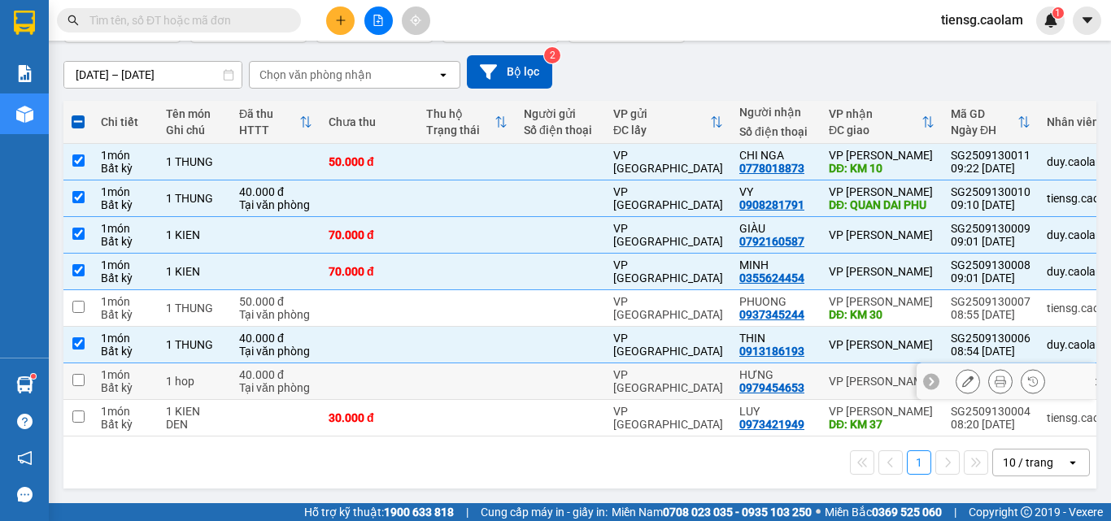
click at [573, 375] on div at bounding box center [560, 381] width 73 height 13
checkbox input "true"
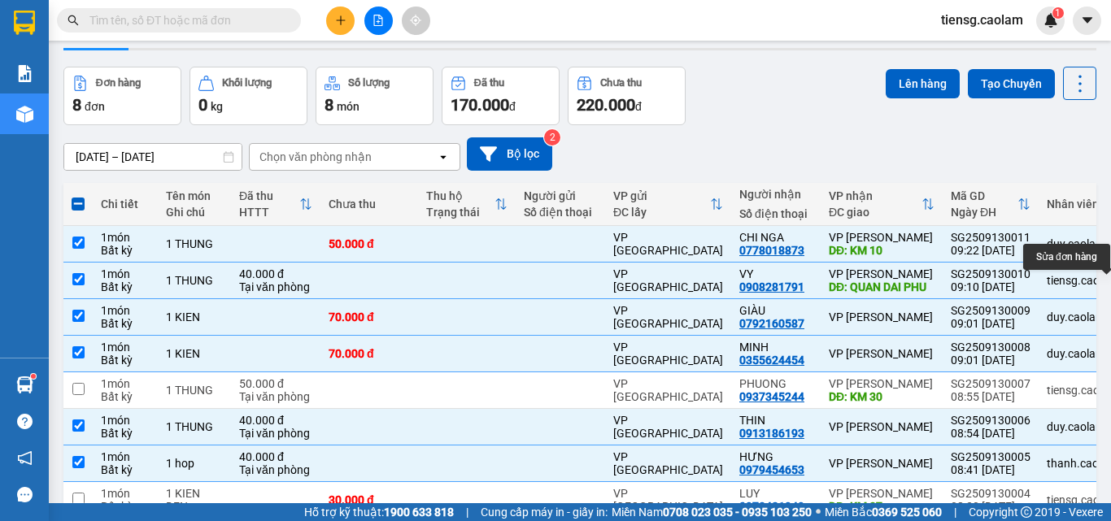
scroll to position [0, 0]
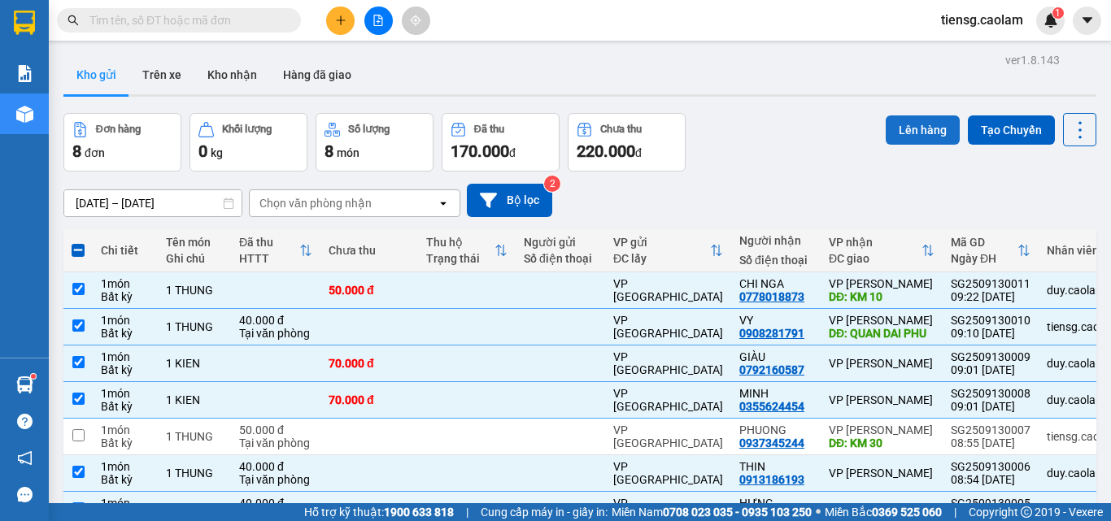
click at [914, 137] on button "Lên hàng" at bounding box center [922, 129] width 74 height 29
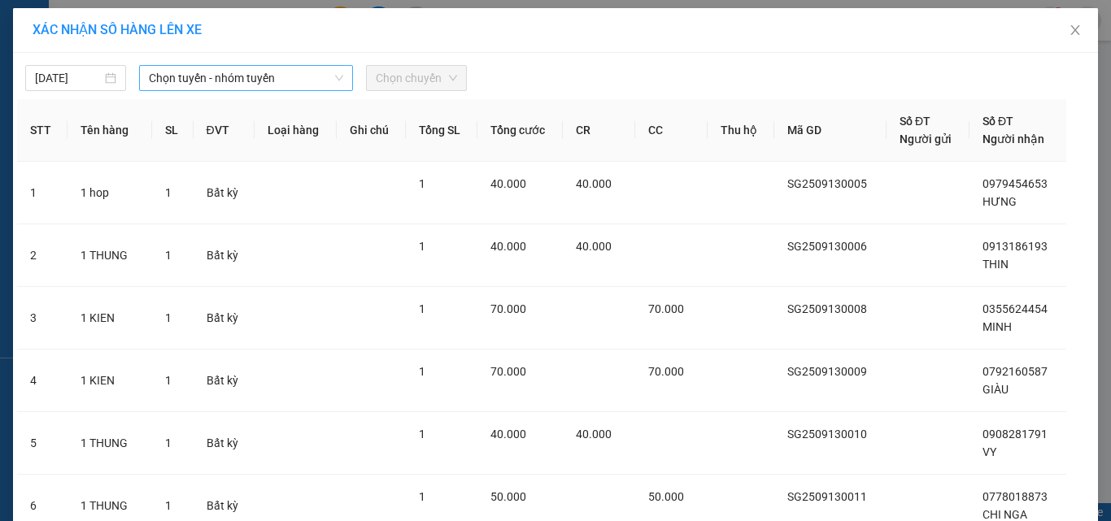
click at [272, 80] on span "Chọn tuyến - nhóm tuyến" at bounding box center [246, 78] width 194 height 24
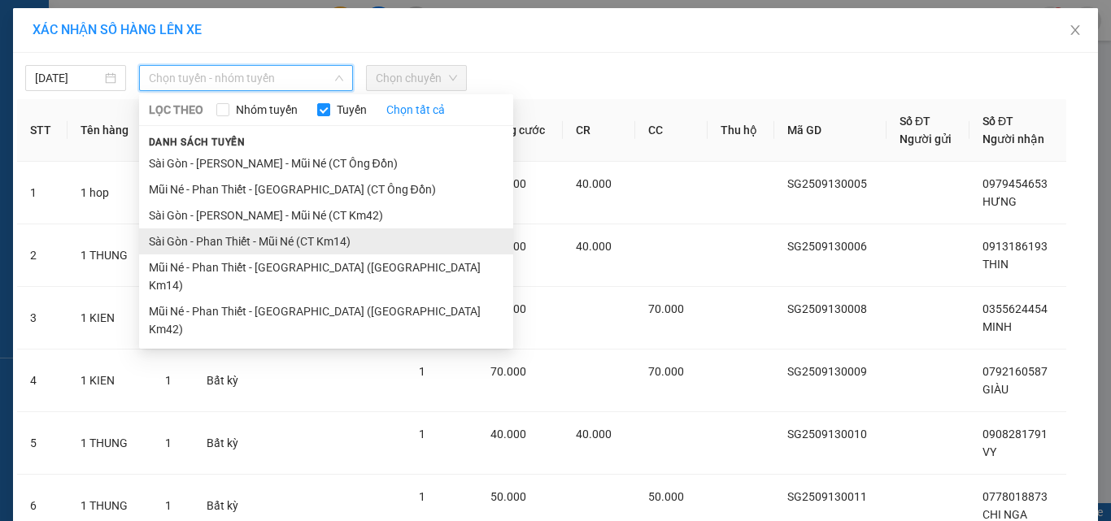
click at [310, 242] on li "Sài Gòn - Phan Thiết - Mũi Né (CT Km14)" at bounding box center [326, 241] width 374 height 26
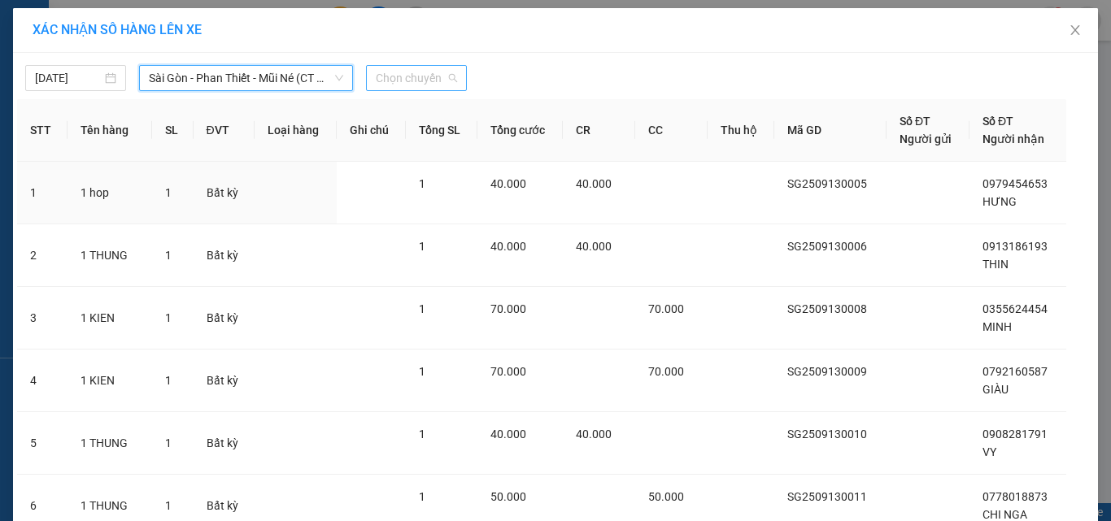
click at [419, 77] on span "Chọn chuyến" at bounding box center [416, 78] width 81 height 24
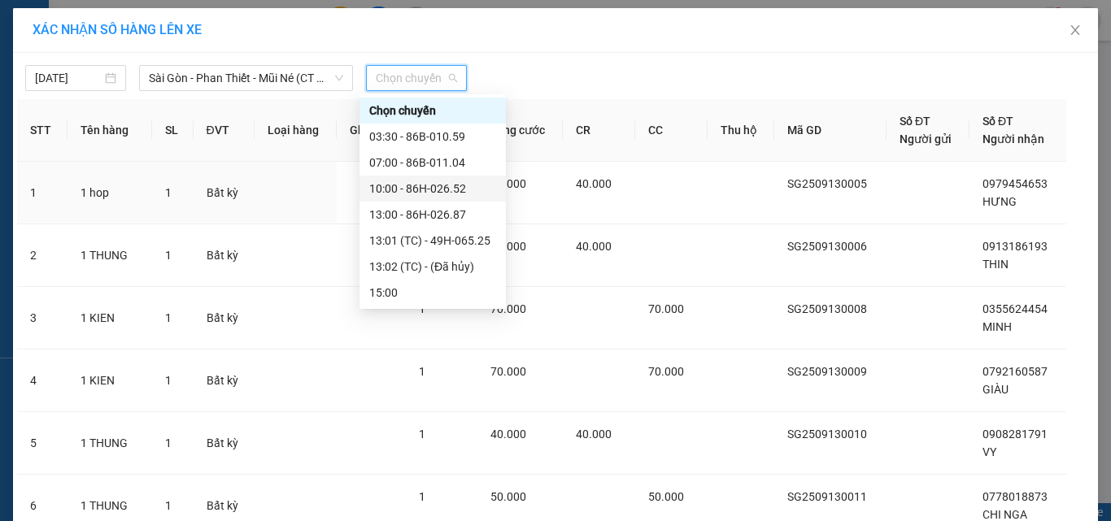
click at [432, 185] on div "10:00 - 86H-026.52" at bounding box center [432, 189] width 127 height 18
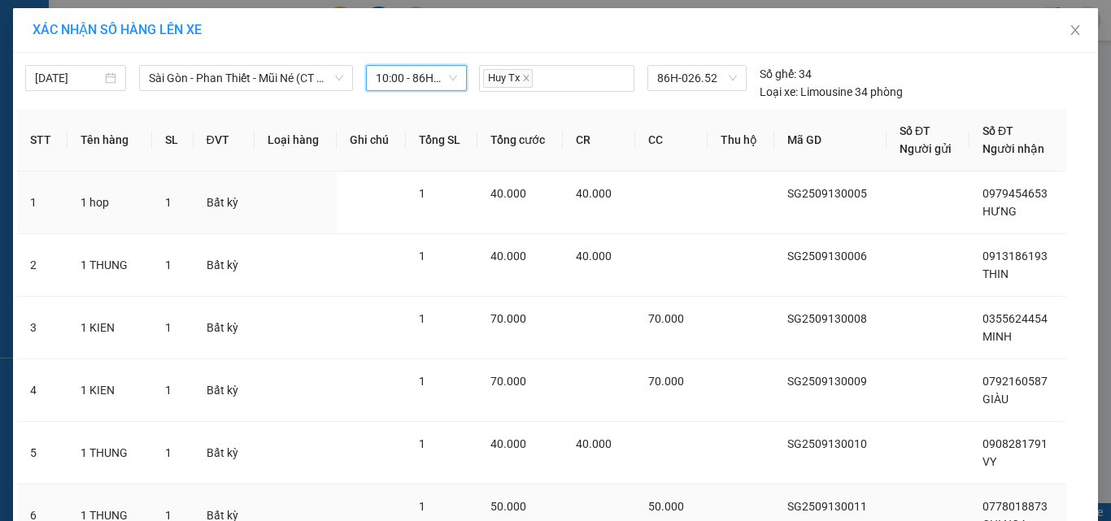
scroll to position [145, 0]
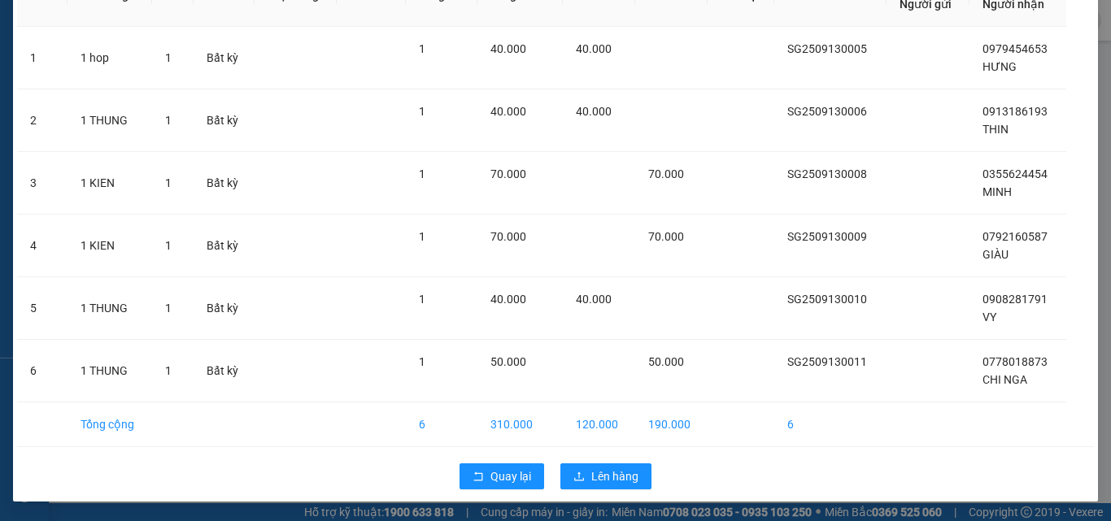
click at [585, 496] on div "Quay lại Lên hàng" at bounding box center [555, 476] width 1077 height 42
click at [591, 481] on span "Lên hàng" at bounding box center [614, 477] width 47 height 18
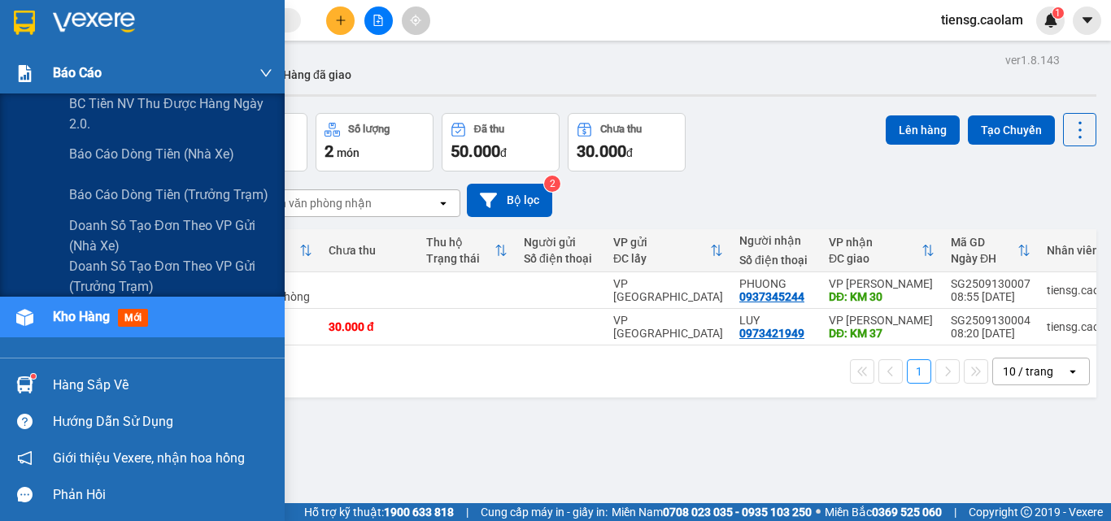
click at [75, 74] on span "Báo cáo" at bounding box center [77, 73] width 49 height 20
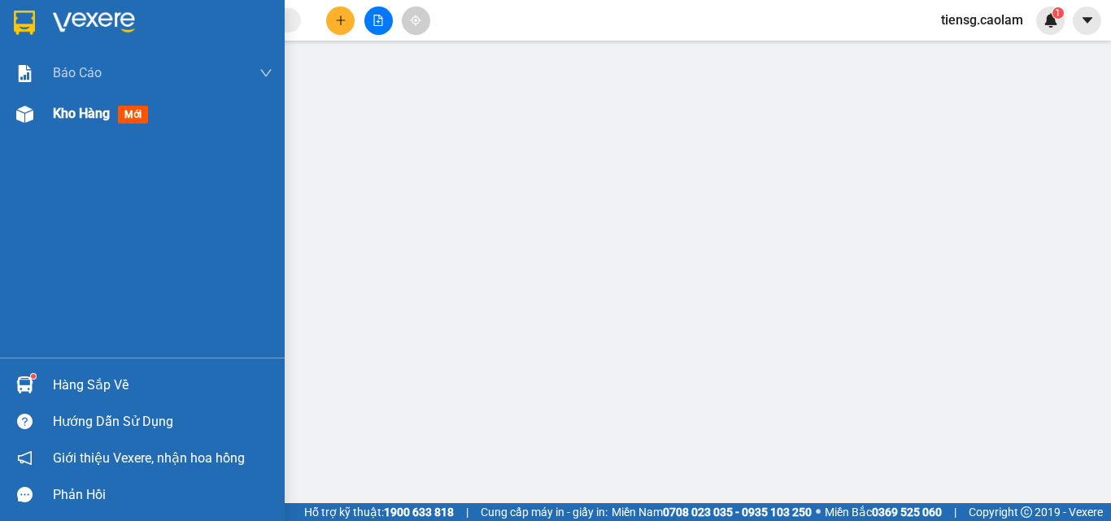
click at [102, 113] on span "Kho hàng" at bounding box center [81, 113] width 57 height 15
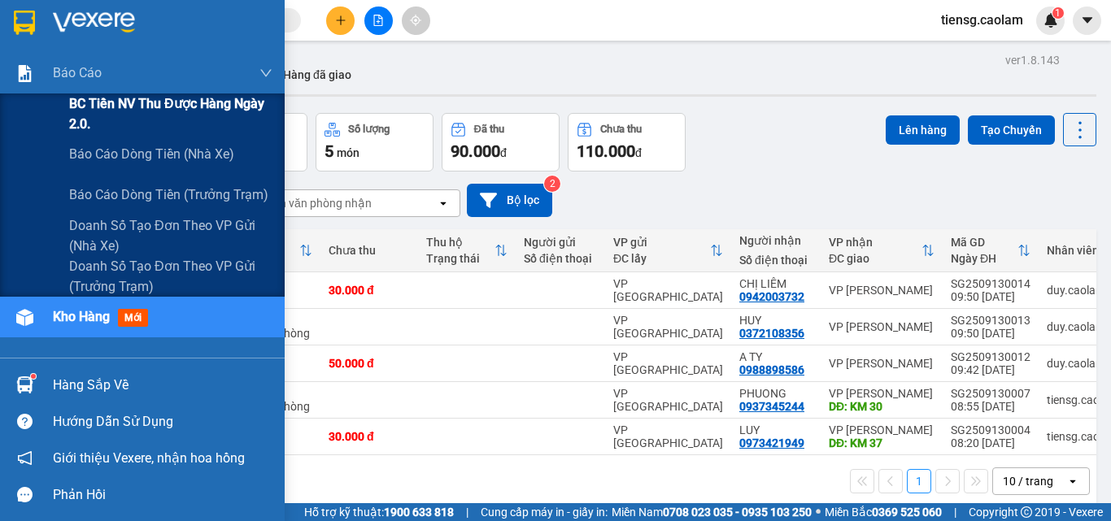
drag, startPoint x: 61, startPoint y: 76, endPoint x: 200, endPoint y: 102, distance: 141.6
click at [62, 76] on span "Báo cáo" at bounding box center [77, 73] width 49 height 20
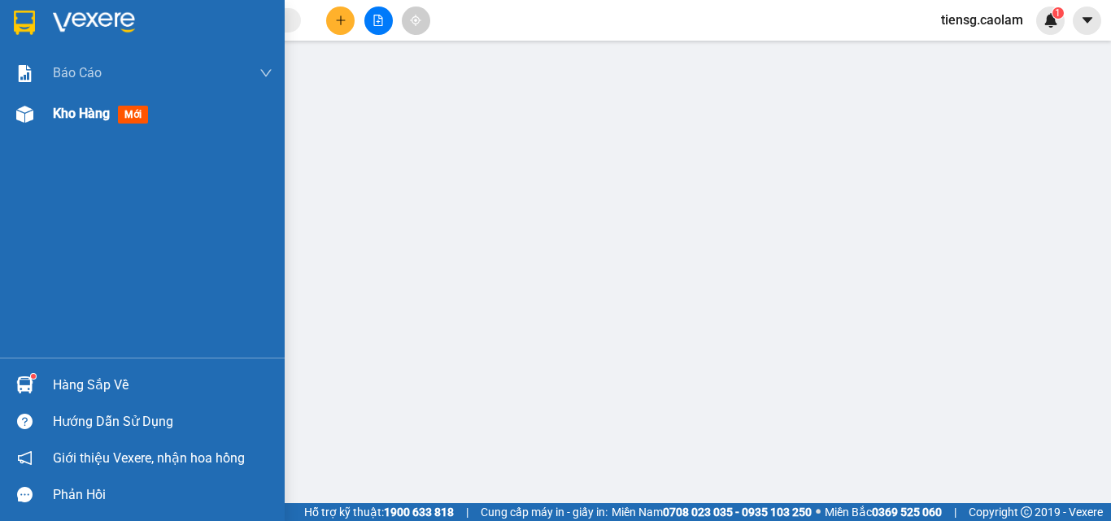
click at [66, 117] on span "Kho hàng" at bounding box center [81, 113] width 57 height 15
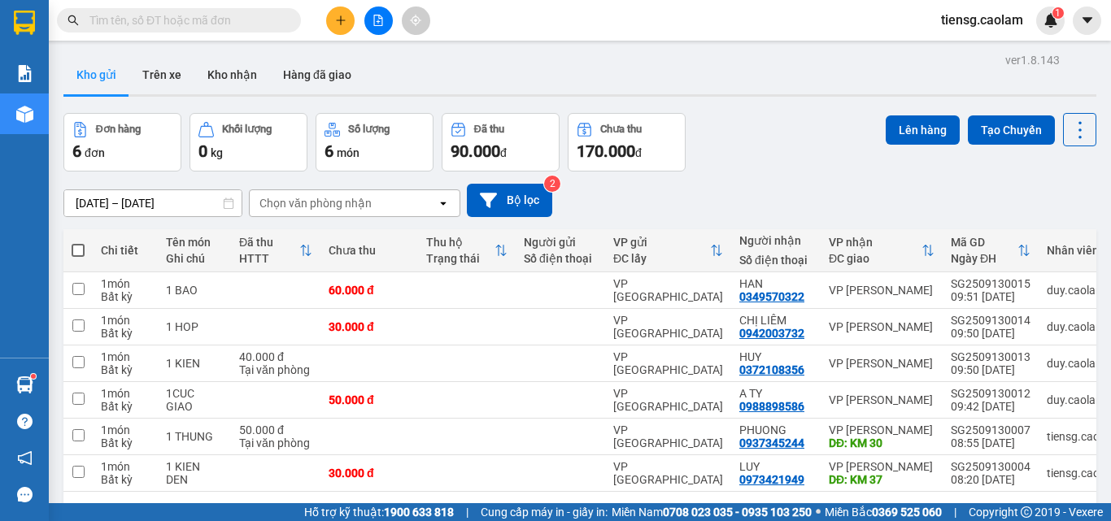
click at [76, 244] on span at bounding box center [78, 250] width 13 height 13
click at [78, 242] on input "checkbox" at bounding box center [78, 242] width 0 height 0
checkbox input "true"
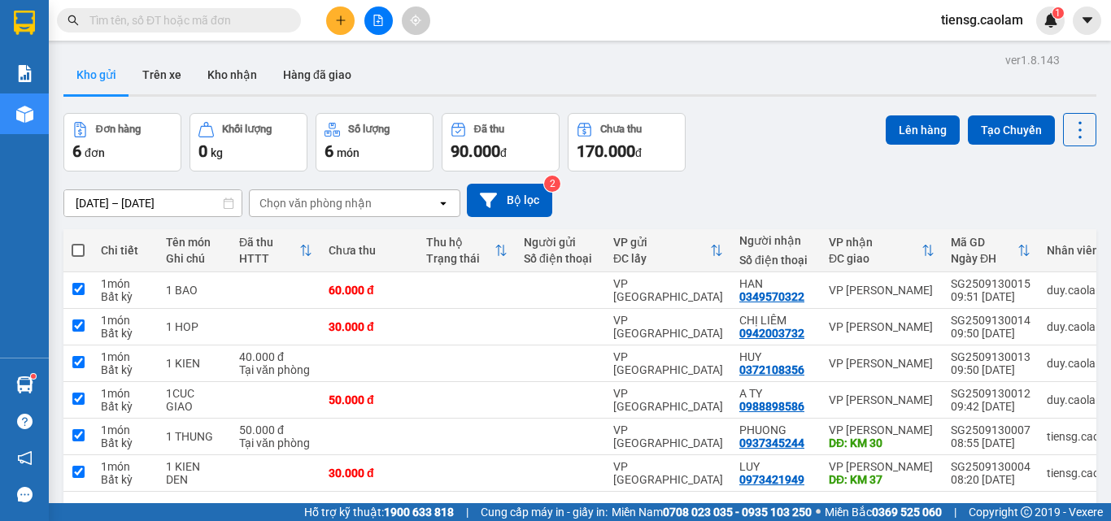
checkbox input "true"
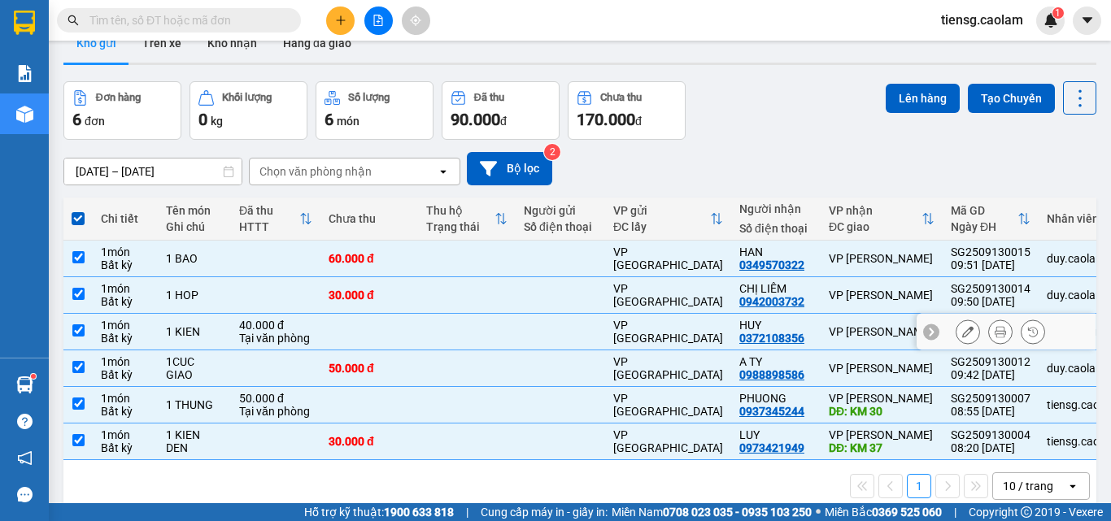
scroll to position [75, 0]
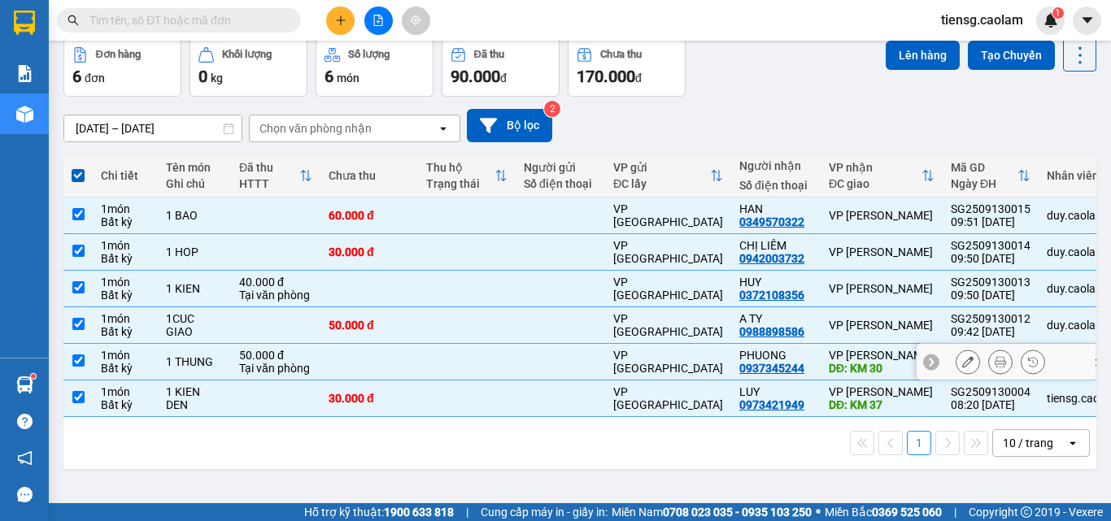
click at [322, 361] on td at bounding box center [369, 362] width 98 height 37
checkbox input "false"
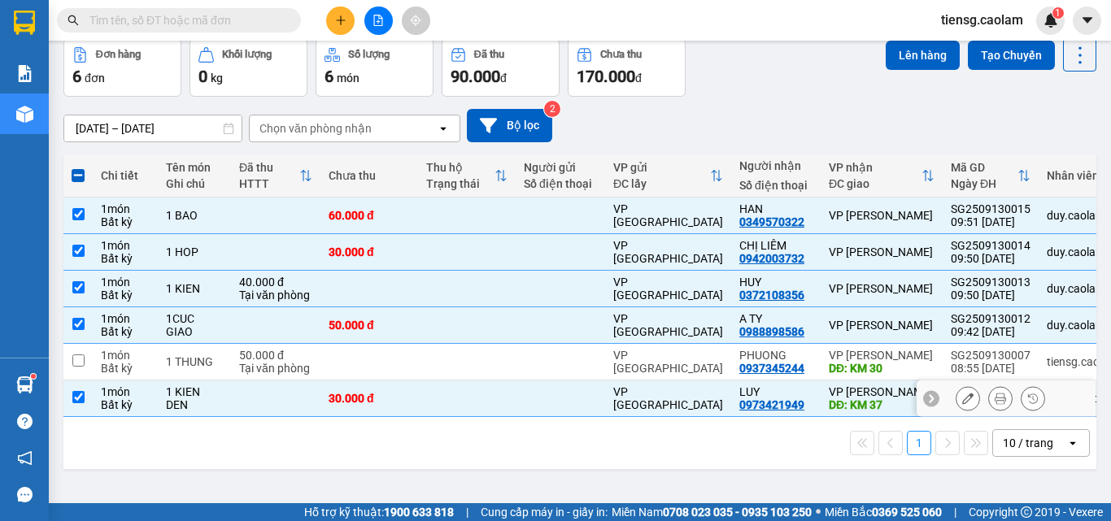
click at [457, 412] on td at bounding box center [467, 399] width 98 height 37
checkbox input "false"
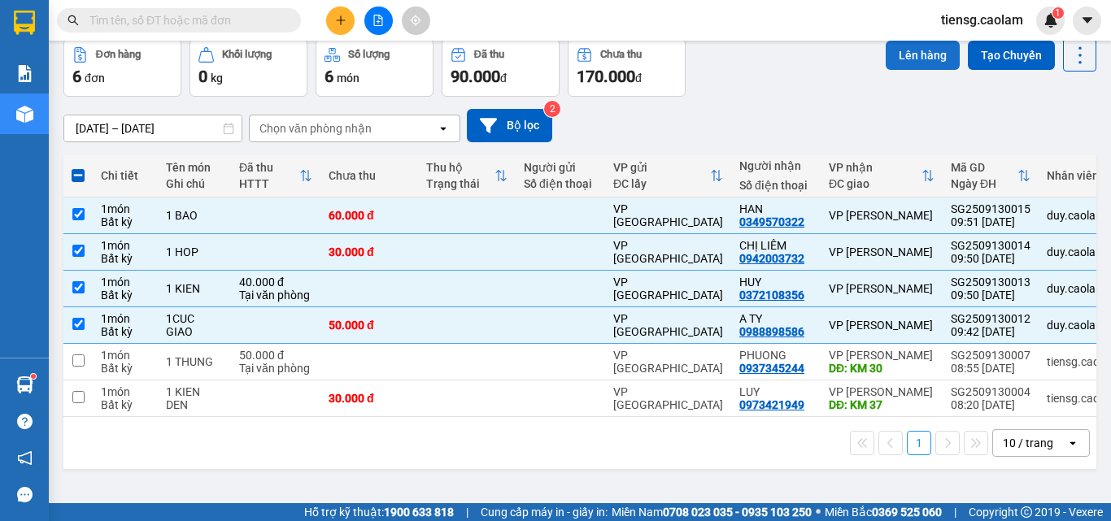
click at [903, 55] on button "Lên hàng" at bounding box center [922, 55] width 74 height 29
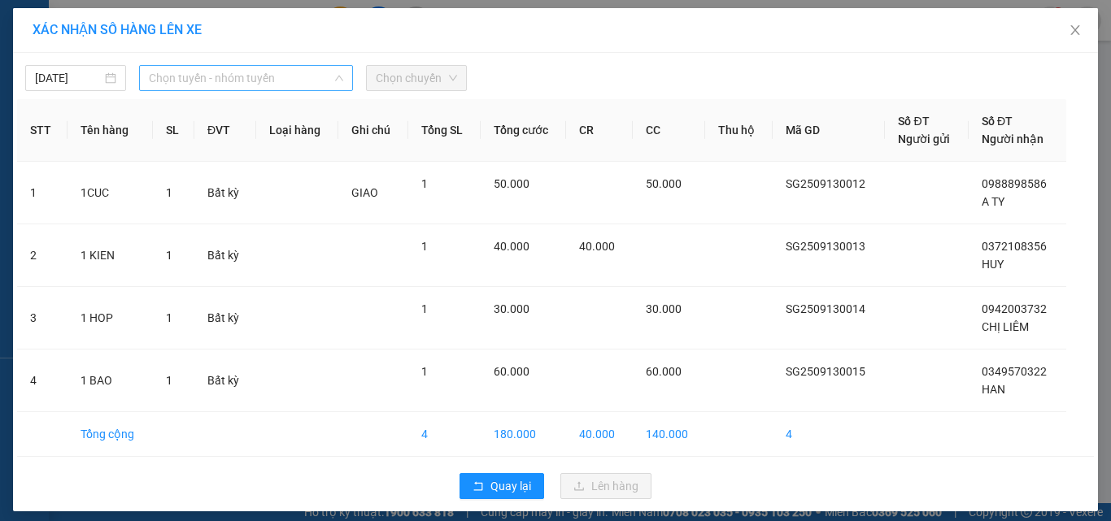
click at [230, 73] on span "Chọn tuyến - nhóm tuyến" at bounding box center [246, 78] width 194 height 24
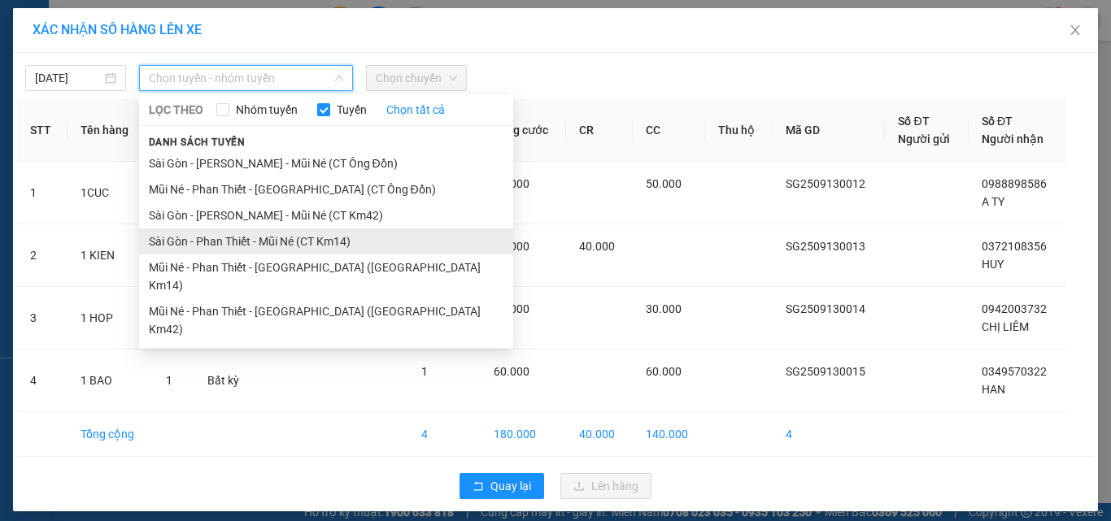
drag, startPoint x: 312, startPoint y: 213, endPoint x: 308, endPoint y: 243, distance: 30.4
click at [308, 243] on ul "Sài Gòn - Phan Thiết - Mũi Né (CT Ông Đồn) Mũi Né - Phan Thiết - [GEOGRAPHIC_DA…" at bounding box center [326, 246] width 374 height 192
click at [291, 238] on li "Sài Gòn - Phan Thiết - Mũi Né (CT Km14)" at bounding box center [326, 241] width 374 height 26
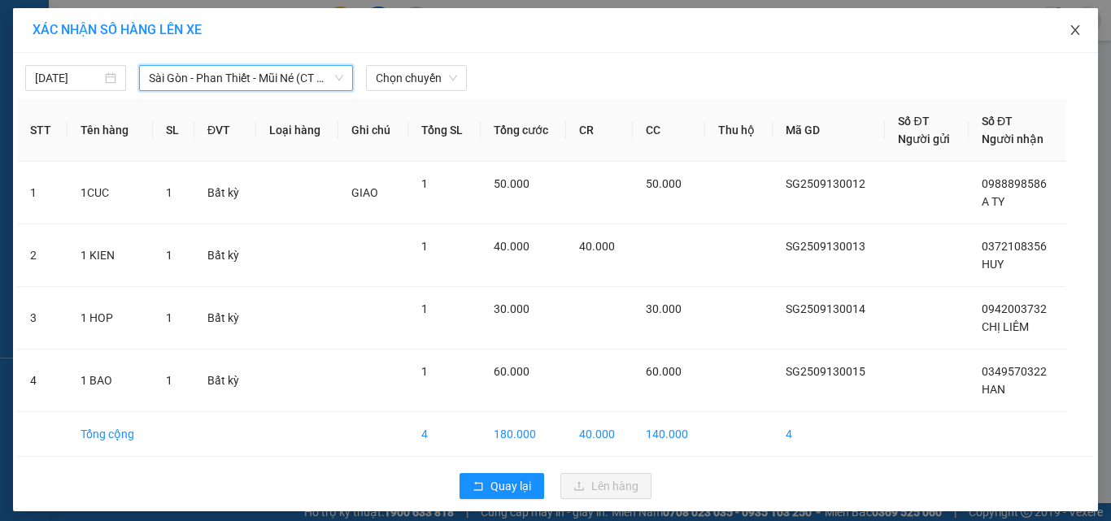
click at [1068, 33] on icon "close" at bounding box center [1074, 30] width 13 height 13
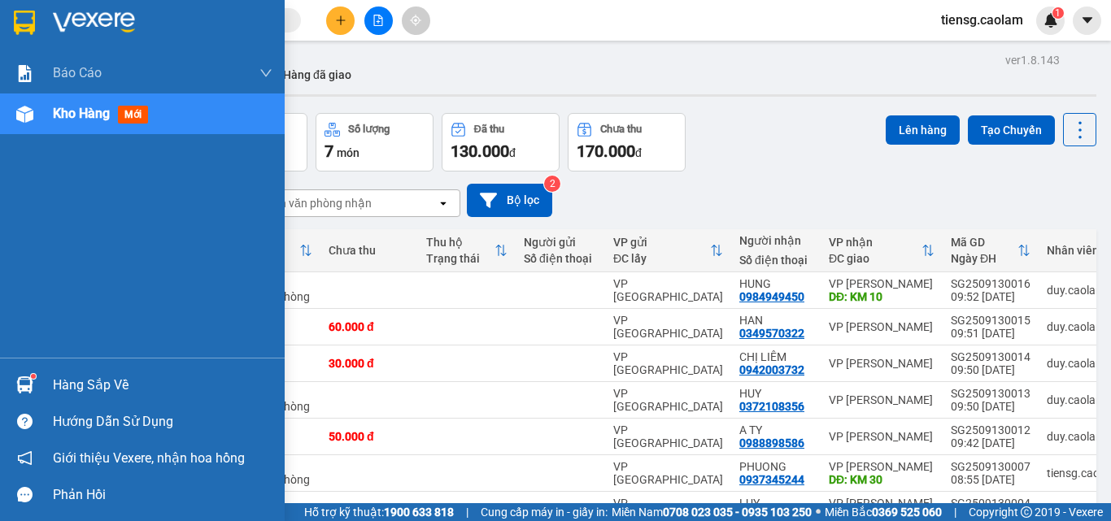
click at [98, 110] on span "Kho hàng" at bounding box center [81, 113] width 57 height 15
click at [74, 49] on div at bounding box center [142, 26] width 285 height 53
click at [70, 76] on span "Báo cáo" at bounding box center [77, 73] width 49 height 20
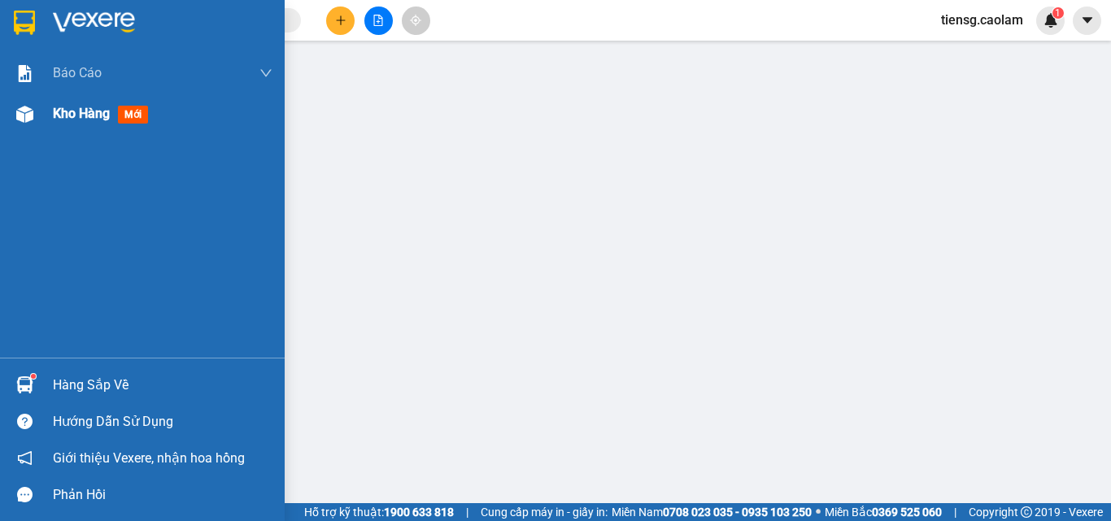
click at [76, 120] on span "Kho hàng" at bounding box center [81, 113] width 57 height 15
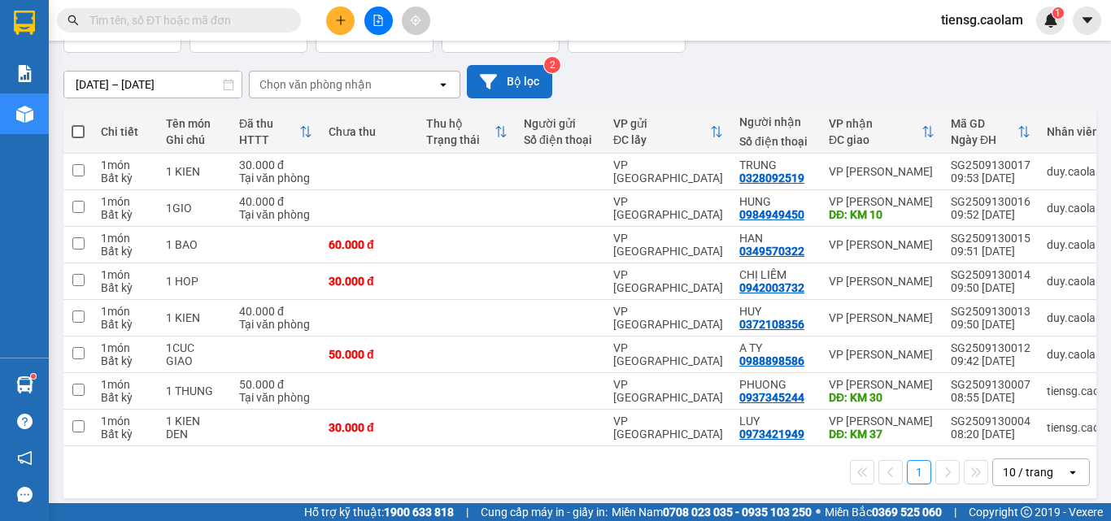
scroll to position [135, 0]
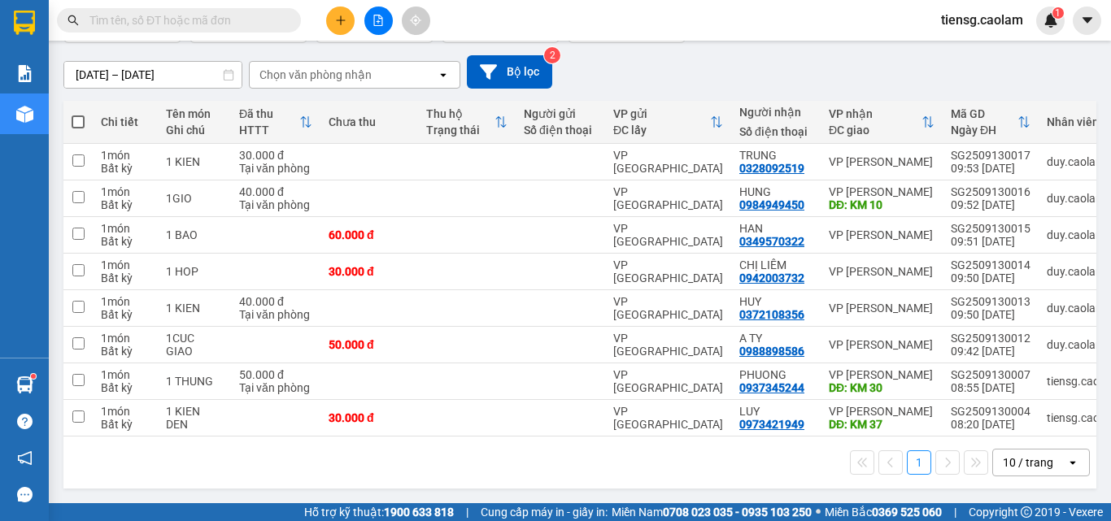
click at [82, 115] on span at bounding box center [78, 121] width 13 height 13
click at [78, 114] on input "checkbox" at bounding box center [78, 114] width 0 height 0
checkbox input "true"
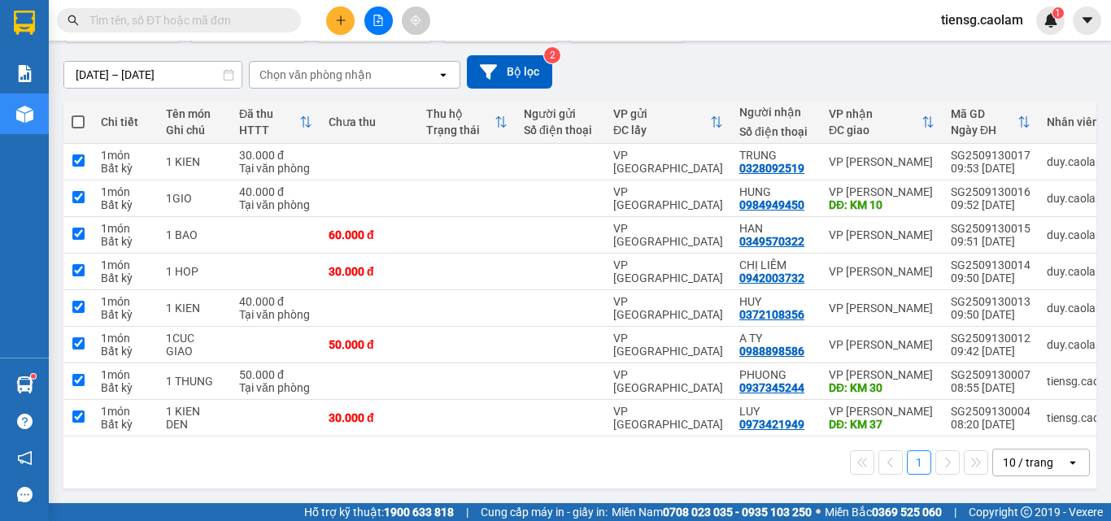
checkbox input "true"
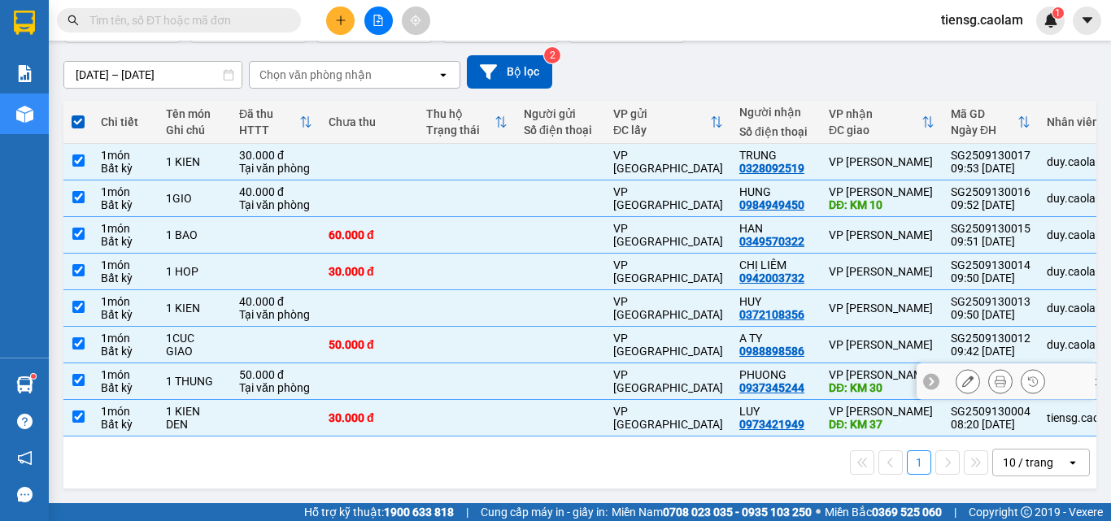
click at [407, 370] on td at bounding box center [369, 381] width 98 height 37
checkbox input "false"
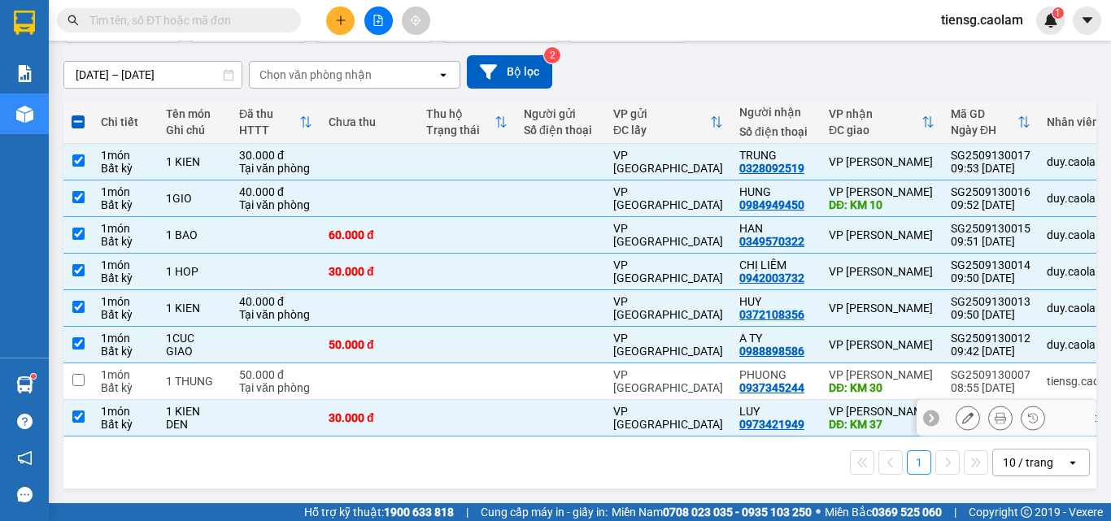
click at [381, 411] on div "30.000 đ" at bounding box center [368, 417] width 81 height 13
checkbox input "false"
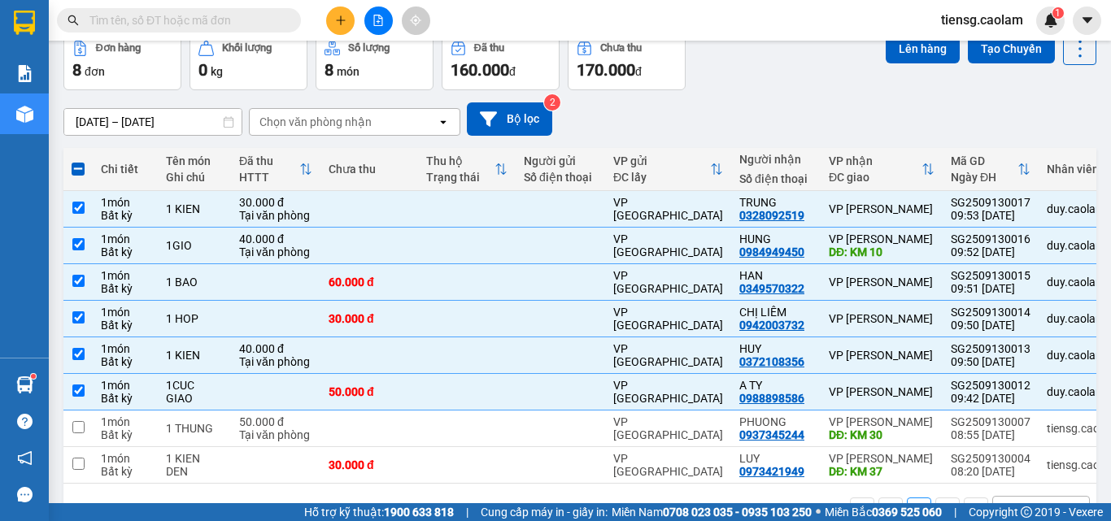
scroll to position [0, 0]
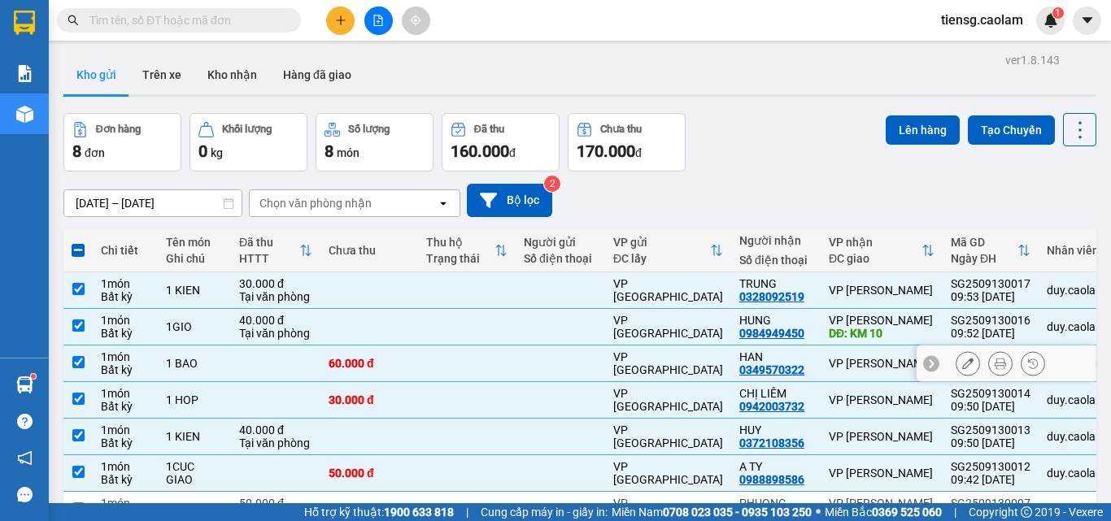
click at [211, 359] on div "1 BAO" at bounding box center [194, 363] width 57 height 13
checkbox input "false"
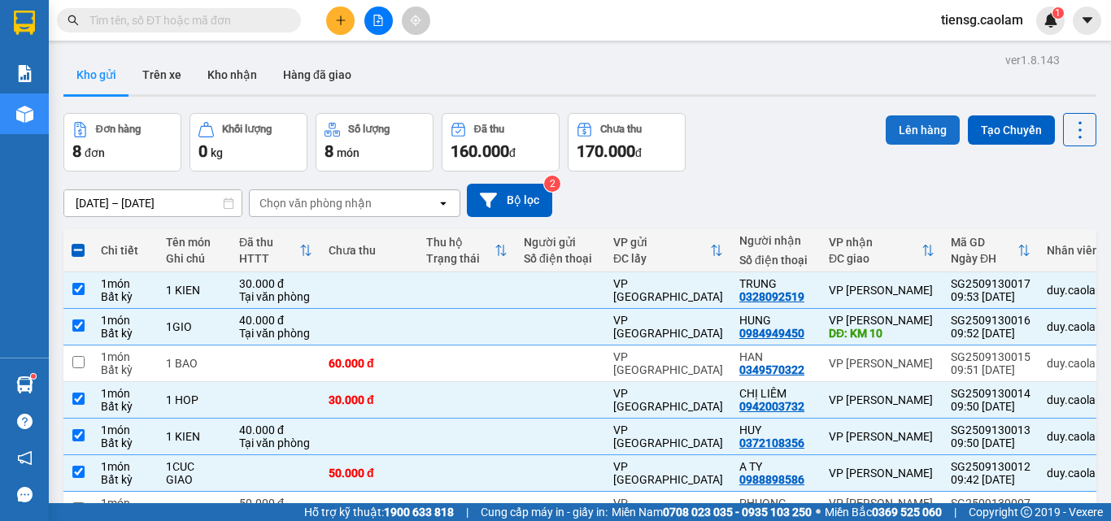
click at [916, 124] on button "Lên hàng" at bounding box center [922, 129] width 74 height 29
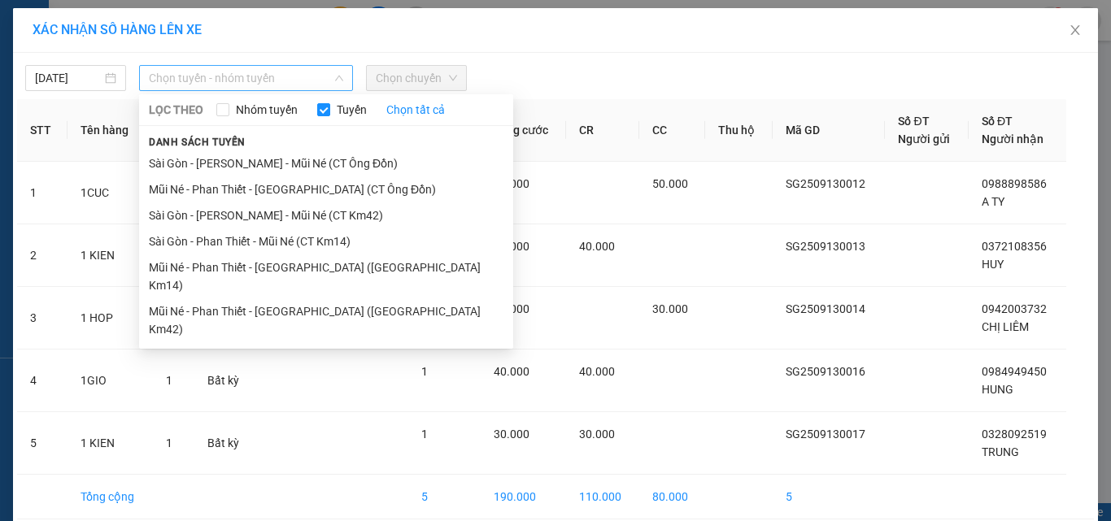
click at [272, 81] on span "Chọn tuyến - nhóm tuyến" at bounding box center [246, 78] width 194 height 24
drag, startPoint x: 321, startPoint y: 241, endPoint x: 354, endPoint y: 161, distance: 86.1
click at [331, 221] on ul "Sài Gòn - Phan Thiết - Mũi Né (CT Ông Đồn) Mũi Né - Phan Thiết - [GEOGRAPHIC_DA…" at bounding box center [326, 246] width 374 height 192
click at [439, 59] on div "[DATE] Chọn tuyến - nhóm tuyến LỌC THEO Nhóm tuyến Tuyến Chọn tất cả Danh sách …" at bounding box center [555, 74] width 1077 height 34
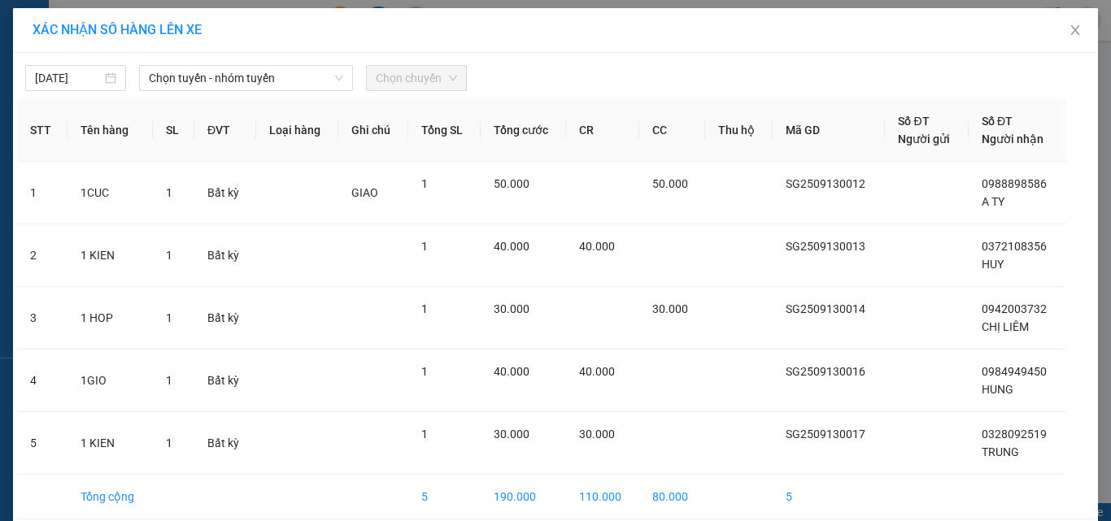
click at [424, 83] on span "Chọn chuyến" at bounding box center [416, 78] width 81 height 24
click at [430, 76] on span "Chọn chuyến" at bounding box center [416, 78] width 81 height 24
drag, startPoint x: 268, startPoint y: 76, endPoint x: 282, endPoint y: 93, distance: 21.9
click at [268, 76] on span "Chọn tuyến - nhóm tuyến" at bounding box center [246, 78] width 194 height 24
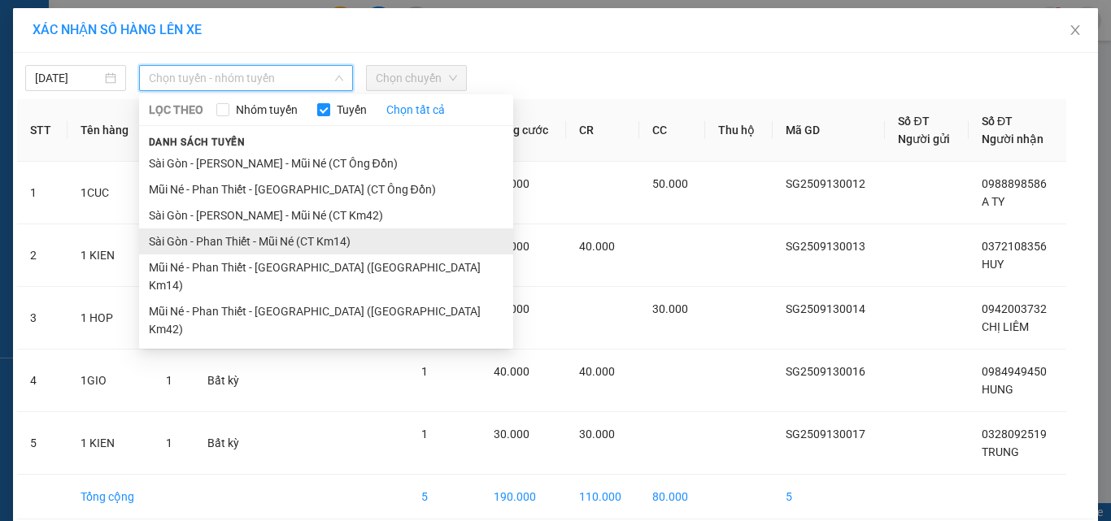
click at [315, 235] on li "Sài Gòn - Phan Thiết - Mũi Né (CT Km14)" at bounding box center [326, 241] width 374 height 26
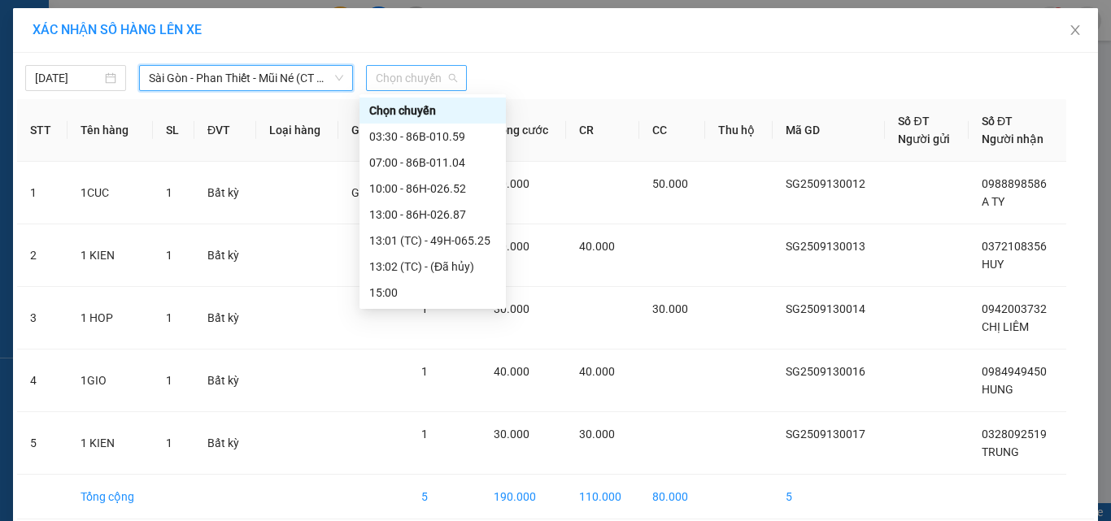
click at [422, 74] on span "Chọn chuyến" at bounding box center [416, 78] width 81 height 24
click at [424, 179] on div "10:00 - 86H-026.52" at bounding box center [432, 189] width 146 height 26
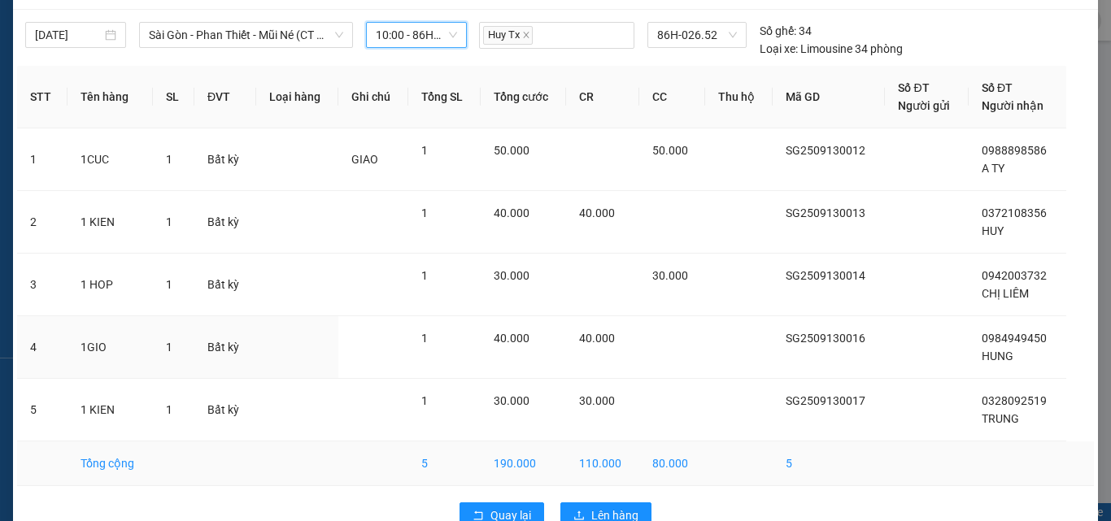
scroll to position [82, 0]
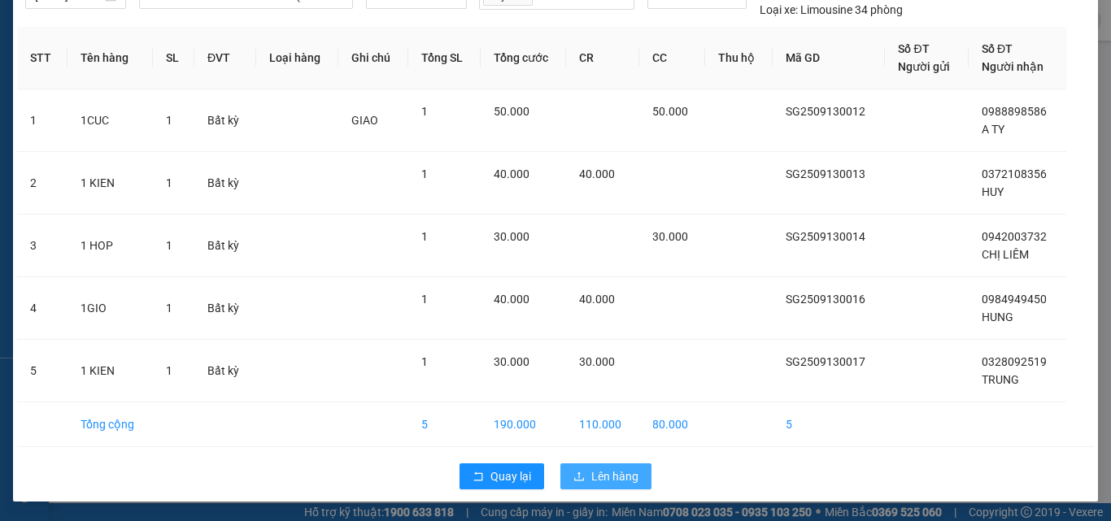
drag, startPoint x: 611, startPoint y: 481, endPoint x: 593, endPoint y: 474, distance: 19.3
click at [610, 481] on span "Lên hàng" at bounding box center [614, 477] width 47 height 18
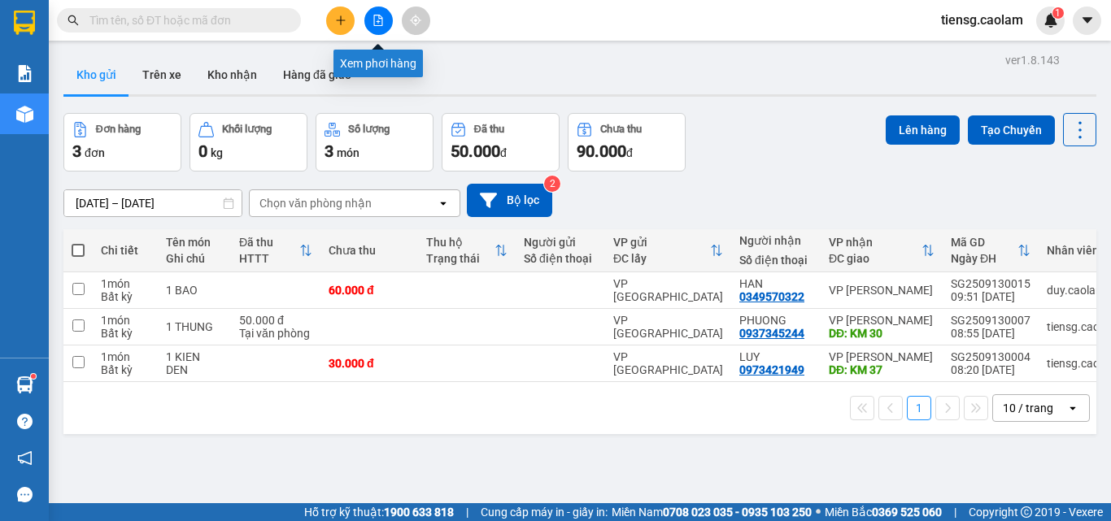
click at [376, 25] on icon "file-add" at bounding box center [378, 20] width 9 height 11
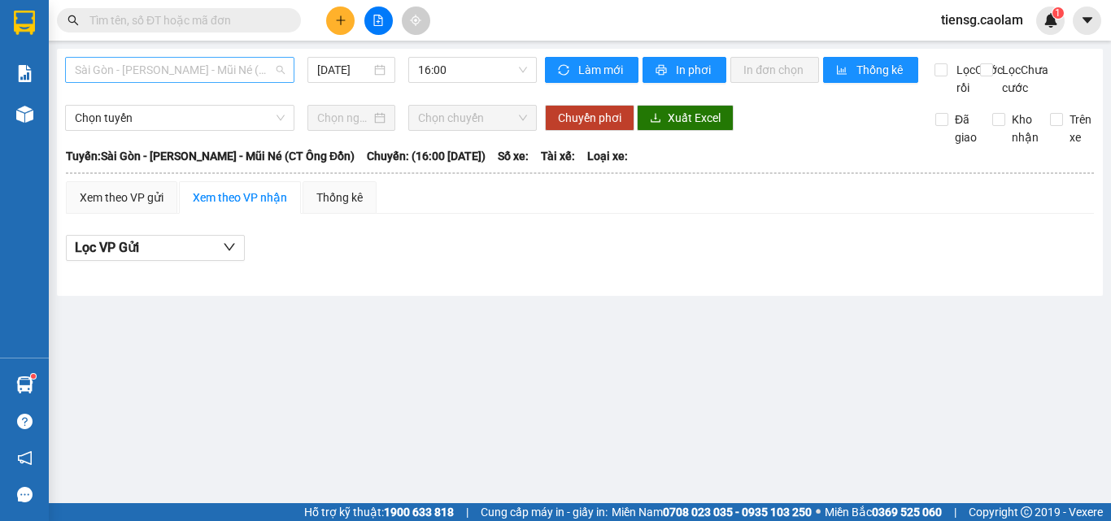
click at [257, 72] on span "Sài Gòn - [PERSON_NAME] - Mũi Né (CT Ông Đồn)" at bounding box center [180, 70] width 210 height 24
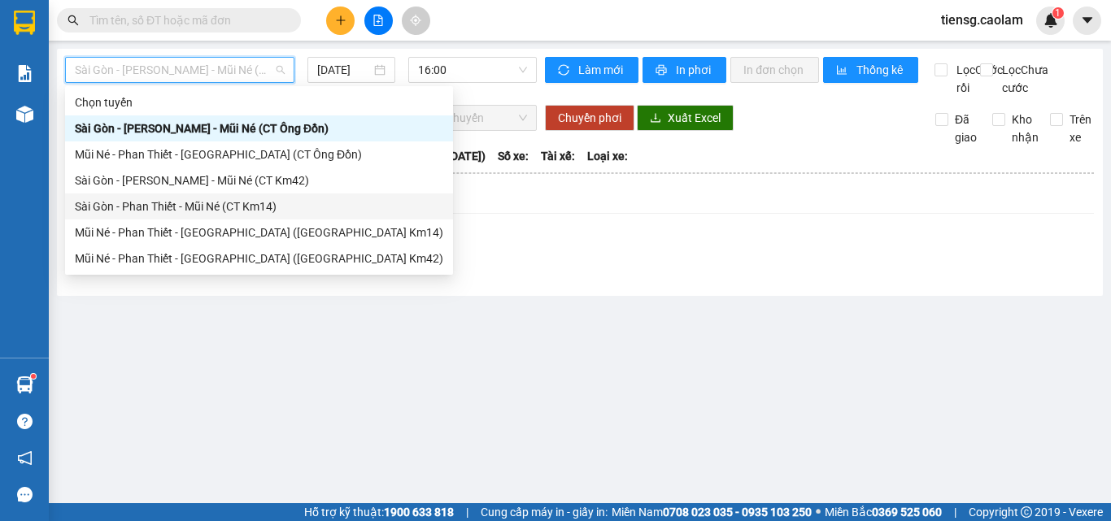
click at [237, 209] on div "Sài Gòn - Phan Thiết - Mũi Né (CT Km14)" at bounding box center [259, 207] width 368 height 18
type input "[DATE]"
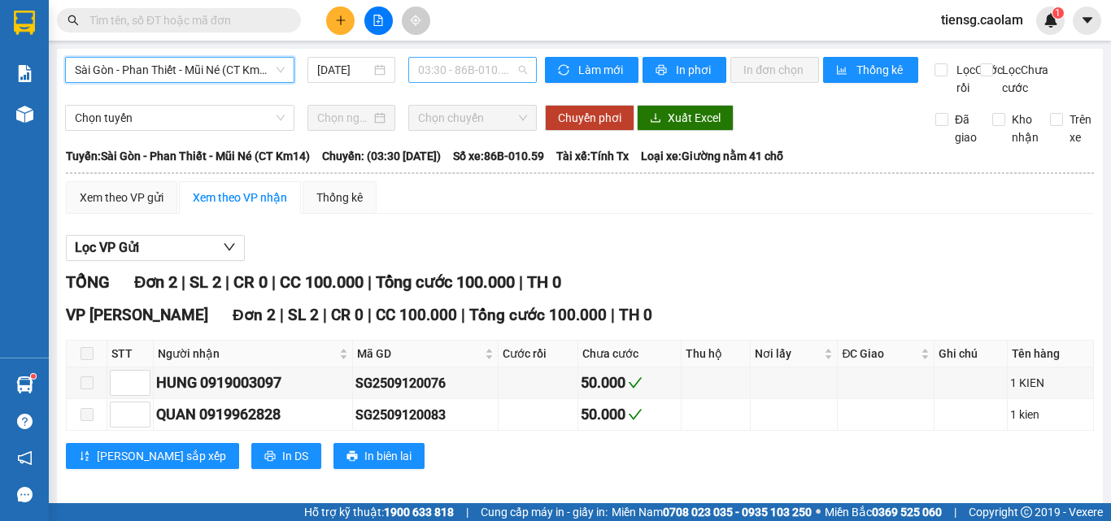
click at [468, 70] on span "03:30 - 86B-010.59" at bounding box center [472, 70] width 109 height 24
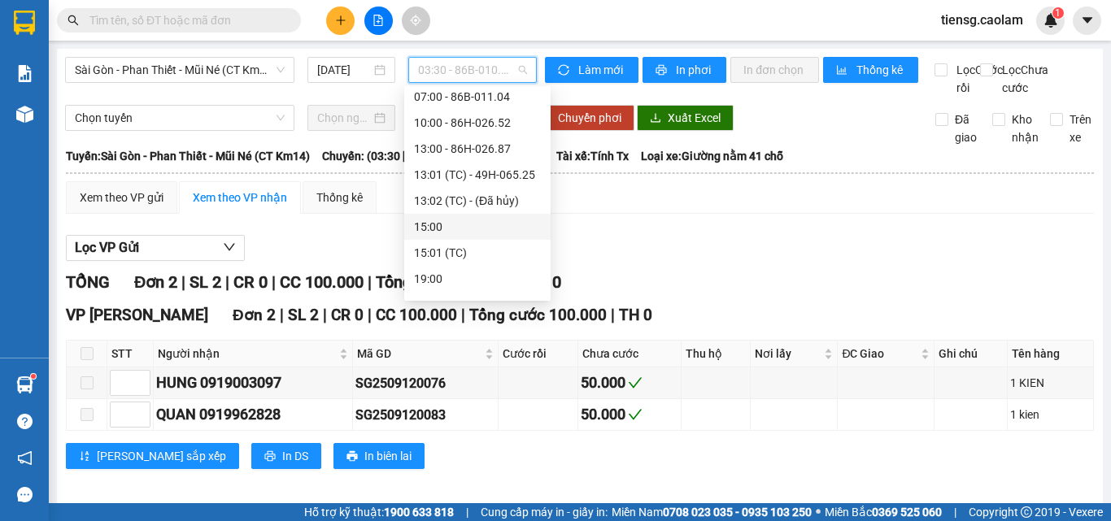
scroll to position [78, 0]
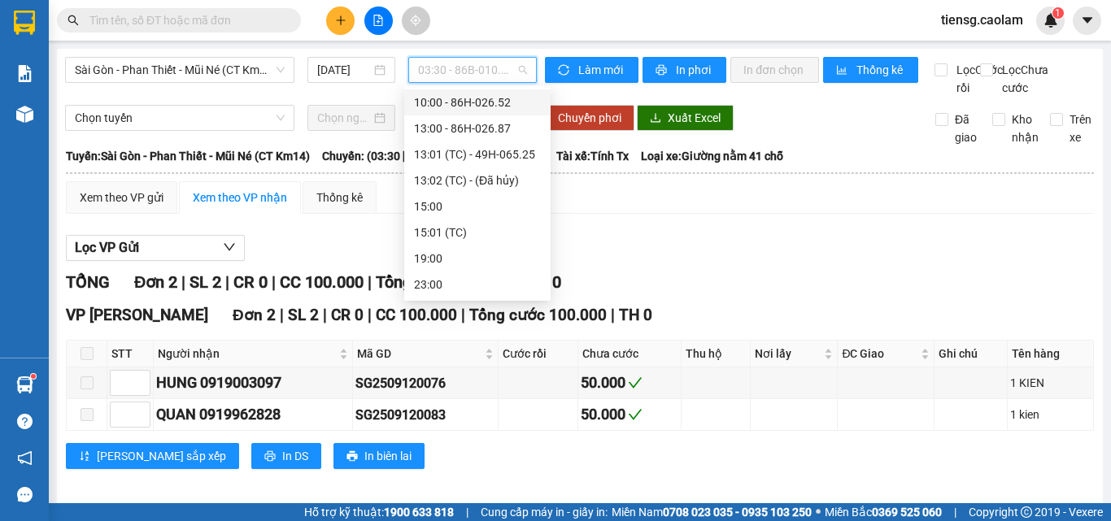
click at [461, 98] on div "10:00 - 86H-026.52" at bounding box center [477, 103] width 127 height 18
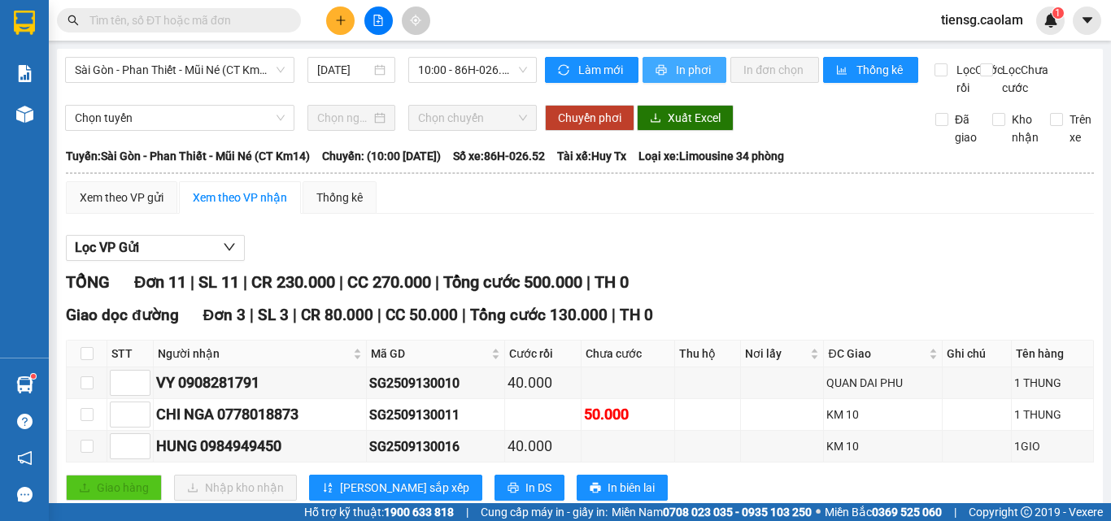
click at [686, 66] on span "In phơi" at bounding box center [694, 70] width 37 height 18
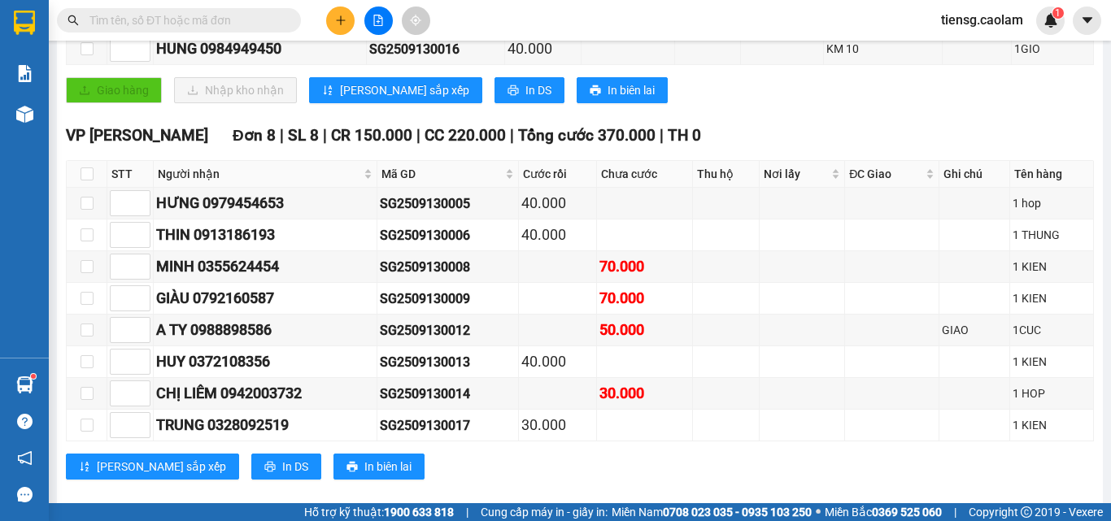
scroll to position [437, 0]
